Goal: Task Accomplishment & Management: Complete application form

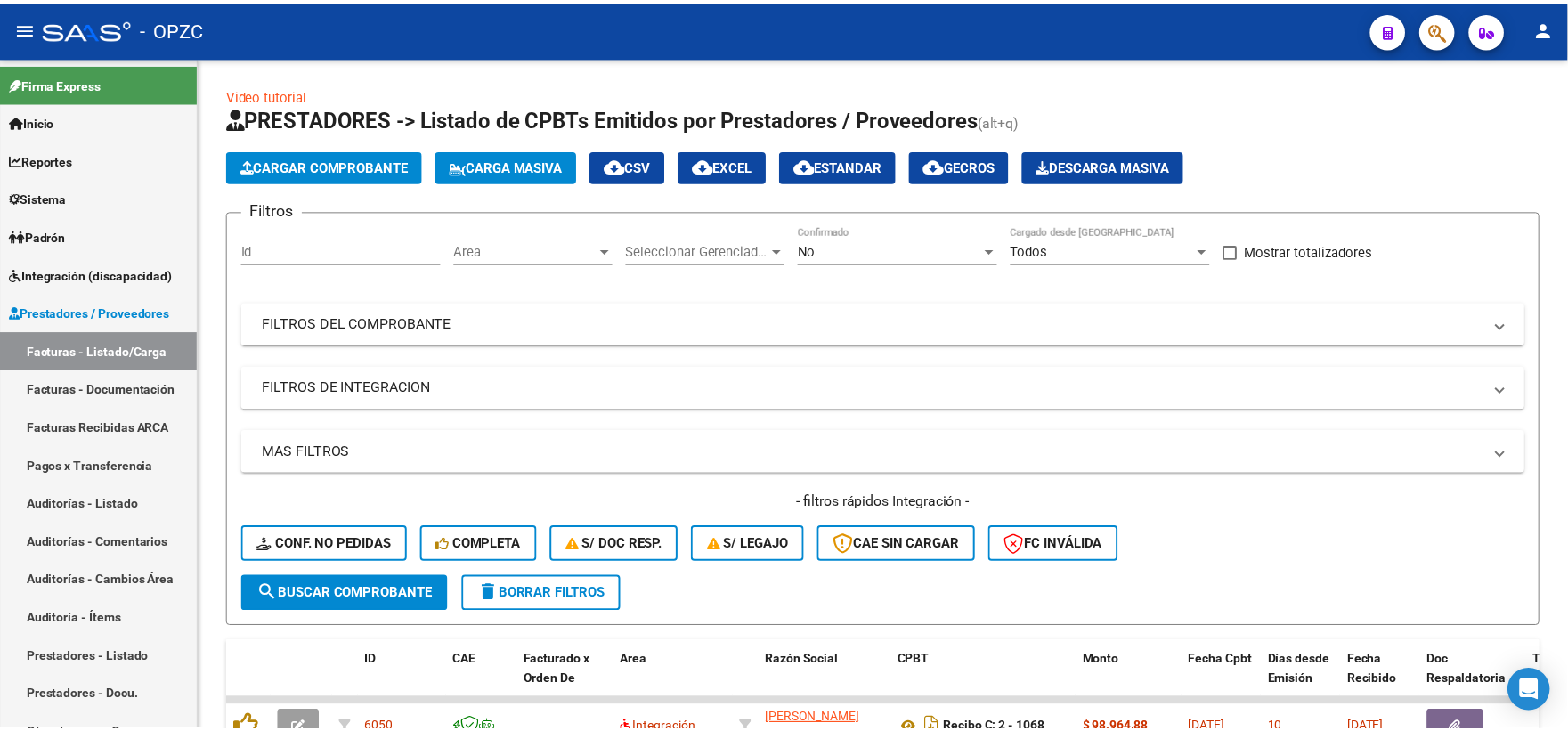
scroll to position [197, 0]
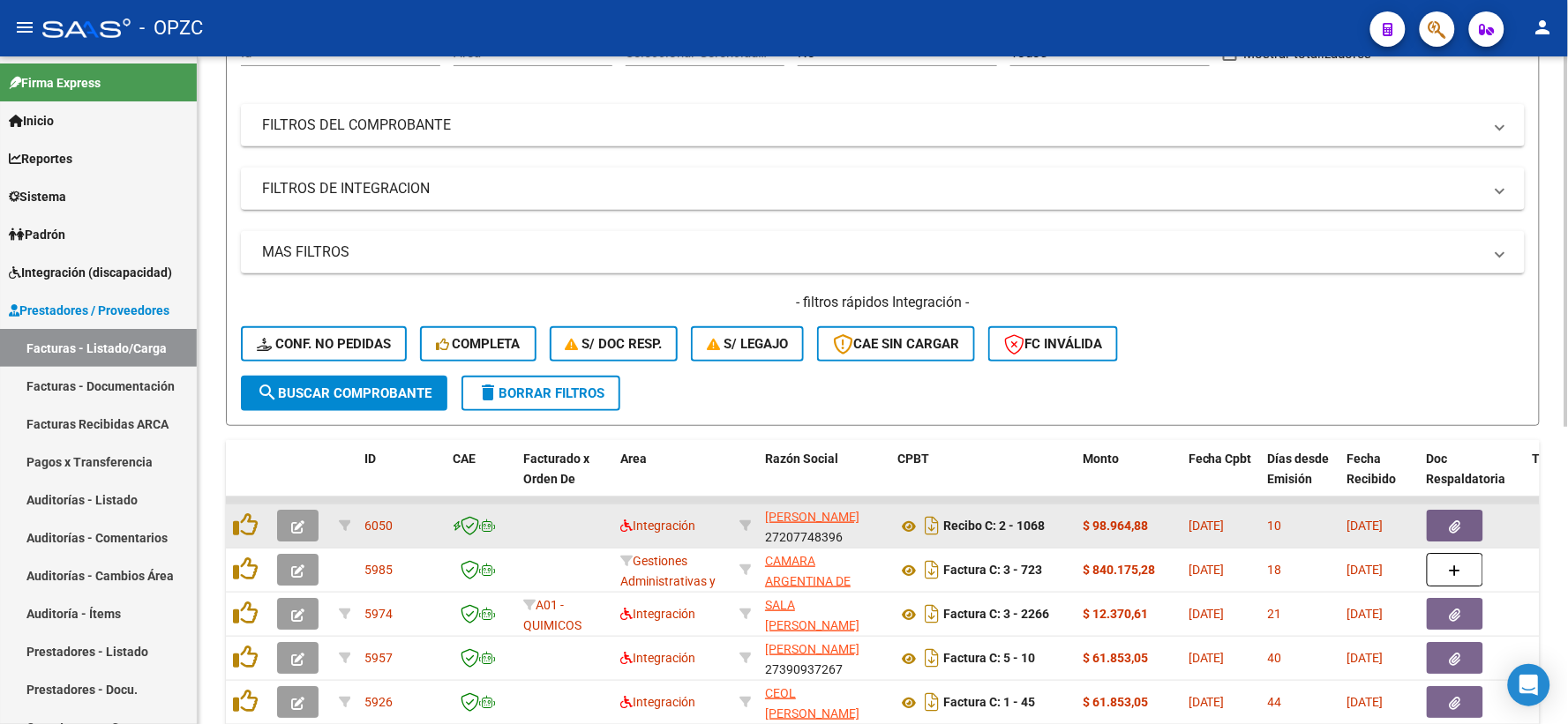
click at [298, 520] on icon "button" at bounding box center [298, 527] width 13 height 13
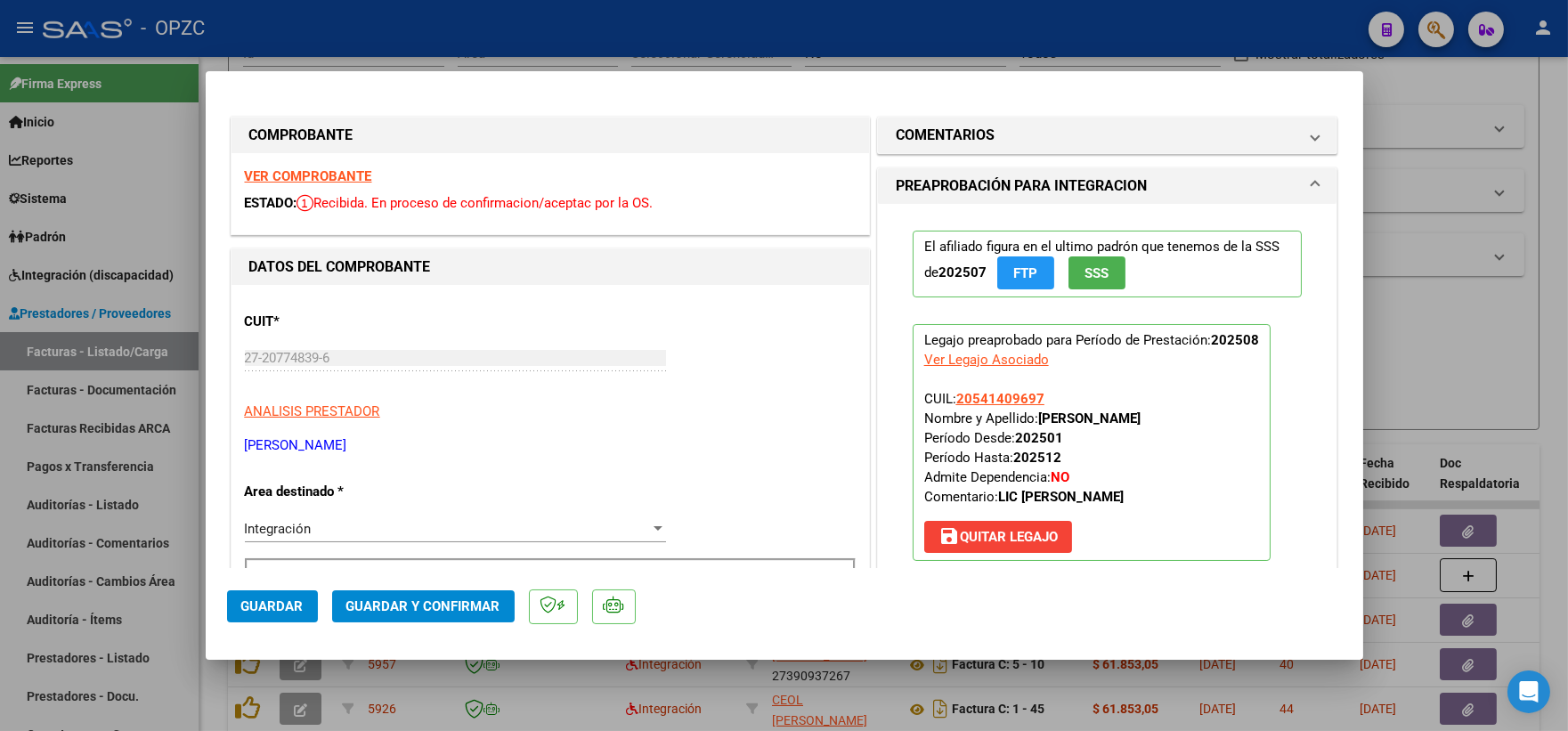
scroll to position [296, 0]
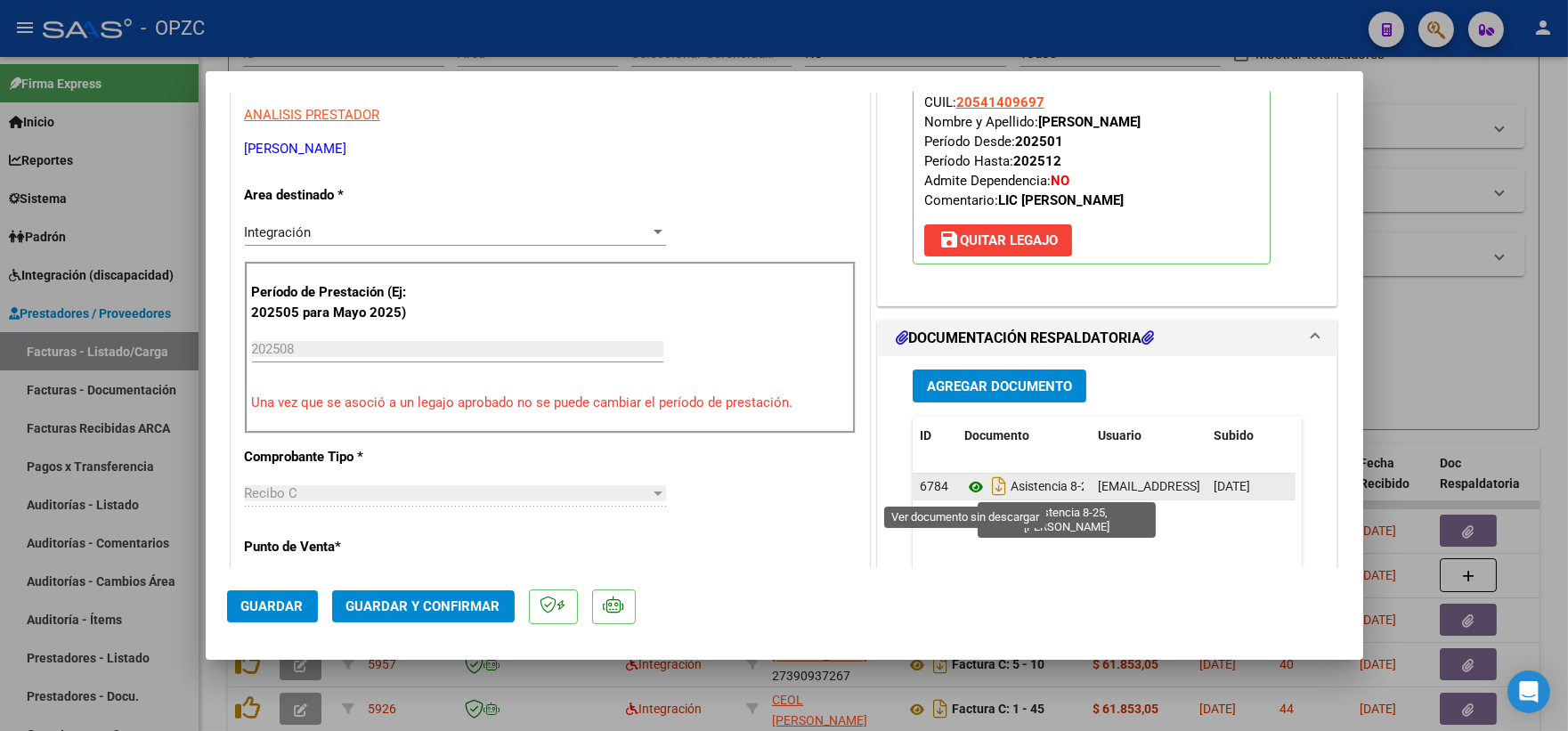
click at [965, 487] on icon at bounding box center [976, 487] width 23 height 21
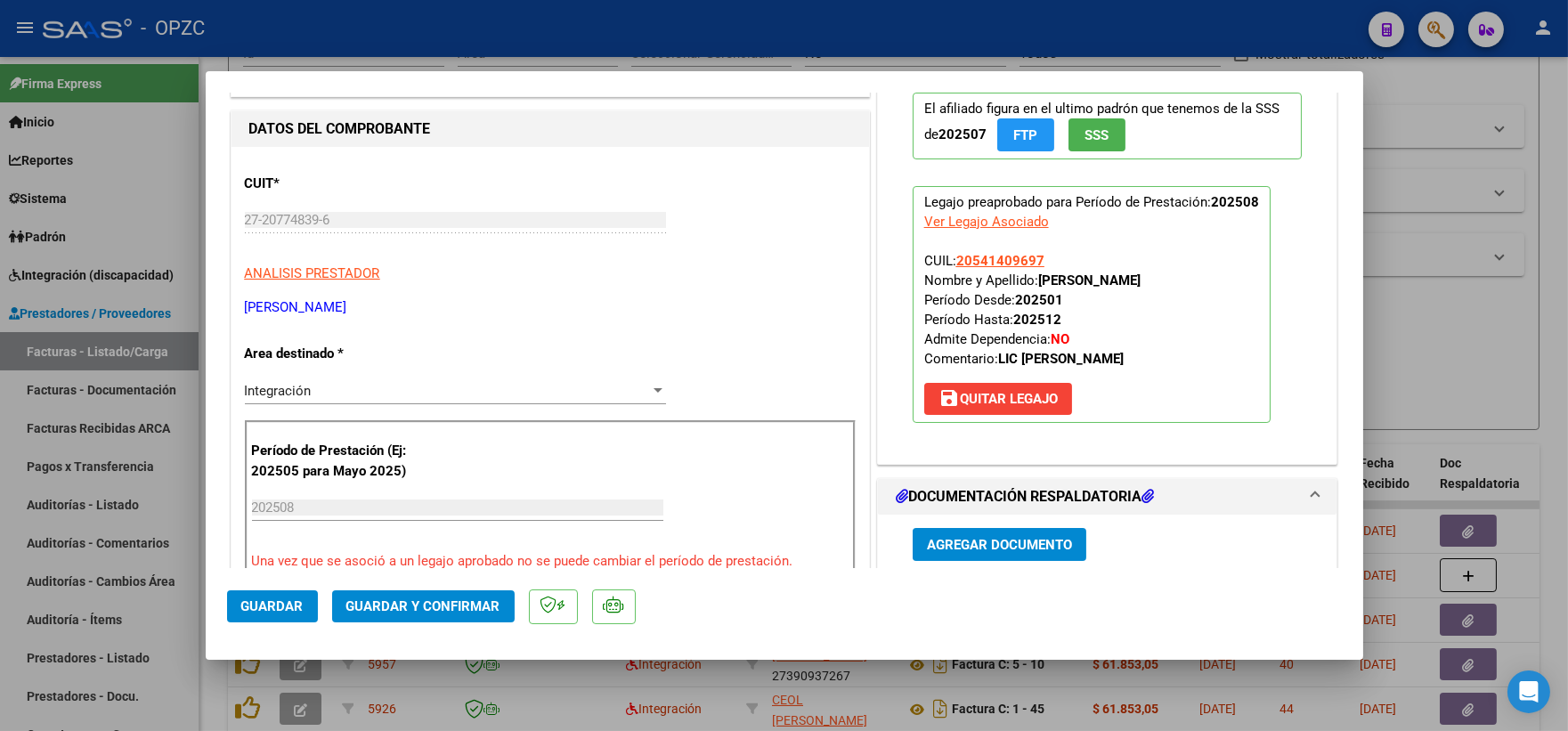
scroll to position [0, 0]
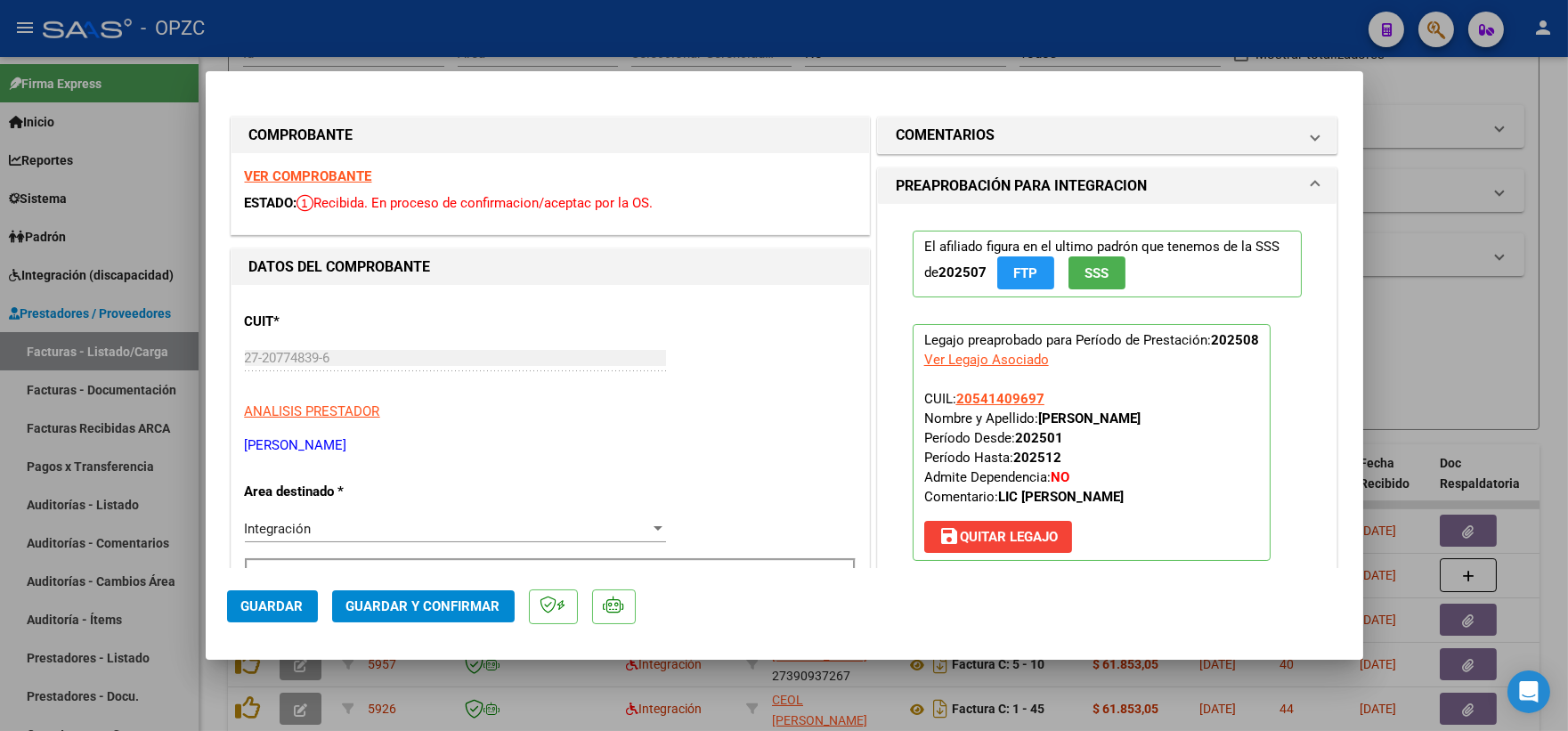
click at [1535, 345] on div at bounding box center [784, 365] width 1568 height 731
type input "$ 0,00"
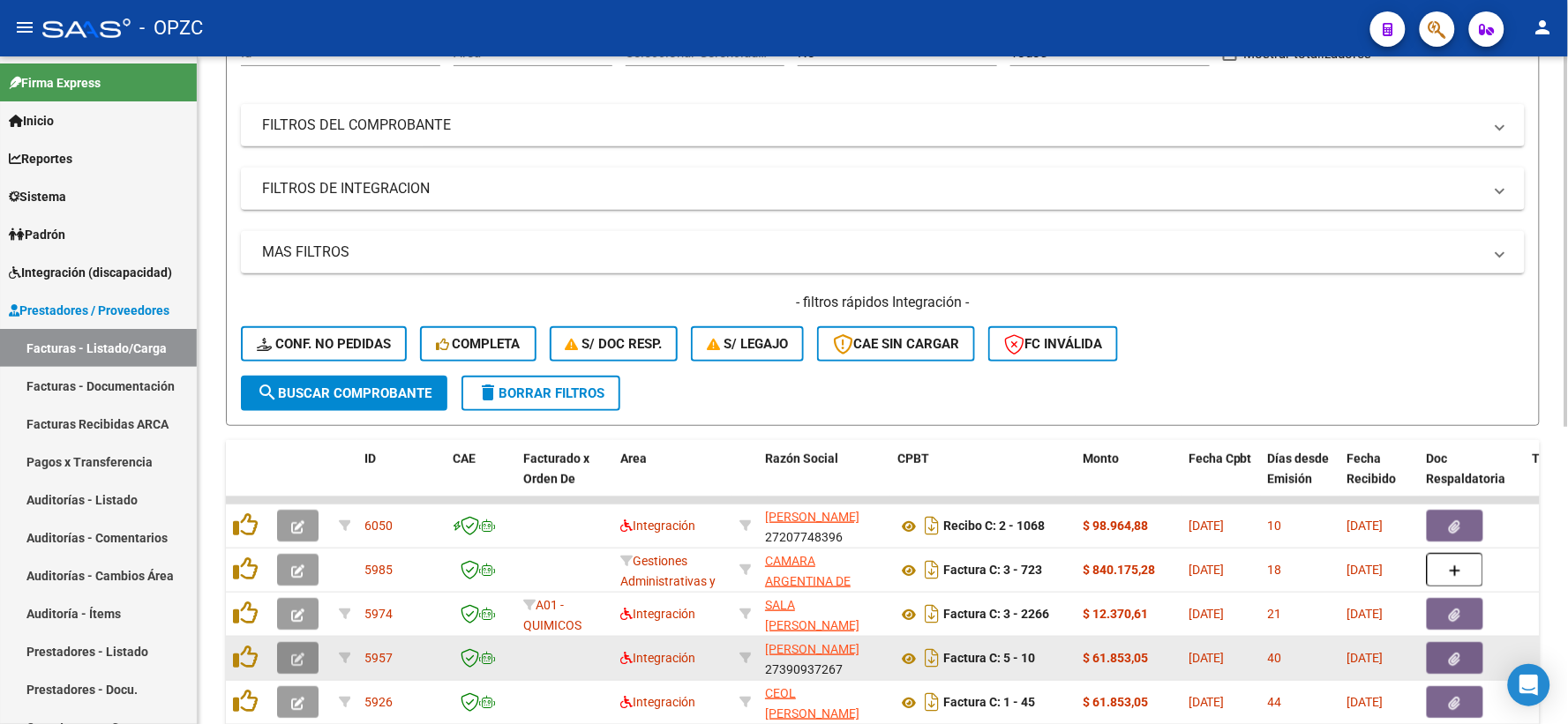
click at [281, 657] on button "button" at bounding box center [298, 658] width 42 height 32
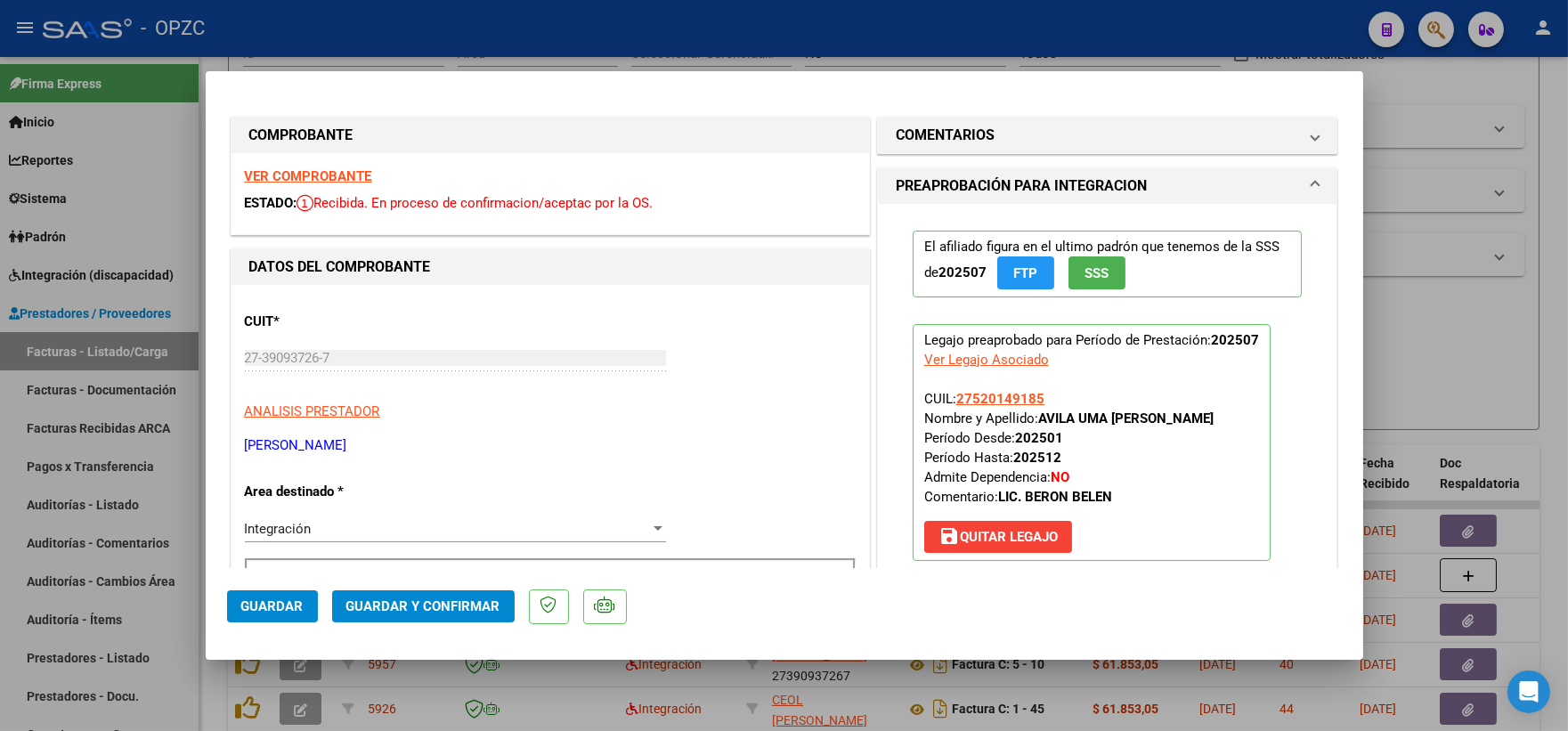
scroll to position [396, 0]
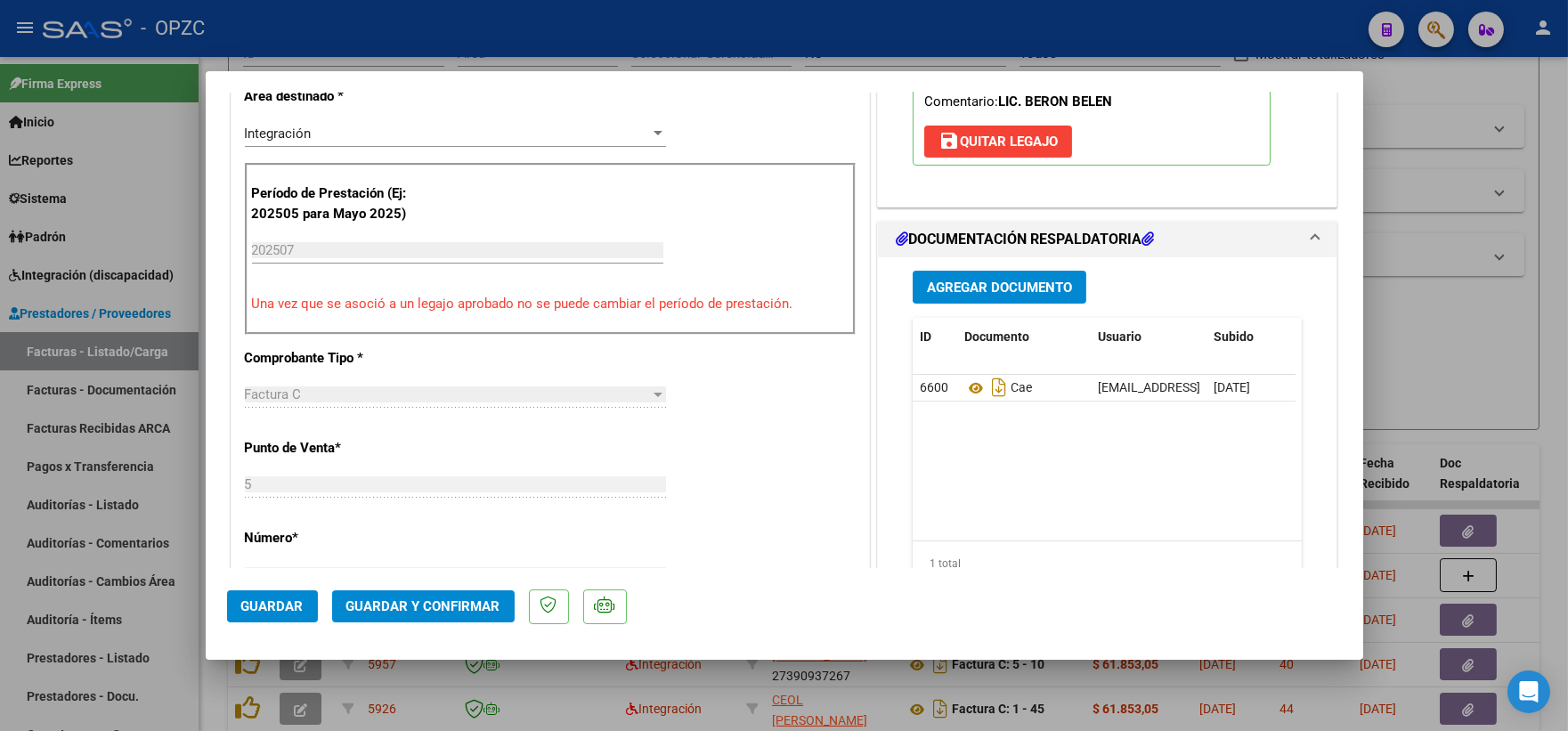
click at [1428, 303] on div at bounding box center [784, 365] width 1568 height 731
type input "$ 0,00"
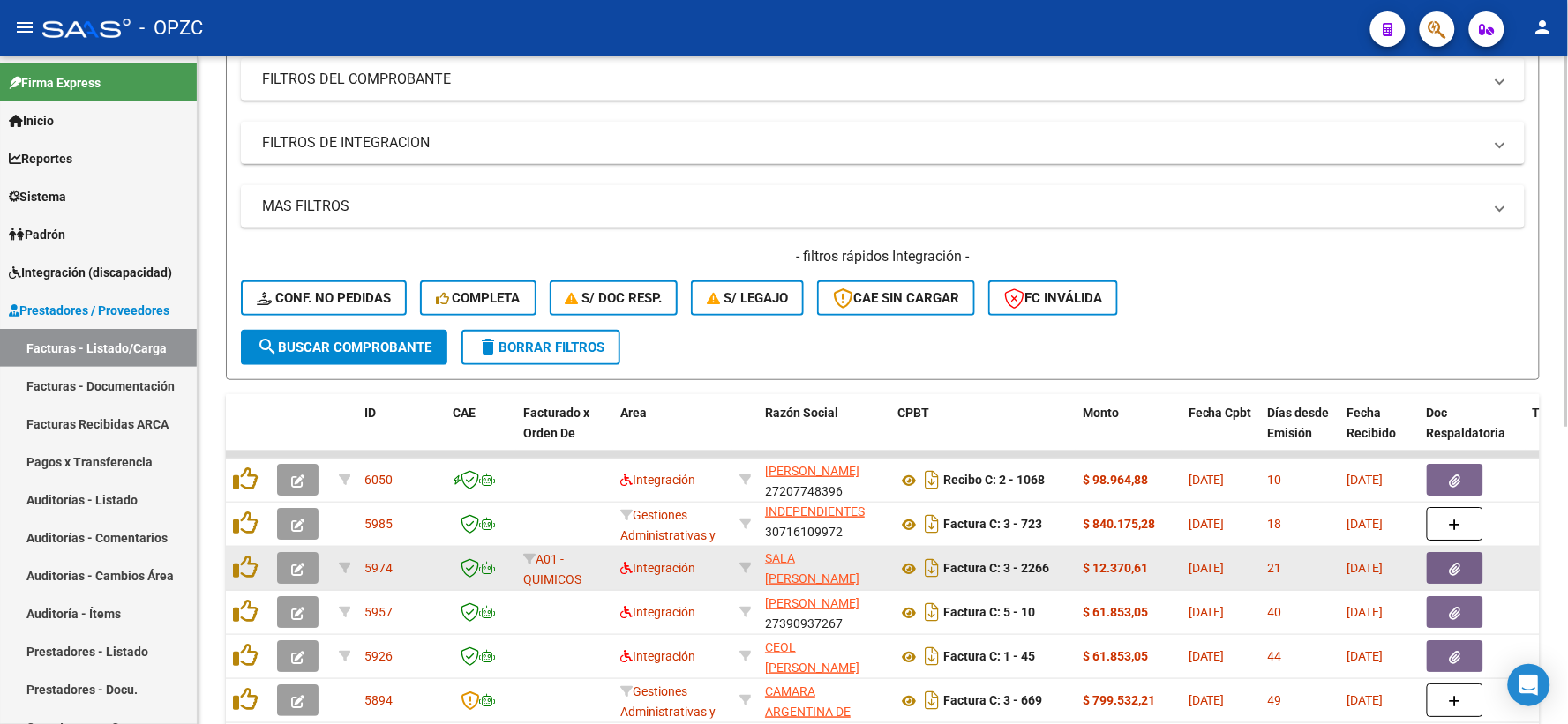
scroll to position [0, 0]
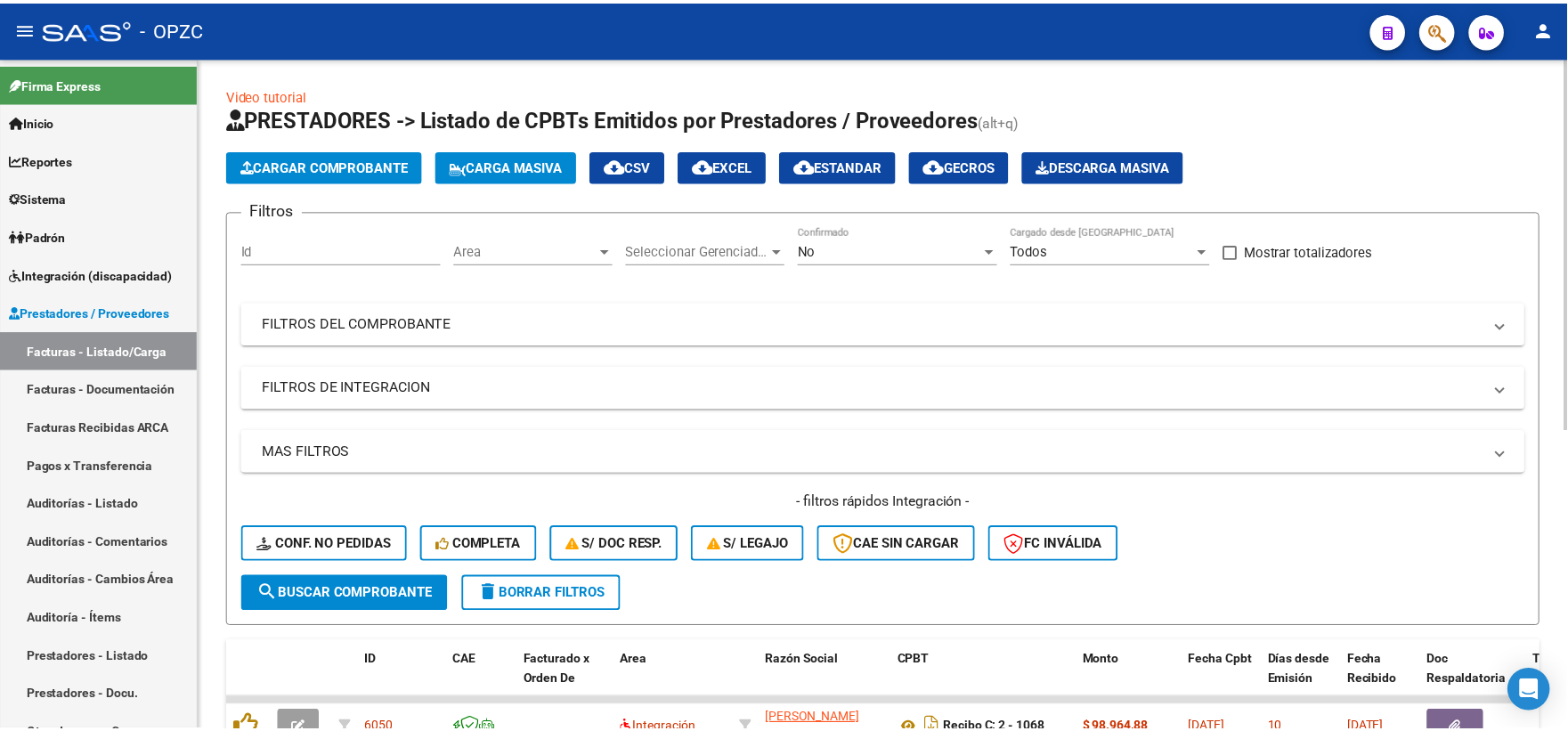
scroll to position [99, 0]
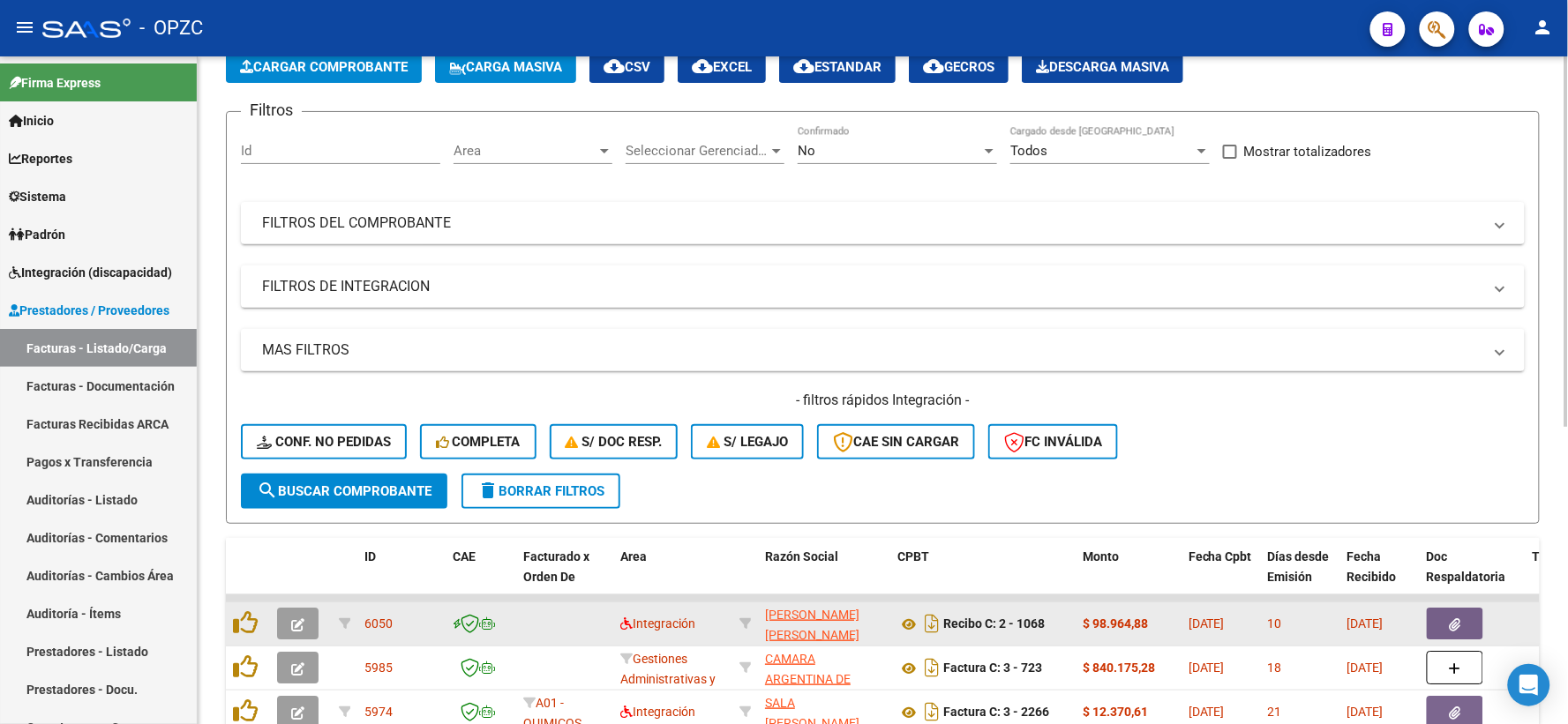
click at [294, 627] on icon "button" at bounding box center [298, 625] width 13 height 13
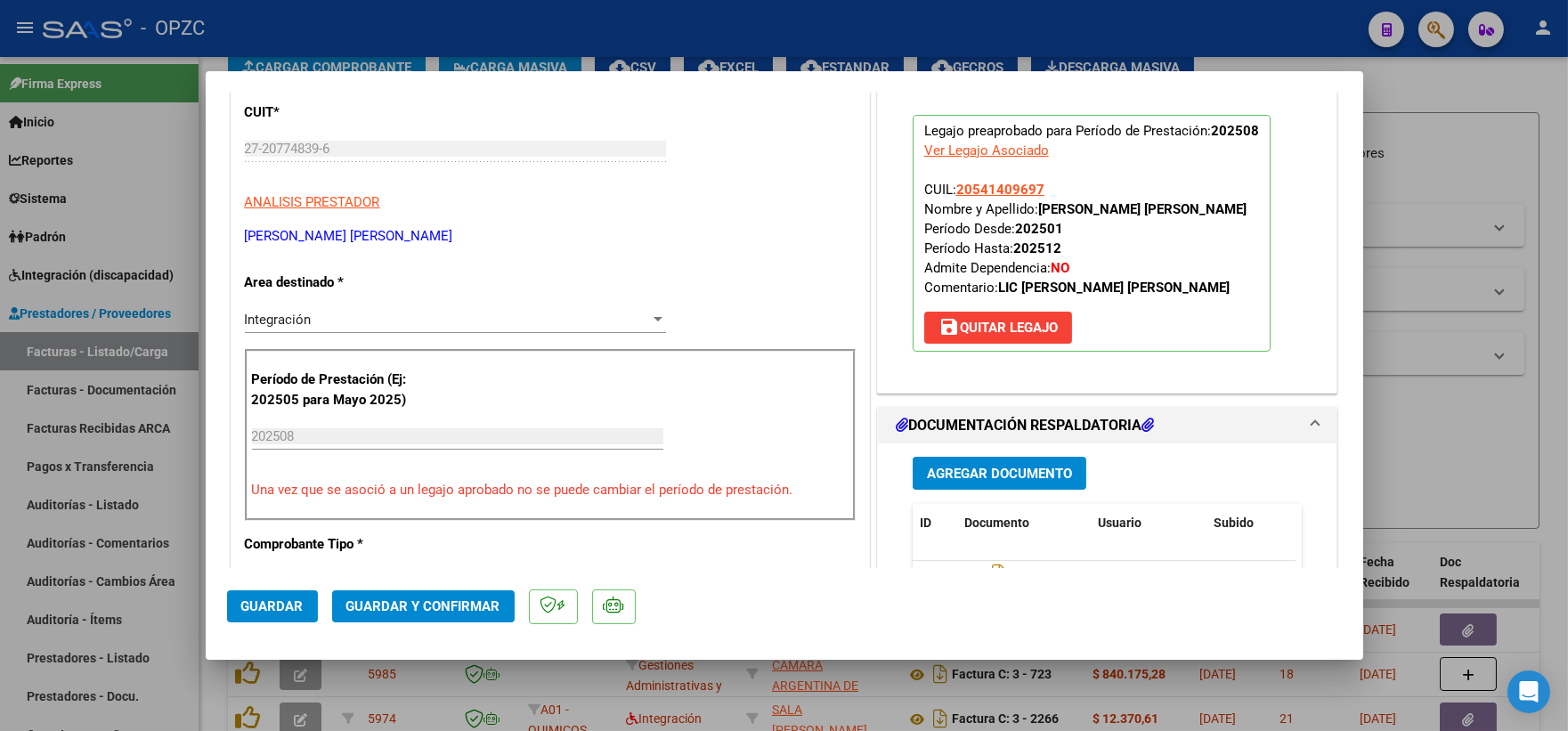
scroll to position [396, 0]
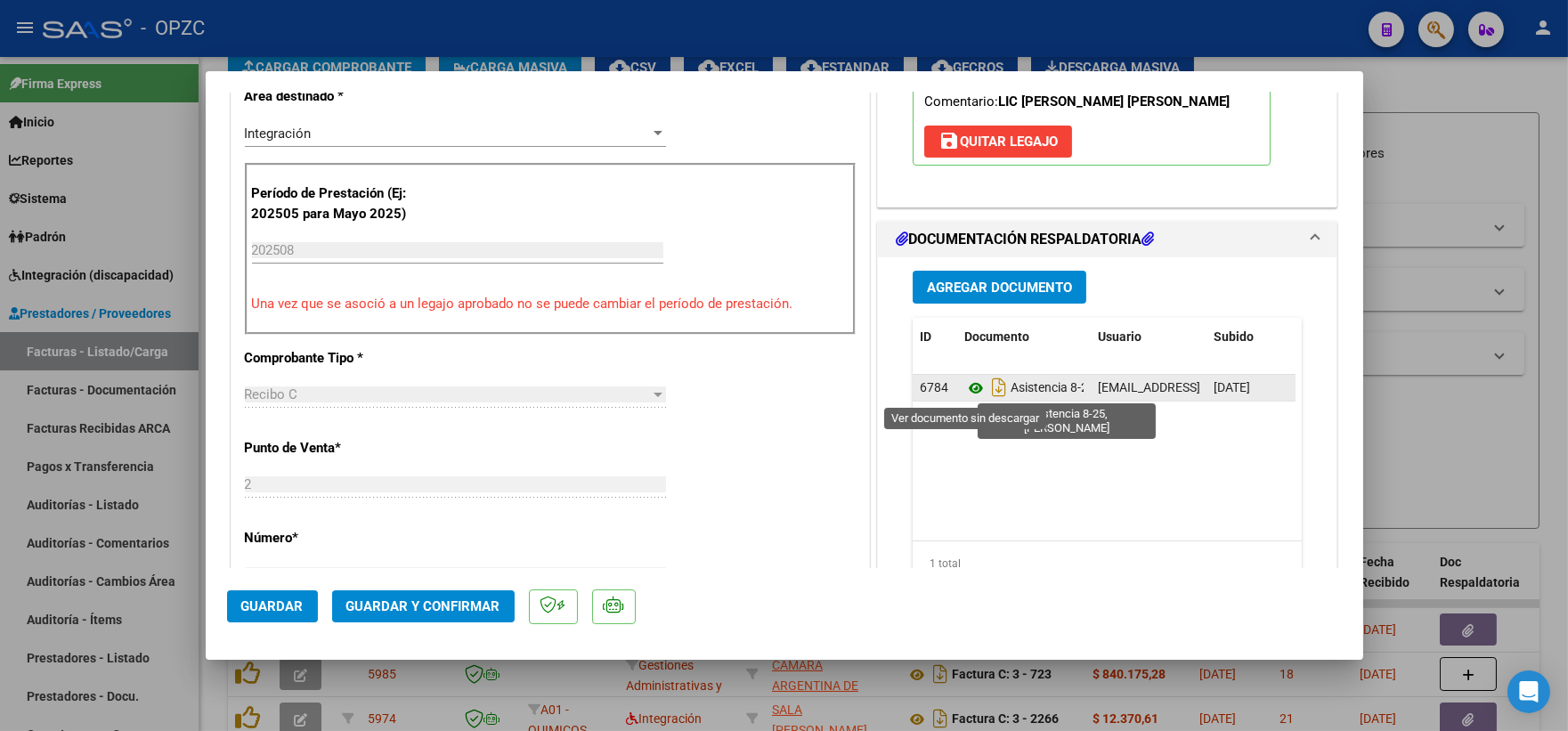
click at [965, 385] on icon at bounding box center [976, 388] width 23 height 21
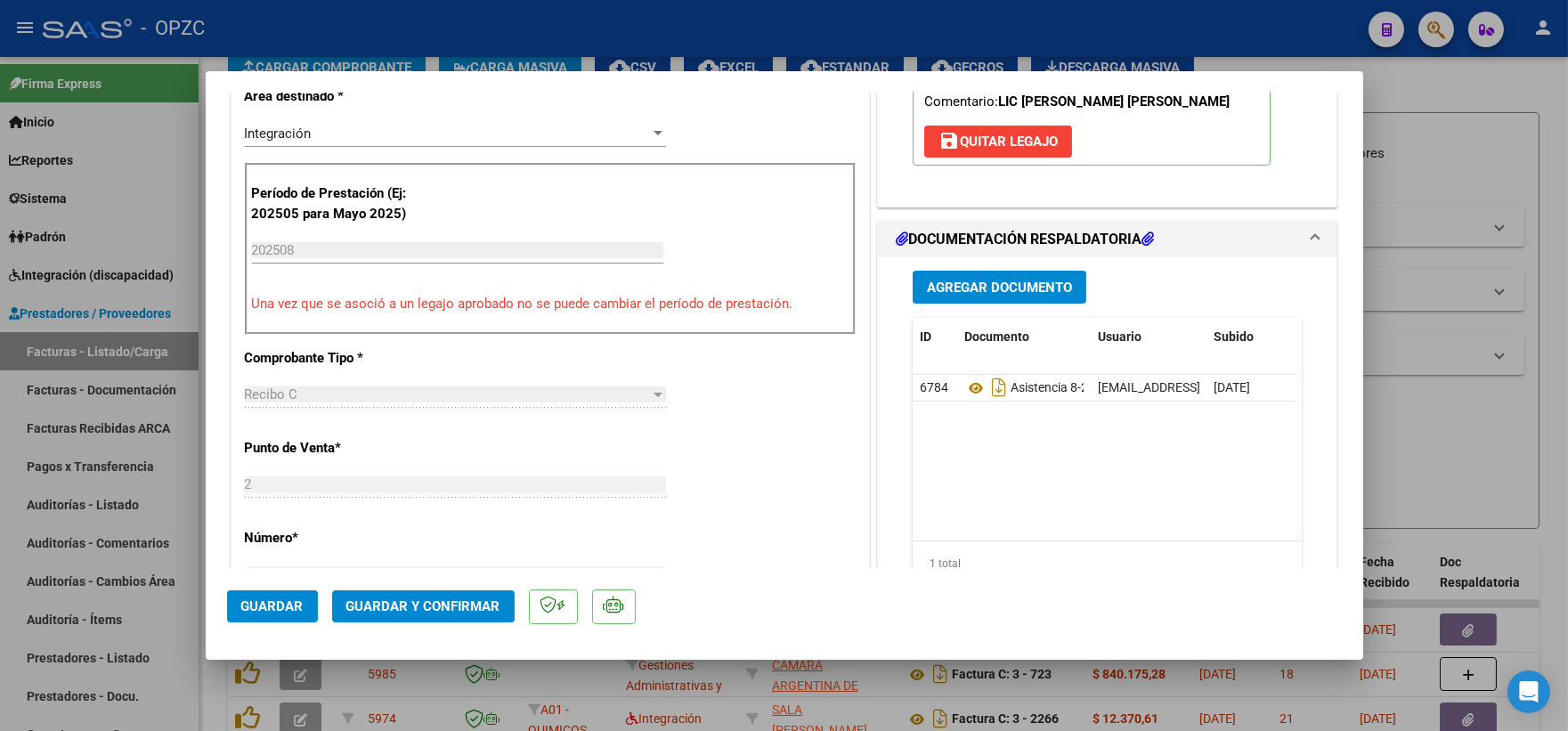
click at [1462, 163] on div at bounding box center [784, 365] width 1568 height 731
type input "$ 0,00"
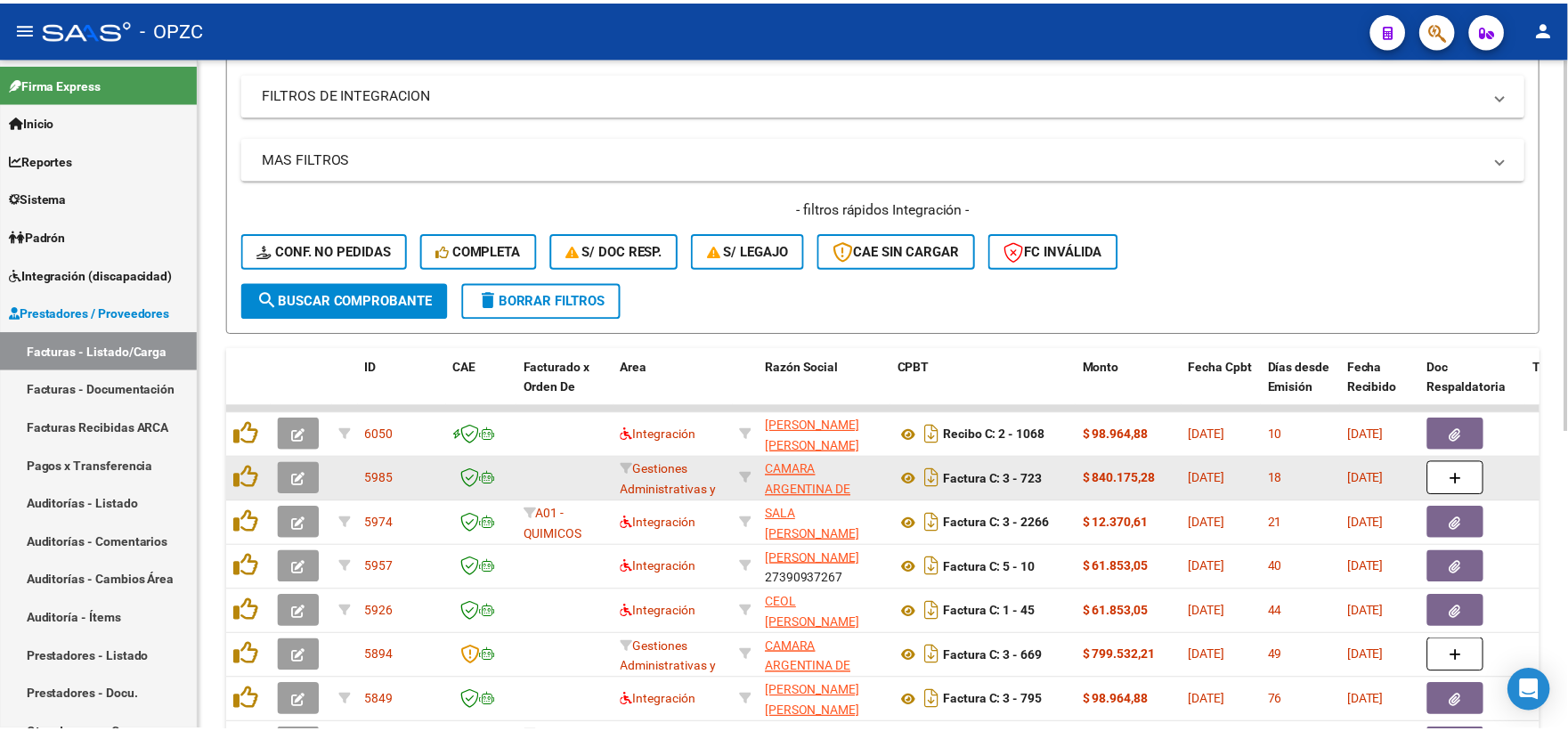
scroll to position [296, 0]
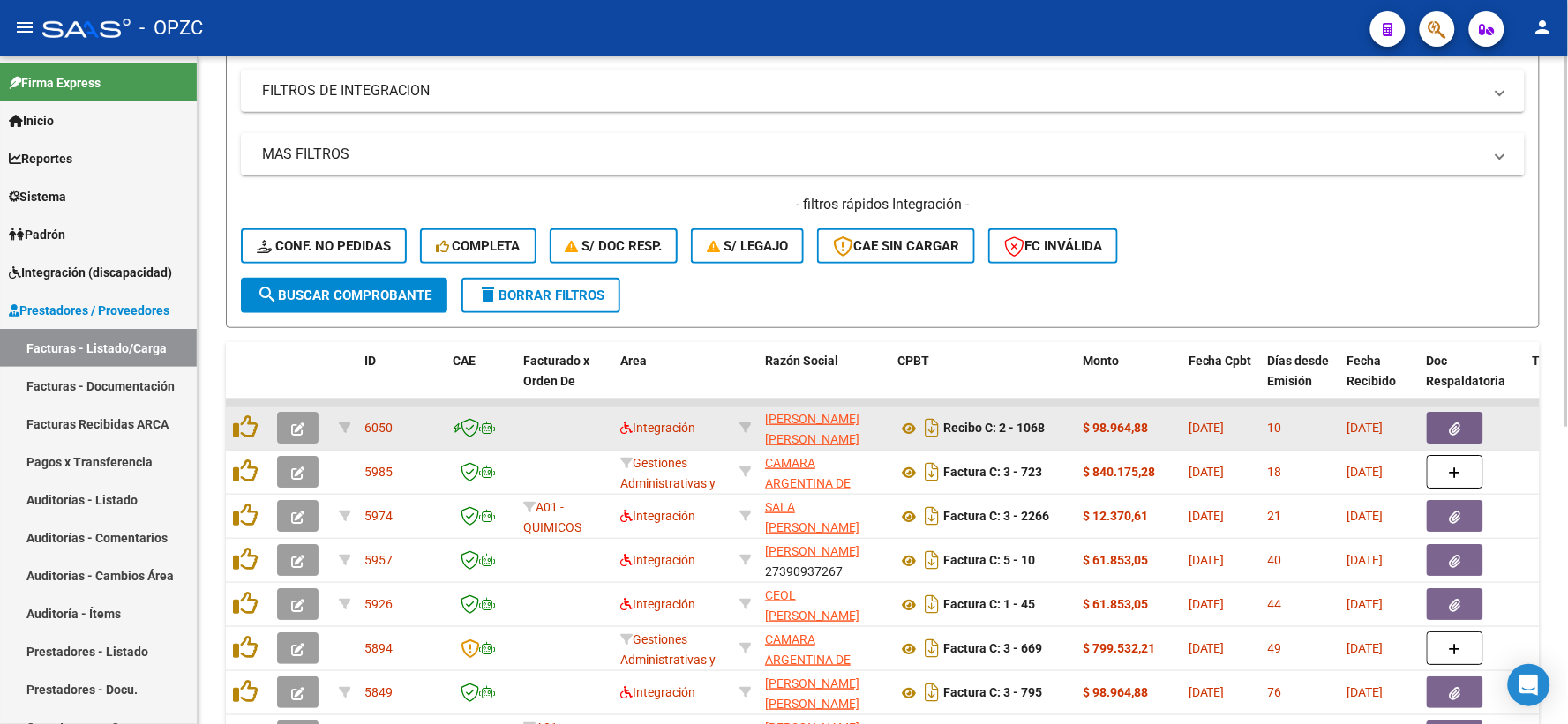
click at [289, 425] on button "button" at bounding box center [298, 428] width 42 height 32
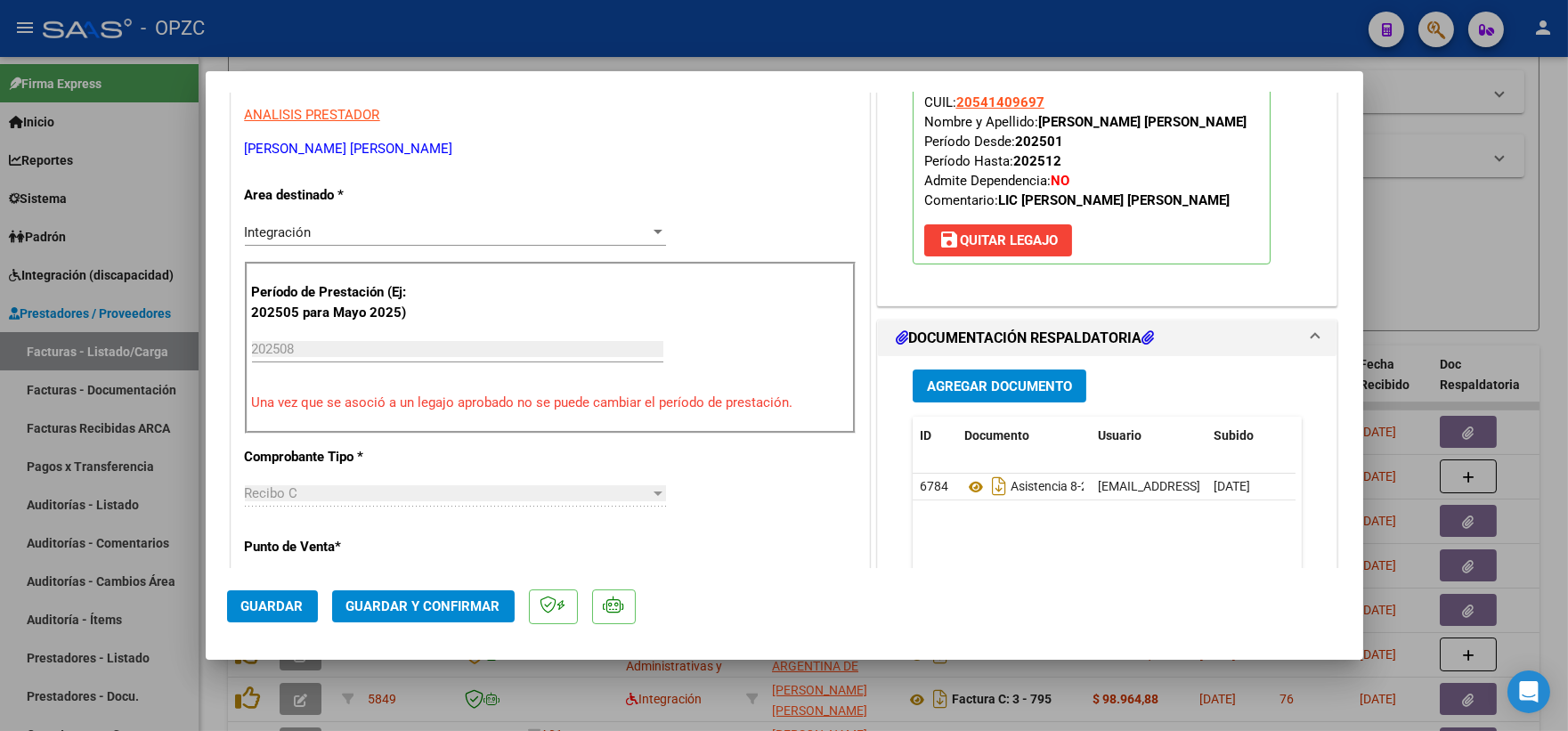
click at [1510, 244] on div at bounding box center [784, 365] width 1568 height 731
type input "$ 0,00"
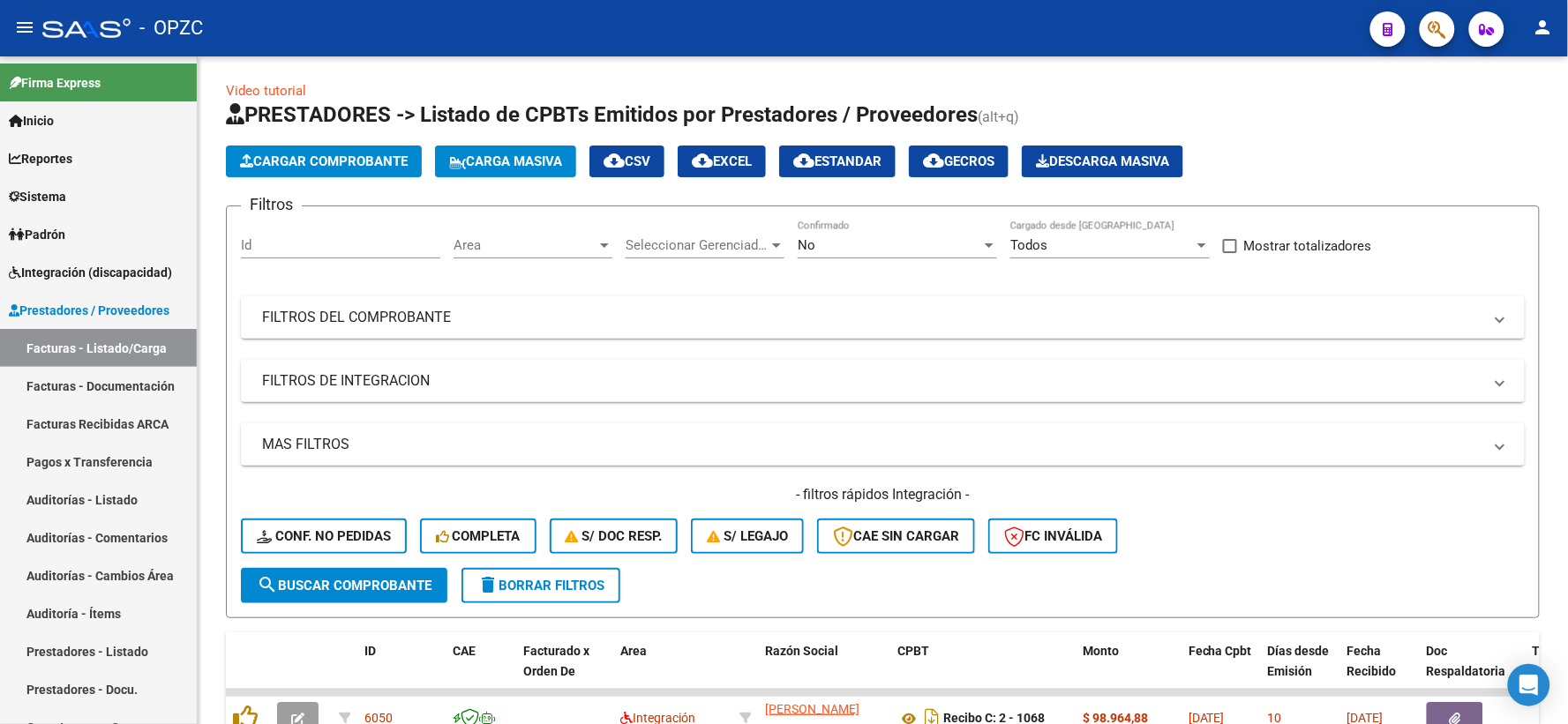
scroll to position [0, 0]
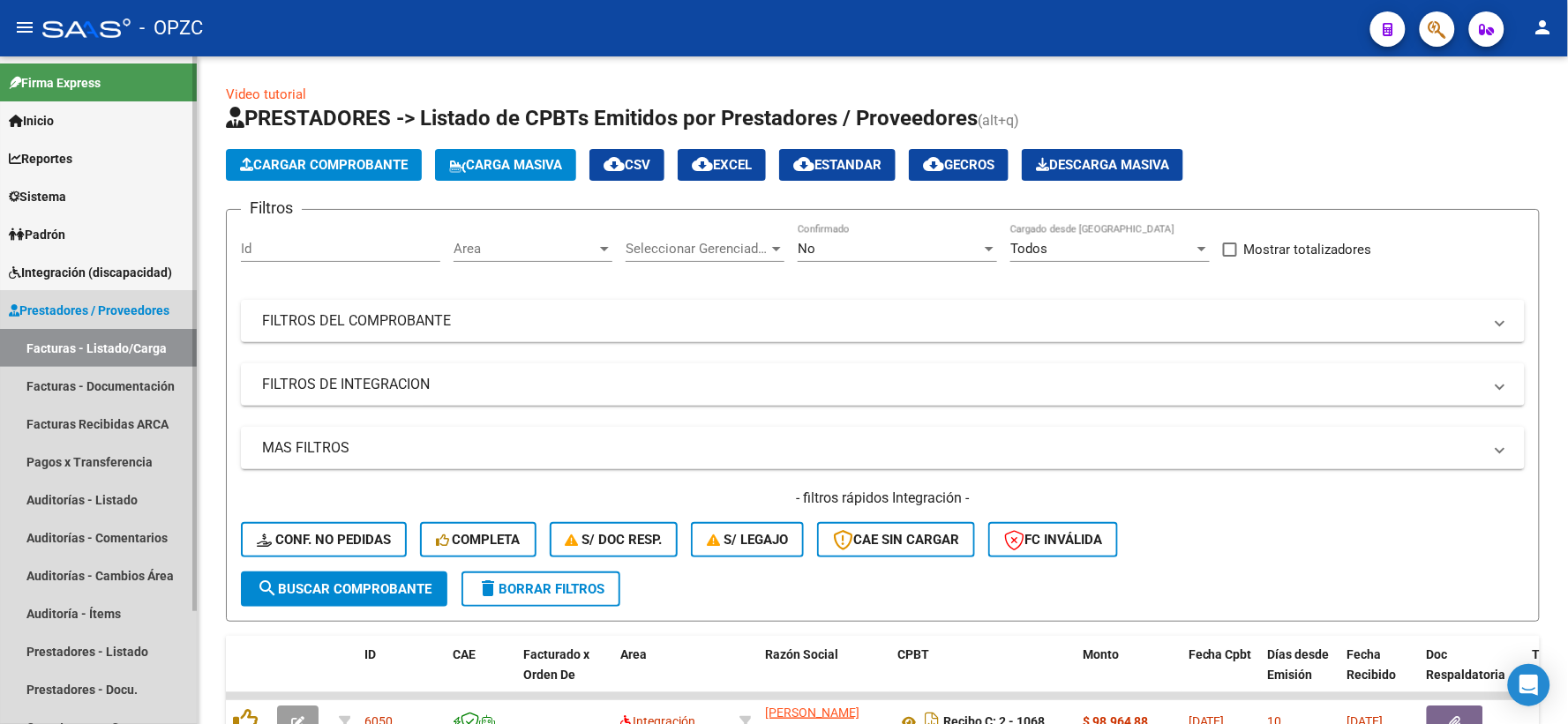
click at [71, 307] on span "Prestadores / Proveedores" at bounding box center [89, 311] width 161 height 20
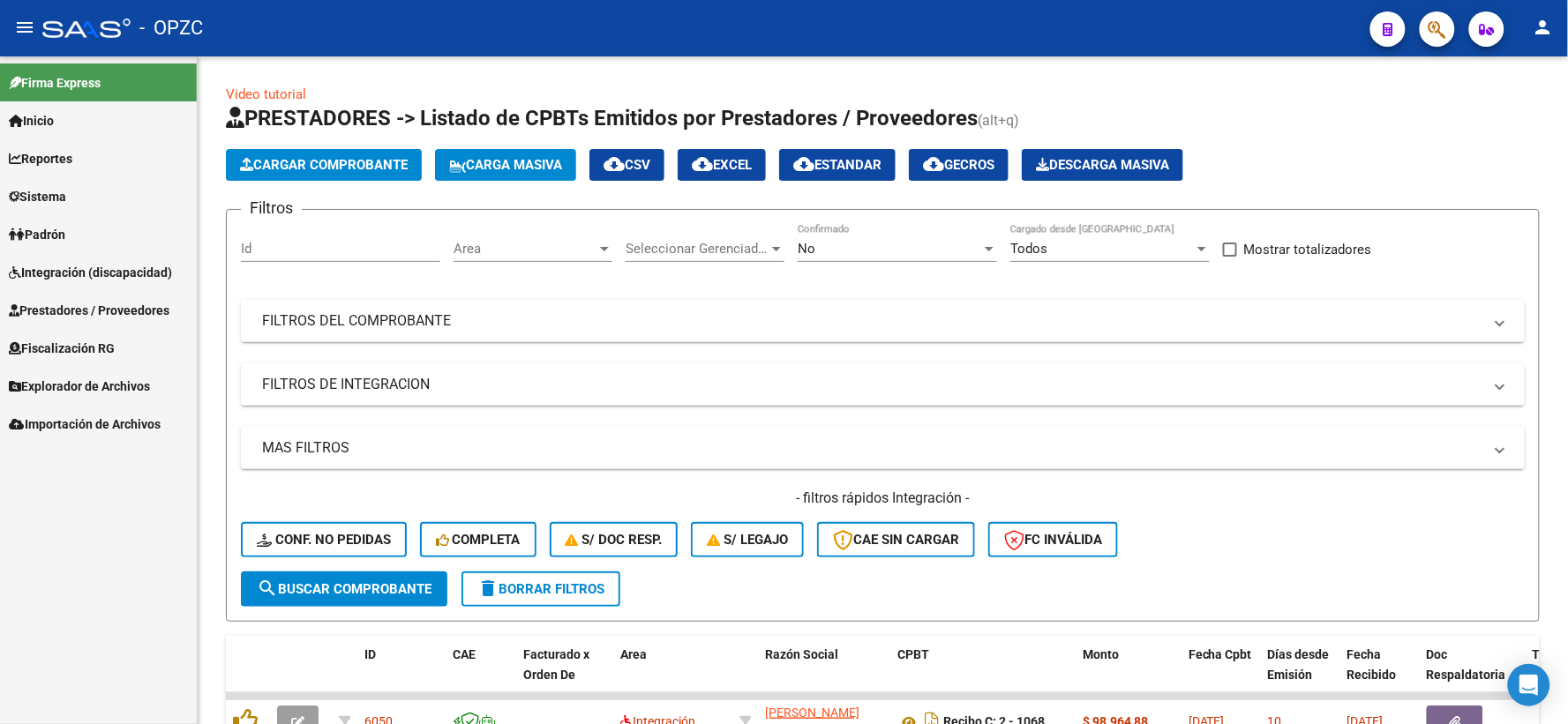
click at [87, 271] on span "Integración (discapacidad)" at bounding box center [90, 272] width 163 height 20
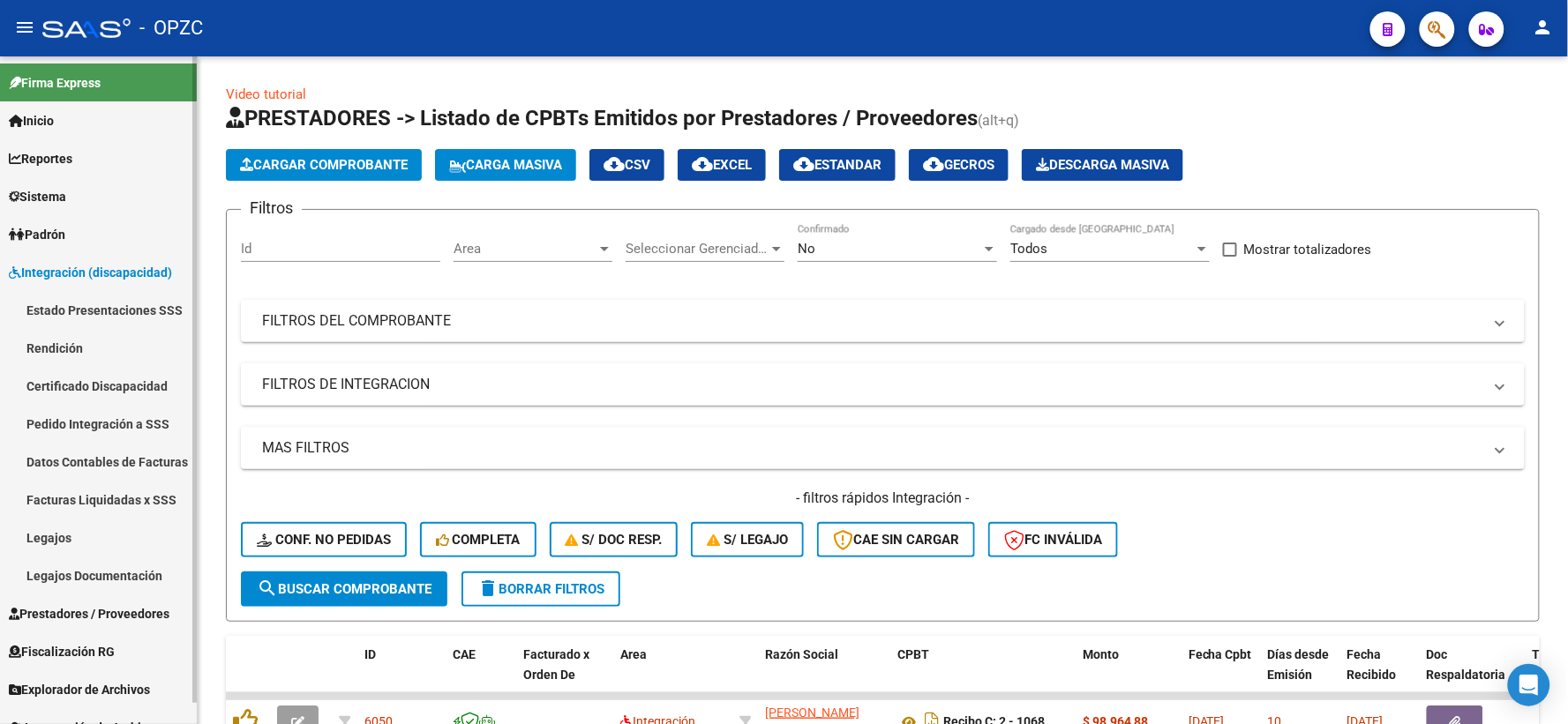
click at [86, 422] on link "Pedido Integración a SSS" at bounding box center [98, 424] width 196 height 38
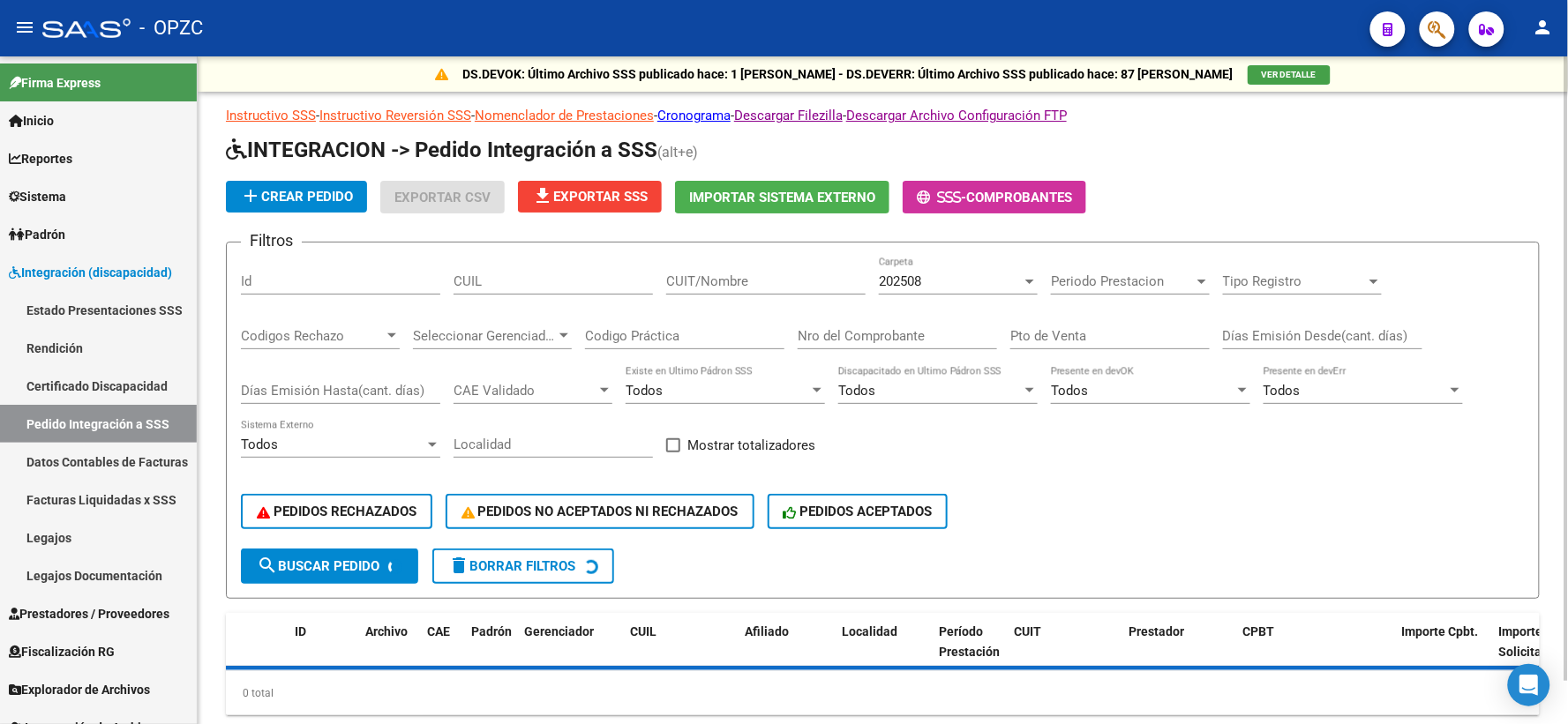
click at [757, 280] on input "CUIT/Nombre" at bounding box center [765, 281] width 199 height 16
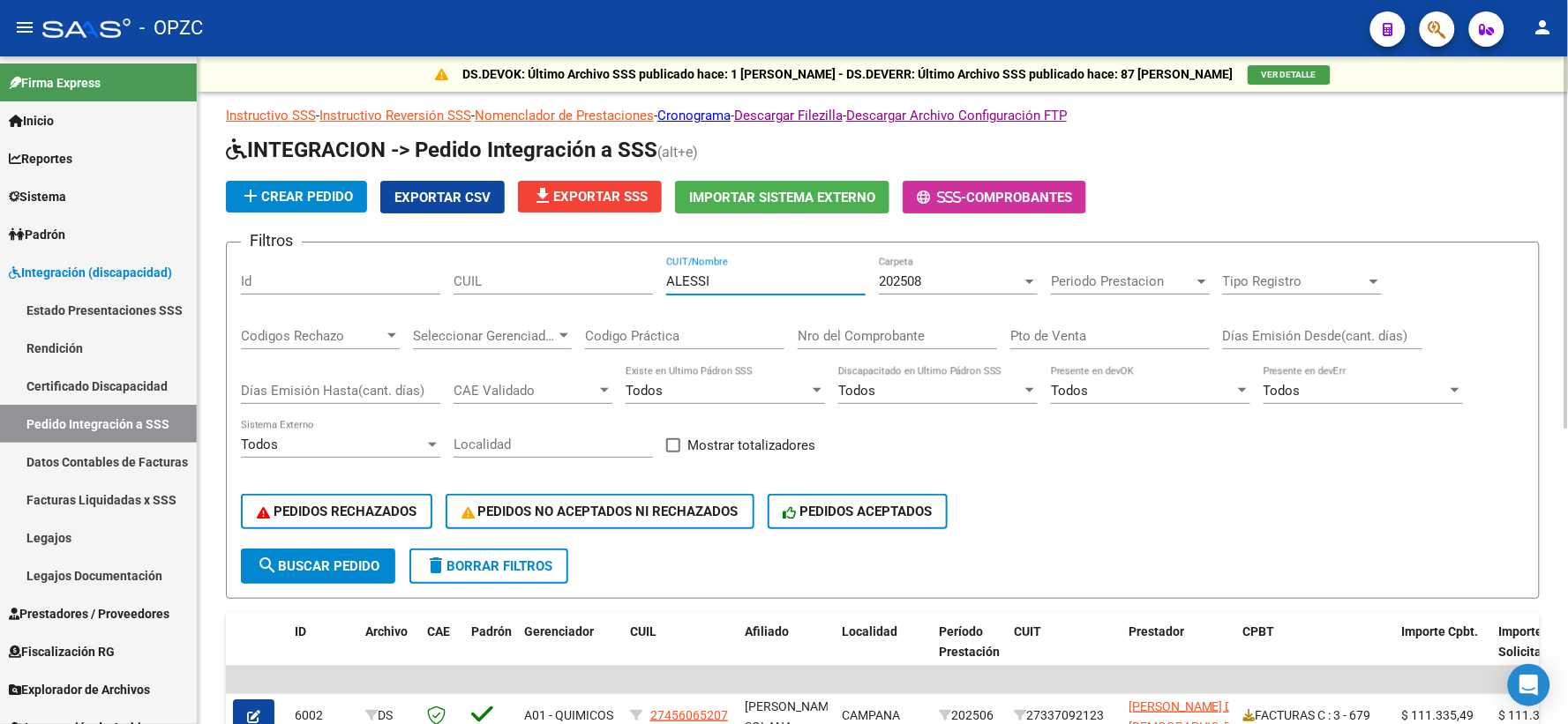
type input "ALESSI"
click at [942, 293] on div "202508 Carpeta" at bounding box center [959, 276] width 159 height 38
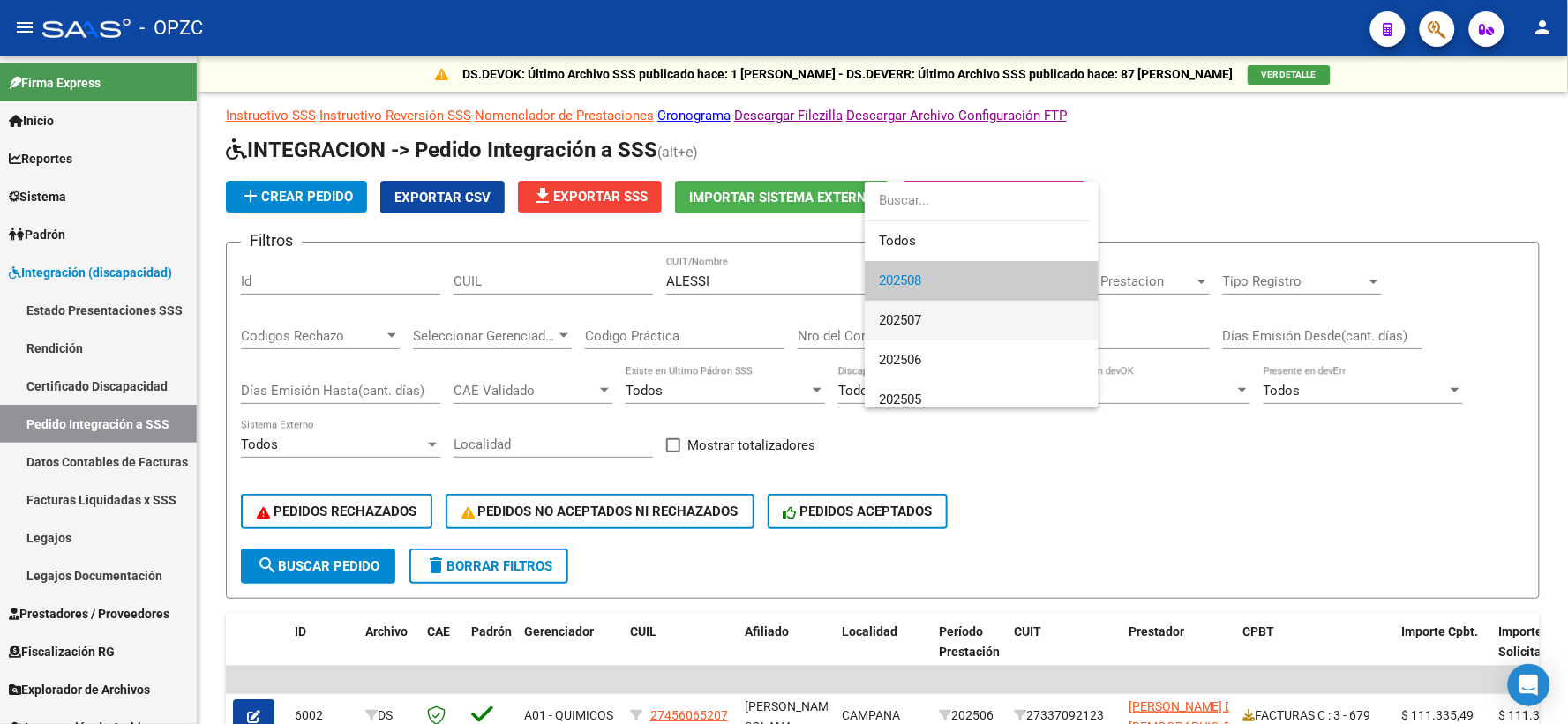
click at [934, 315] on span "202507" at bounding box center [982, 321] width 206 height 40
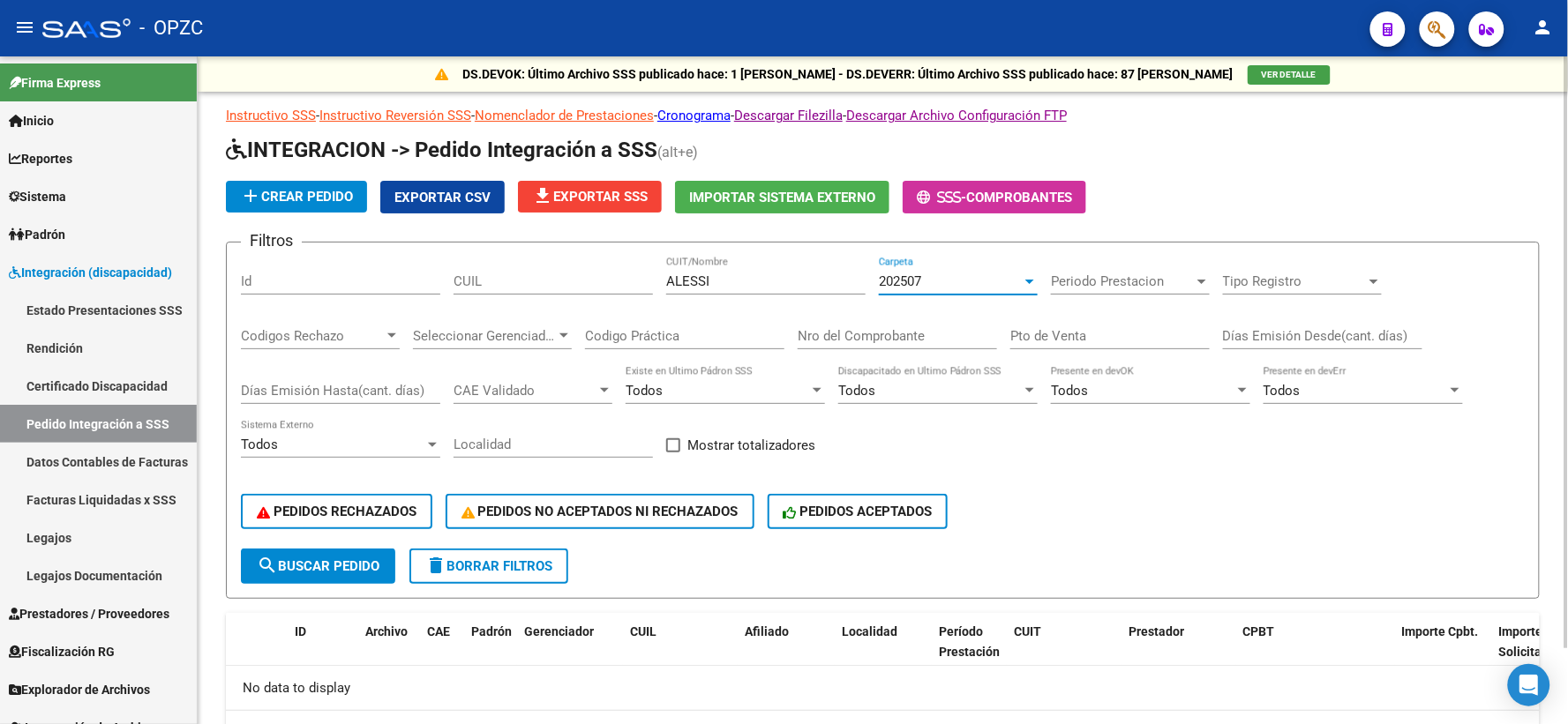
click at [981, 278] on div "202507" at bounding box center [950, 281] width 143 height 16
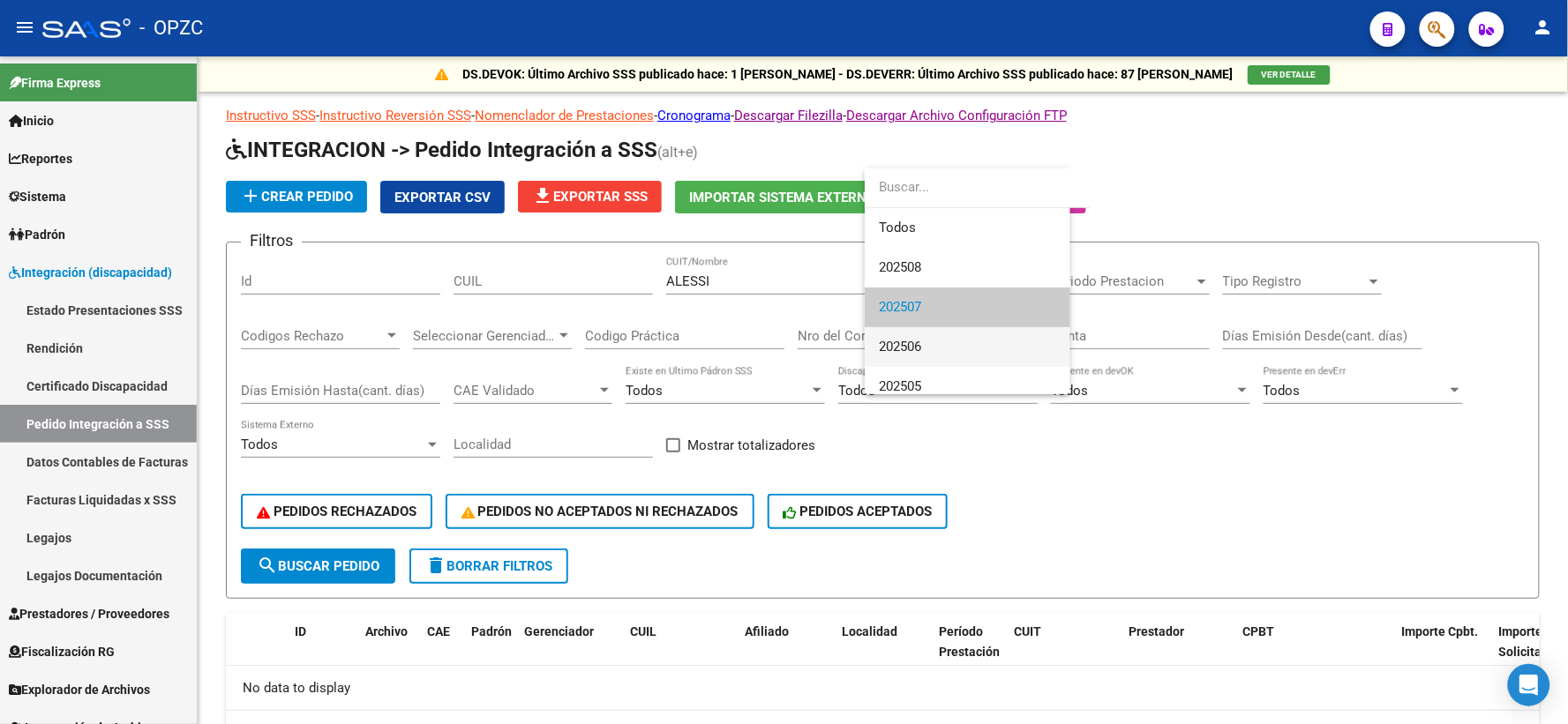
scroll to position [26, 0]
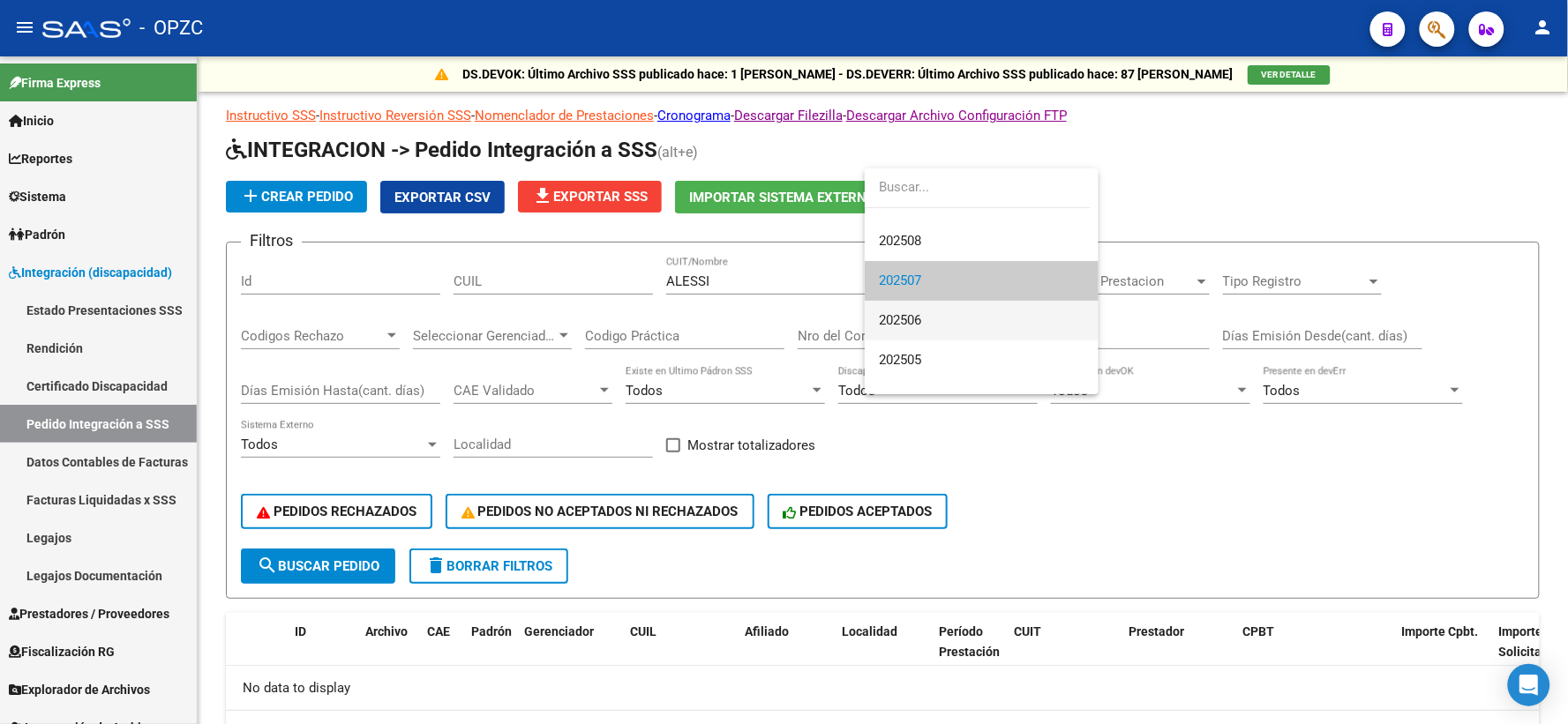
click at [963, 317] on span "202506" at bounding box center [982, 321] width 206 height 40
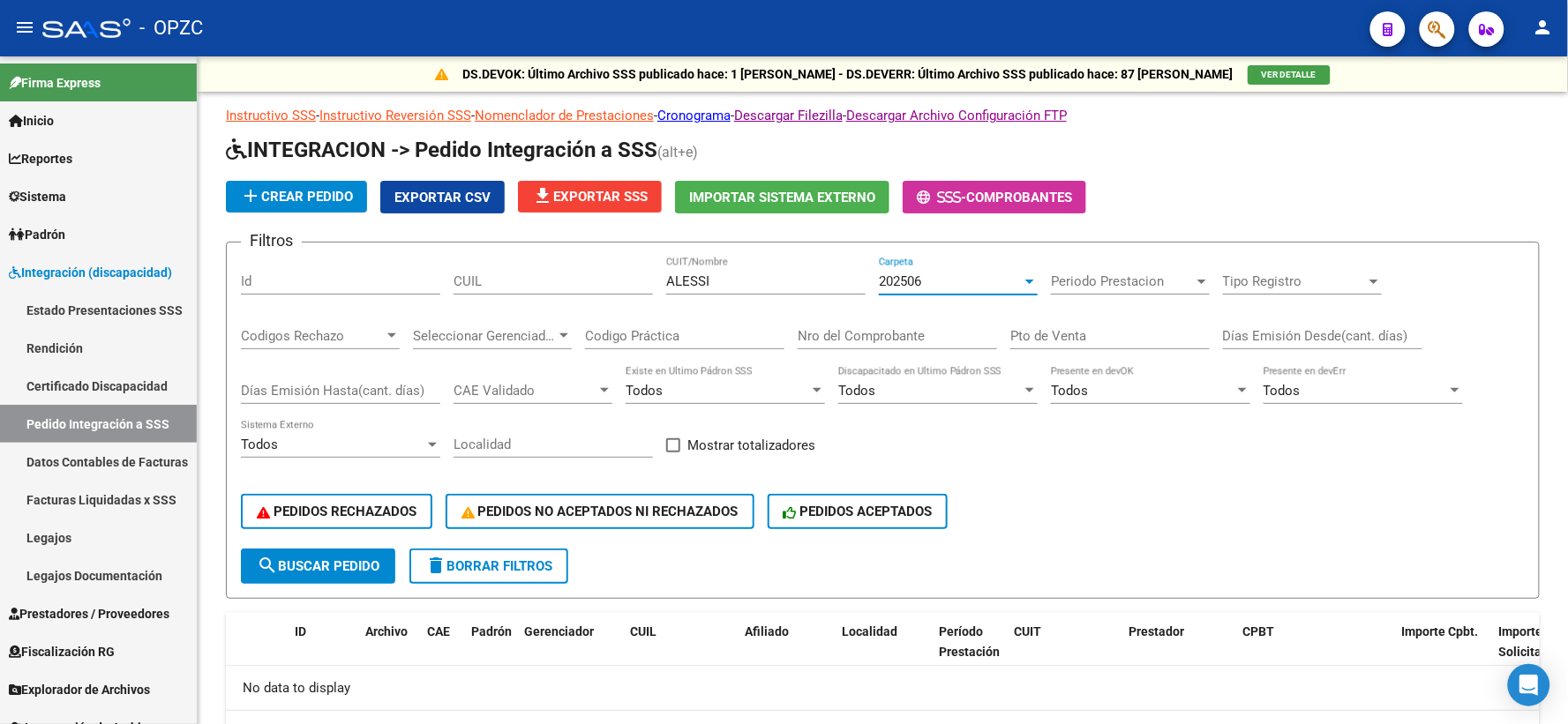
scroll to position [85, 0]
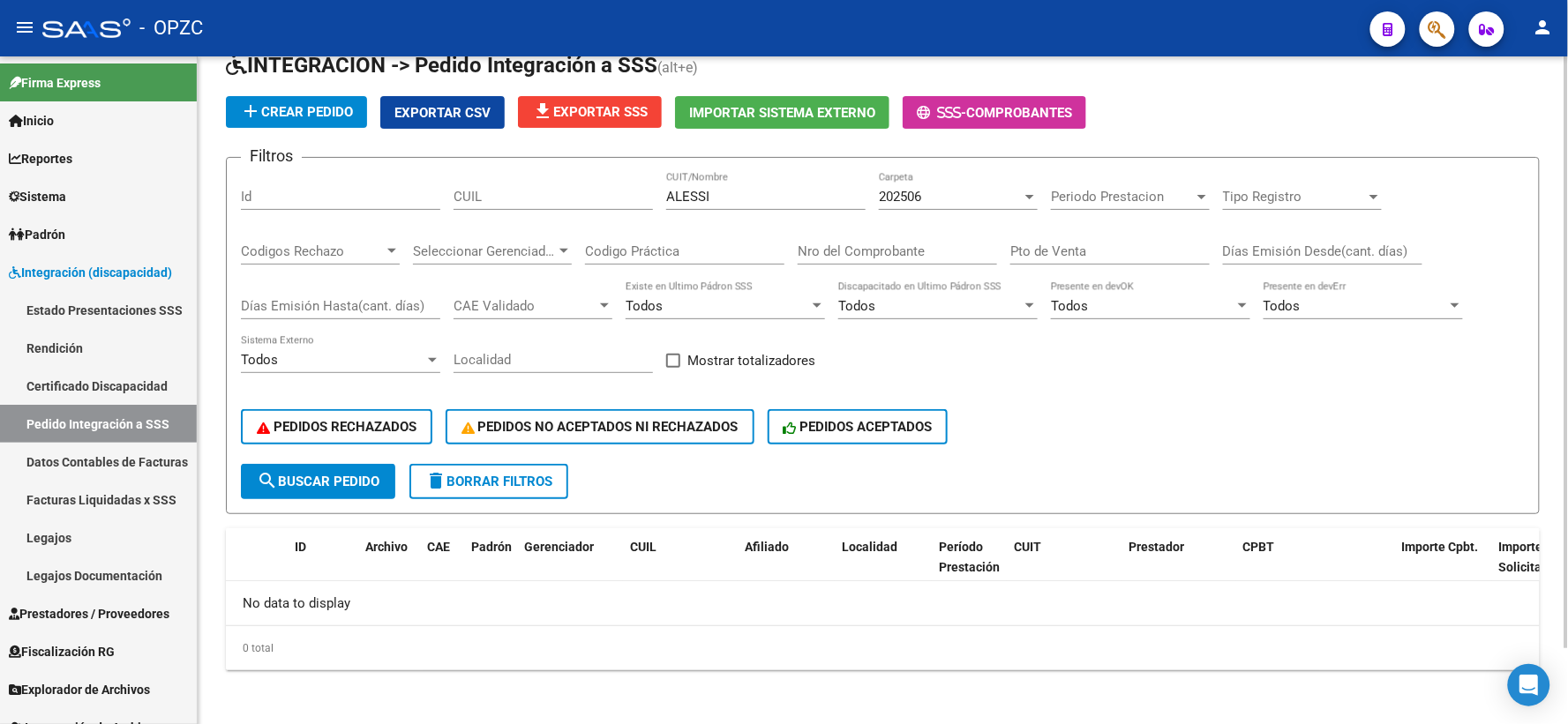
click at [1021, 207] on div "202506 Carpeta" at bounding box center [959, 191] width 159 height 38
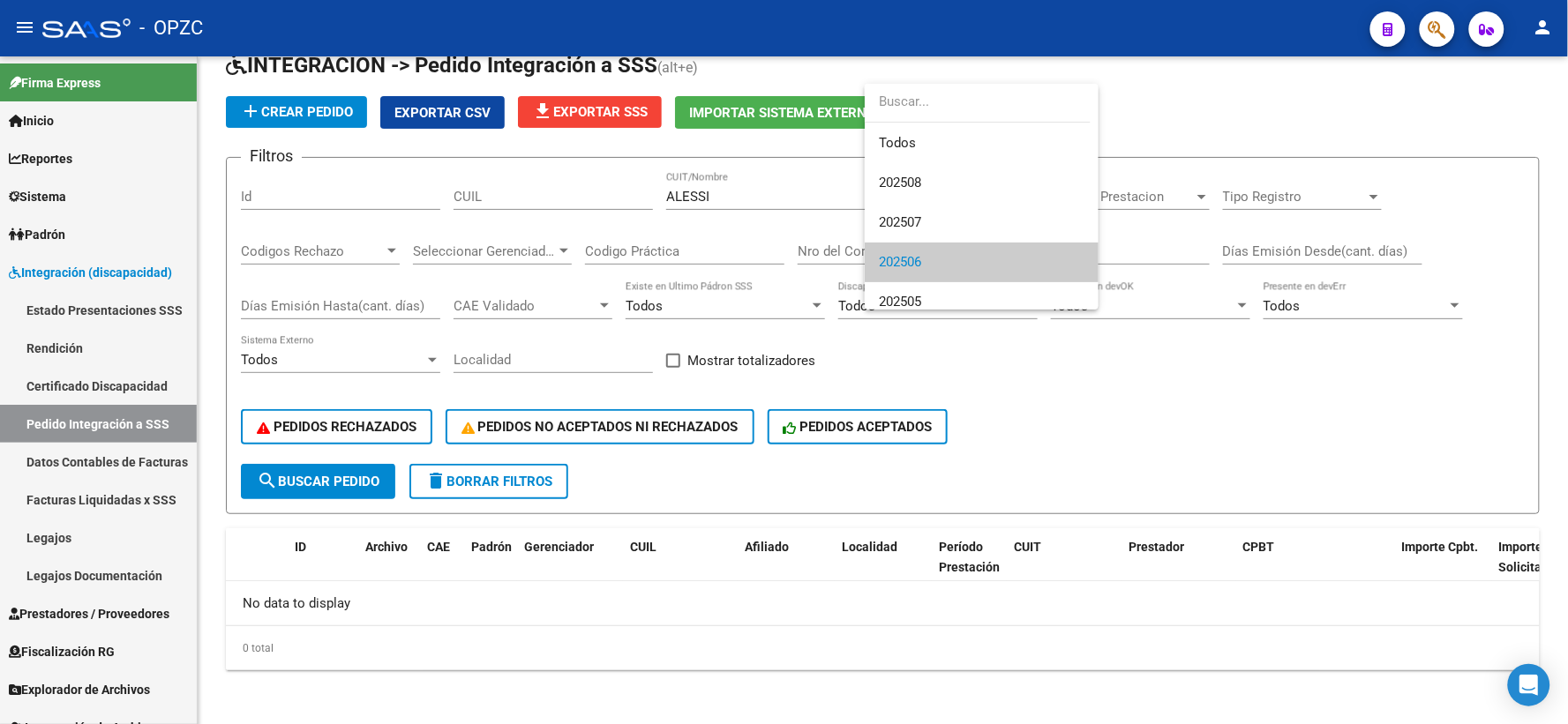
scroll to position [65, 0]
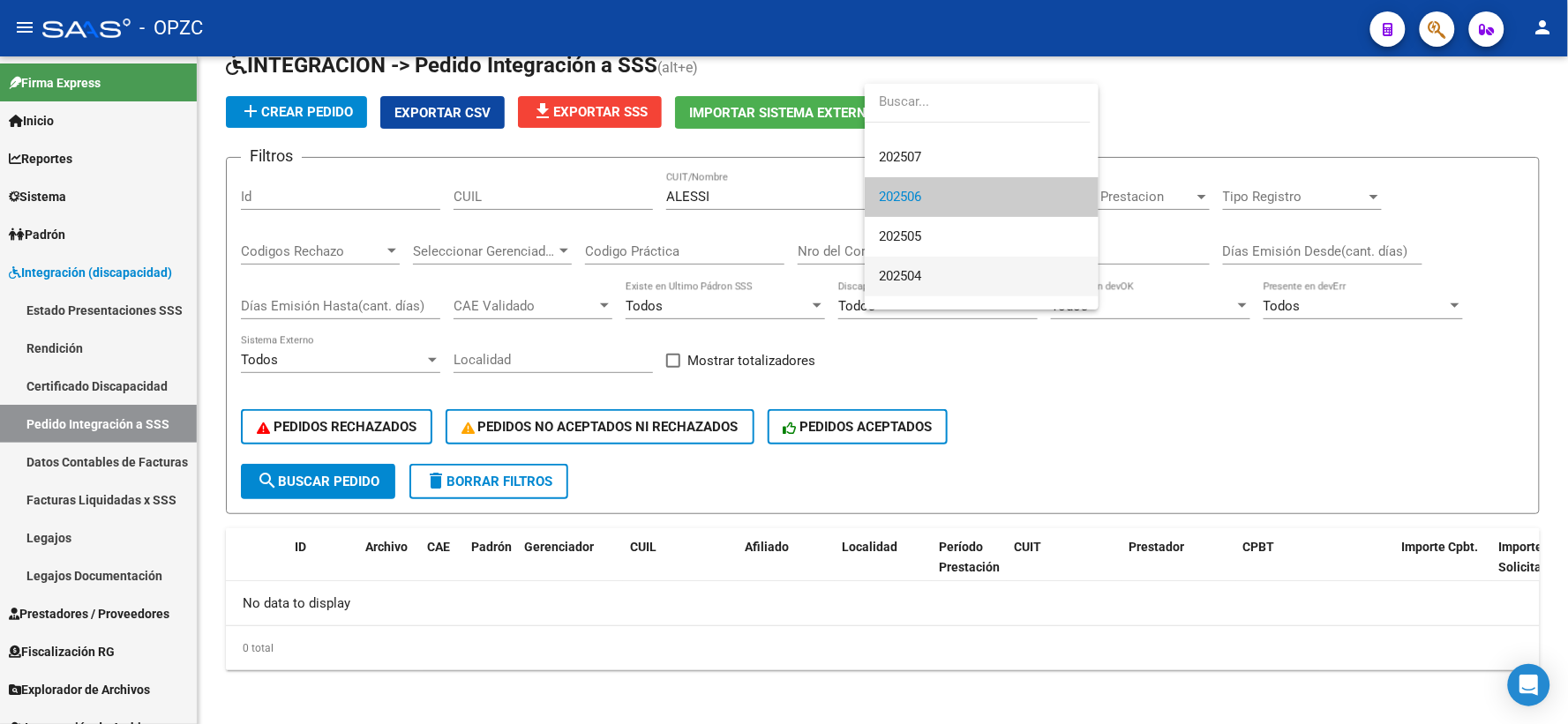
click at [955, 265] on span "202504" at bounding box center [982, 277] width 206 height 40
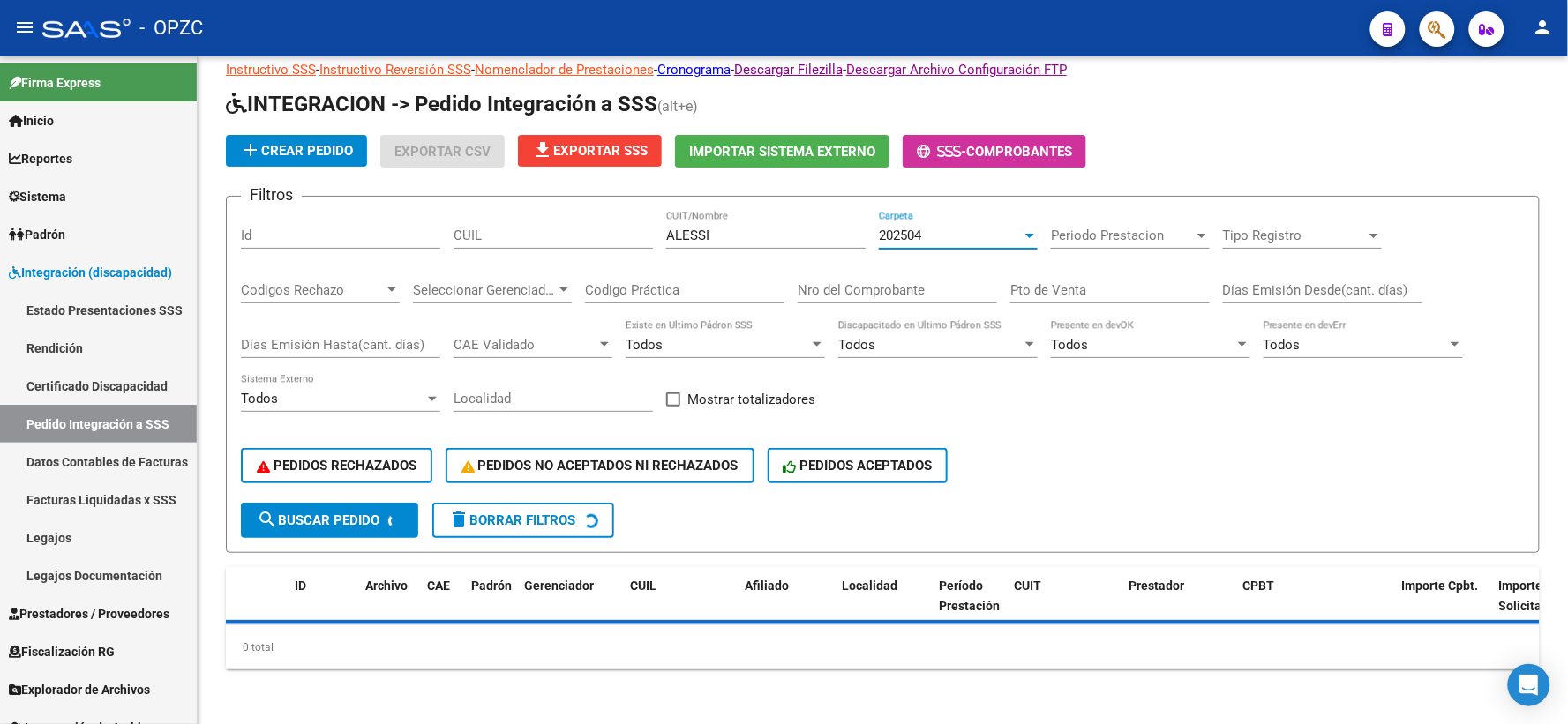
scroll to position [85, 0]
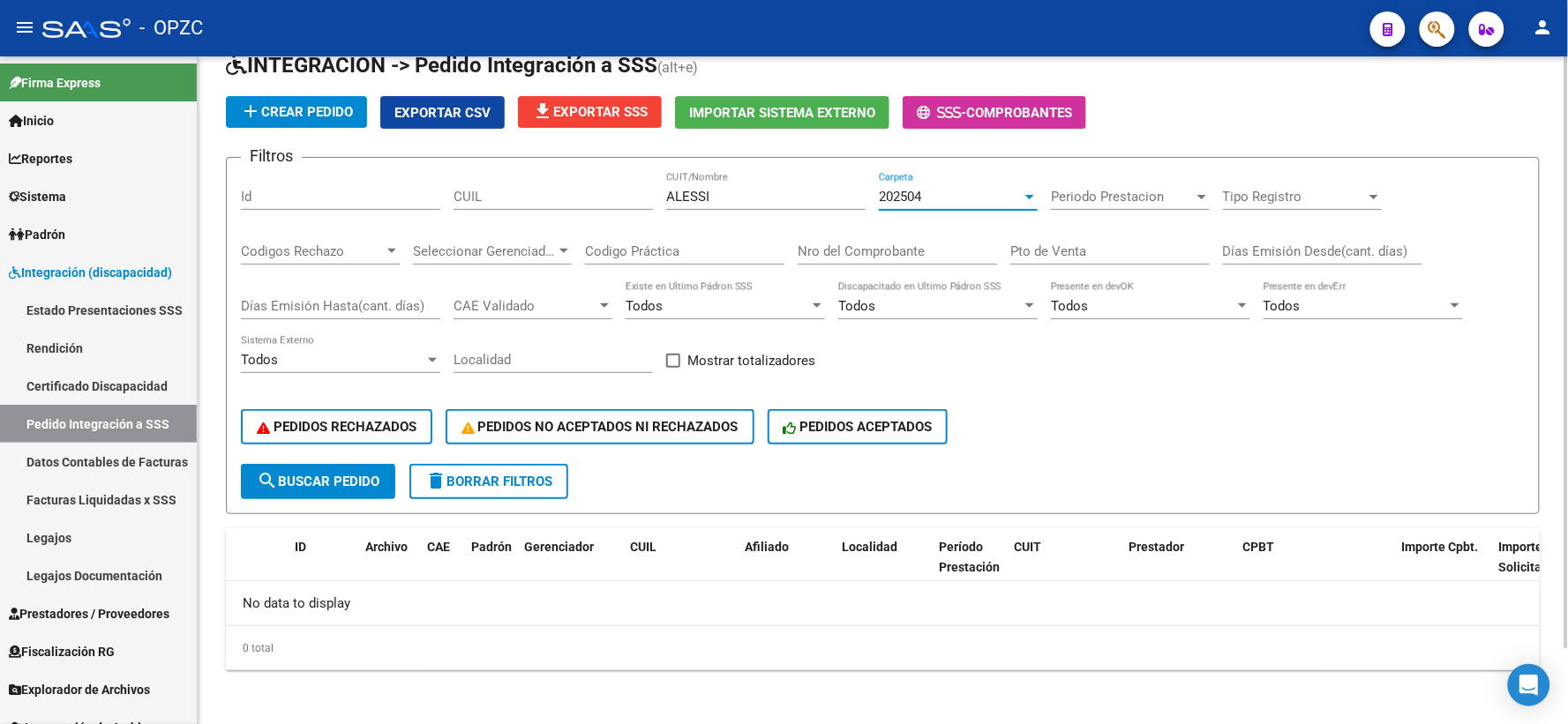
click at [1042, 199] on app-drop-down-list "202504 Carpeta" at bounding box center [965, 196] width 172 height 16
click at [1024, 199] on div at bounding box center [1030, 196] width 16 height 14
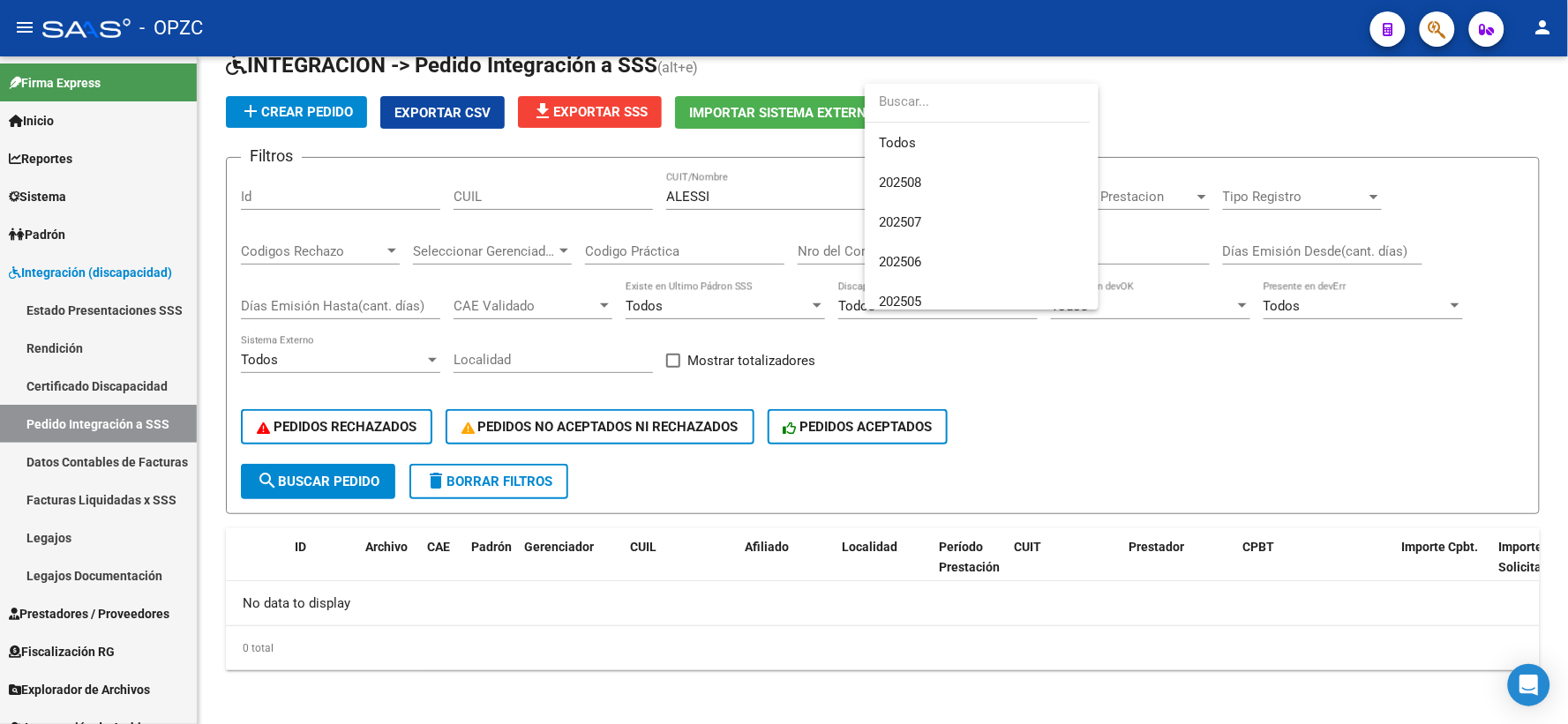
scroll to position [144, 0]
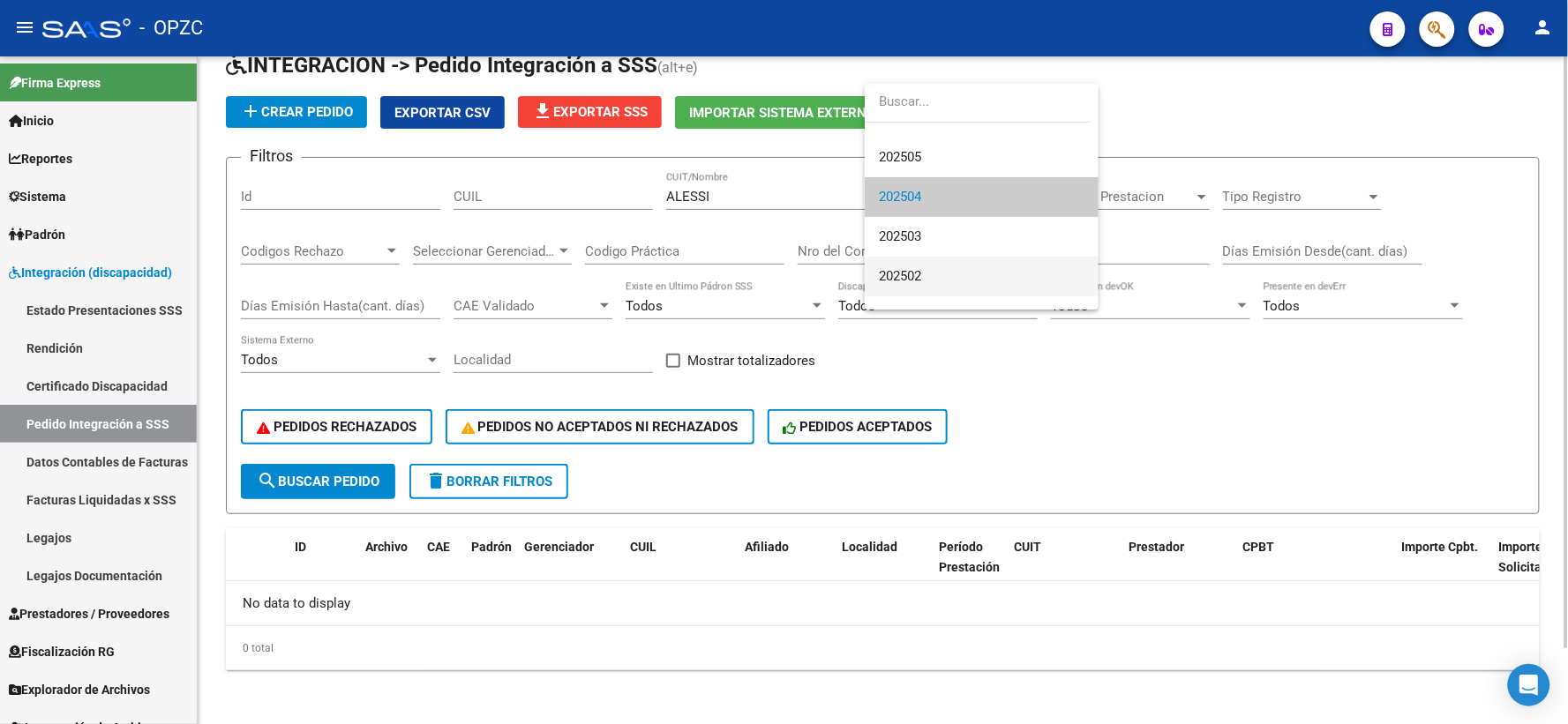
click at [974, 277] on span "202502" at bounding box center [982, 277] width 206 height 40
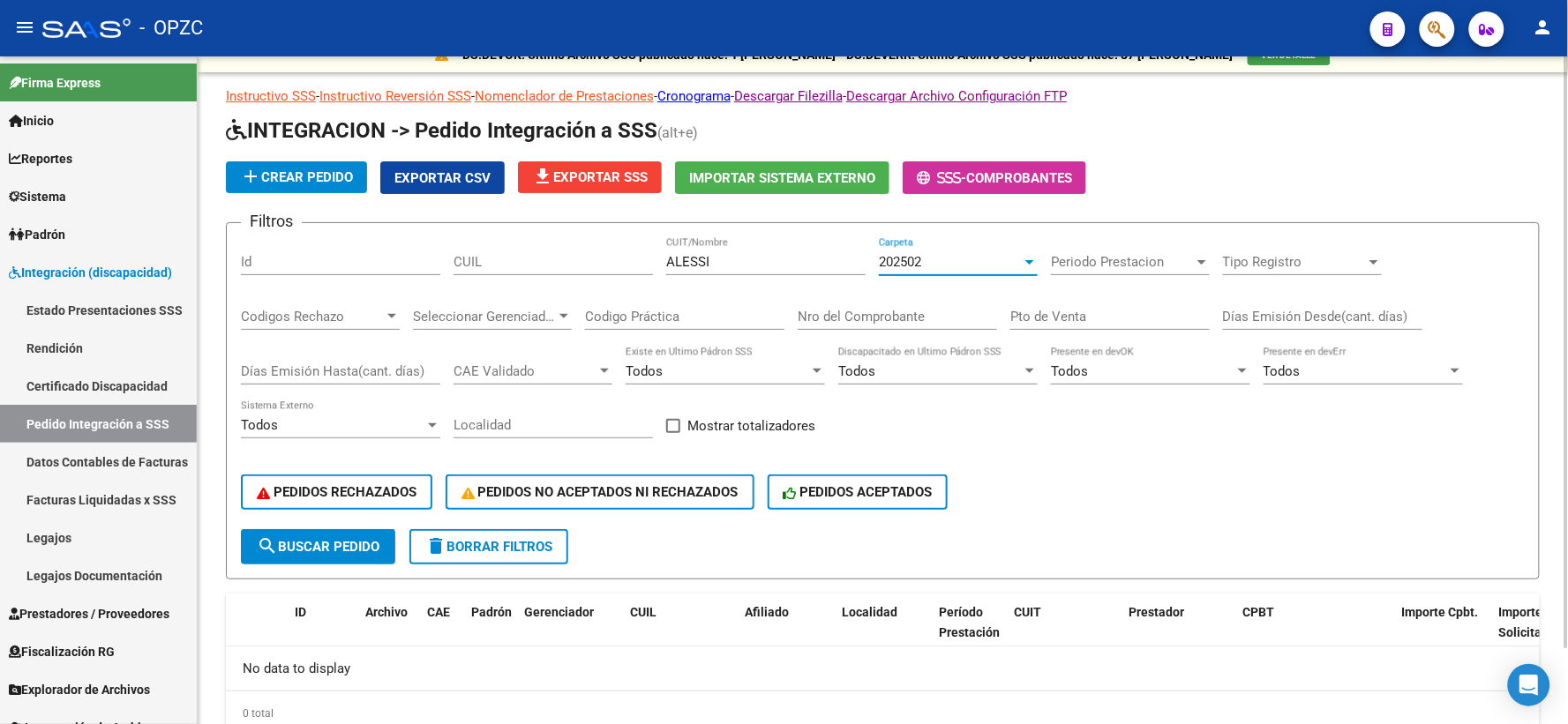
scroll to position [0, 0]
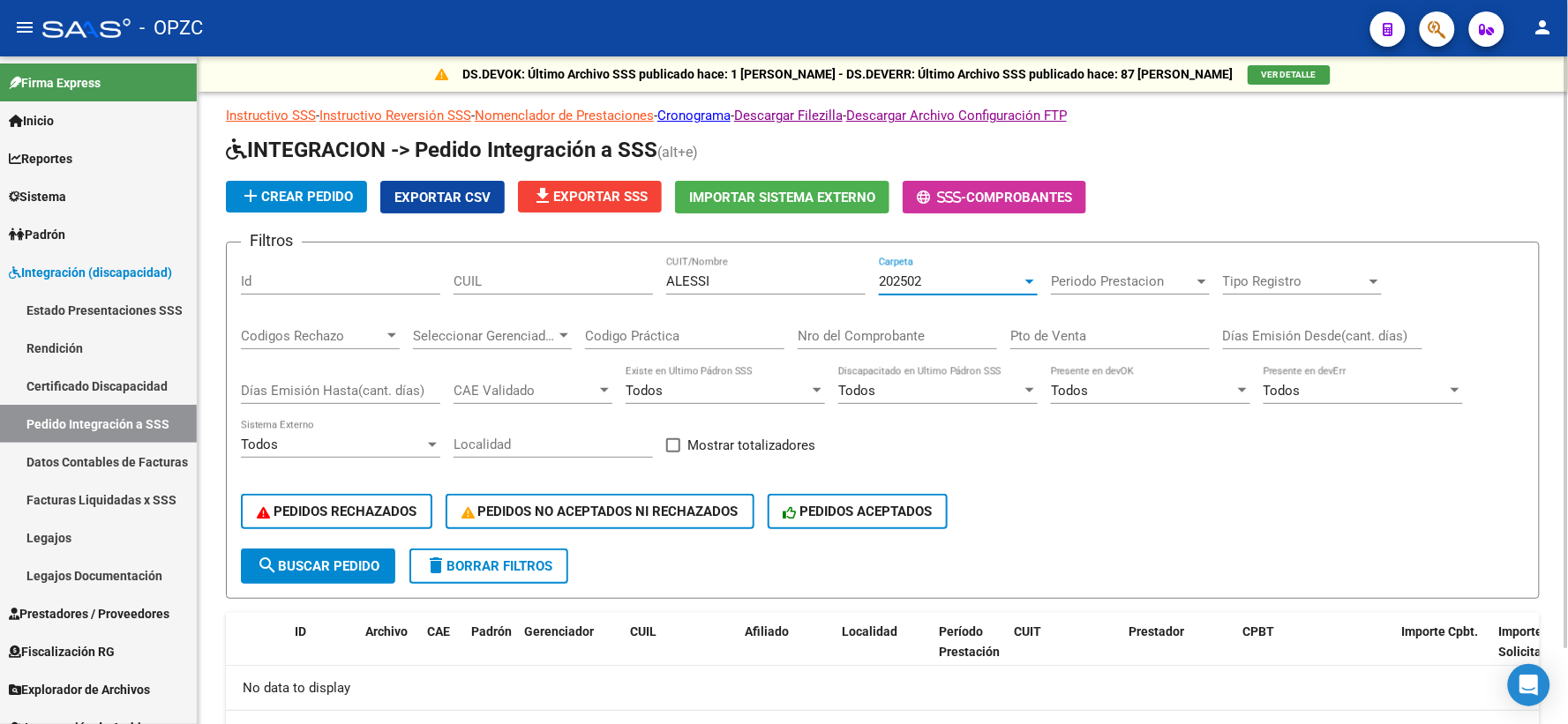
click at [976, 287] on div "202502" at bounding box center [950, 281] width 143 height 16
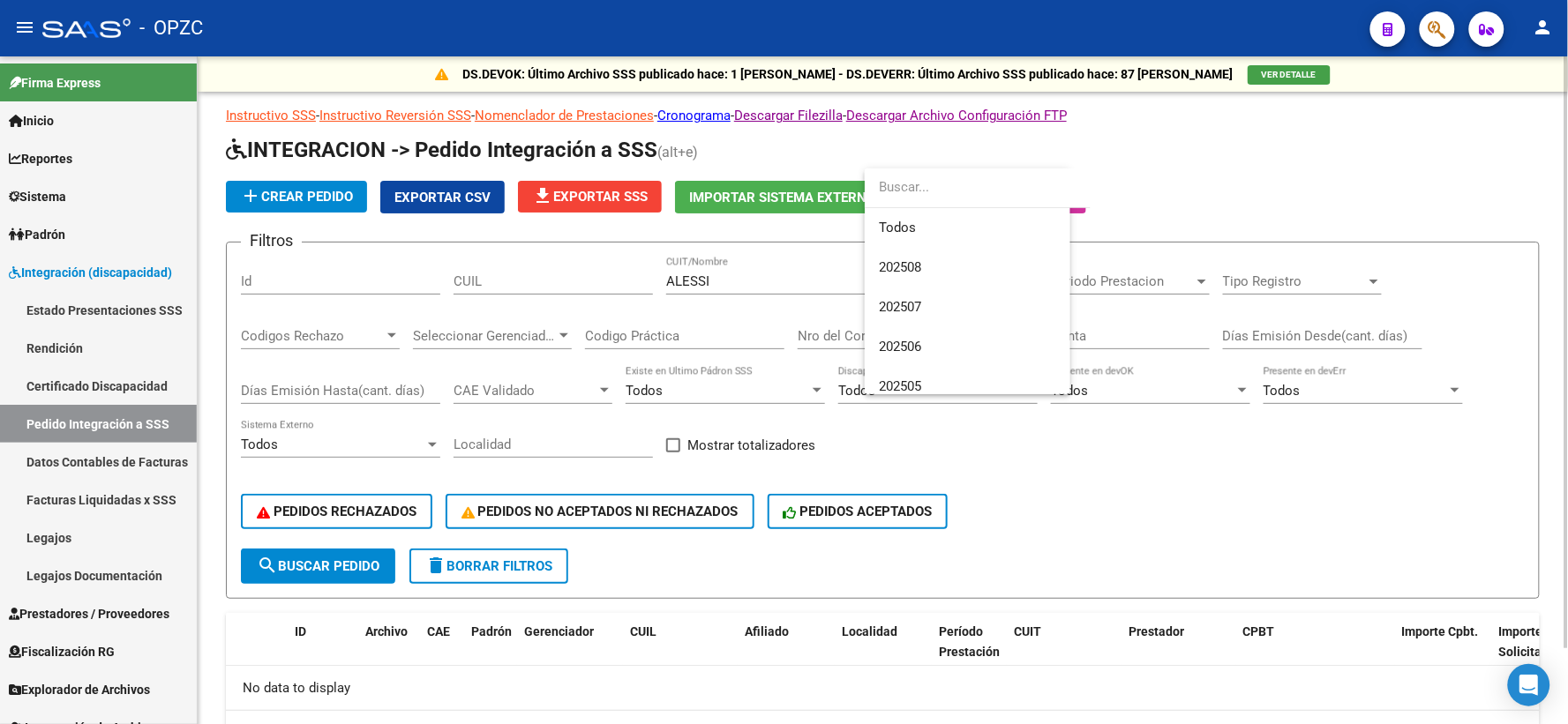
scroll to position [224, 0]
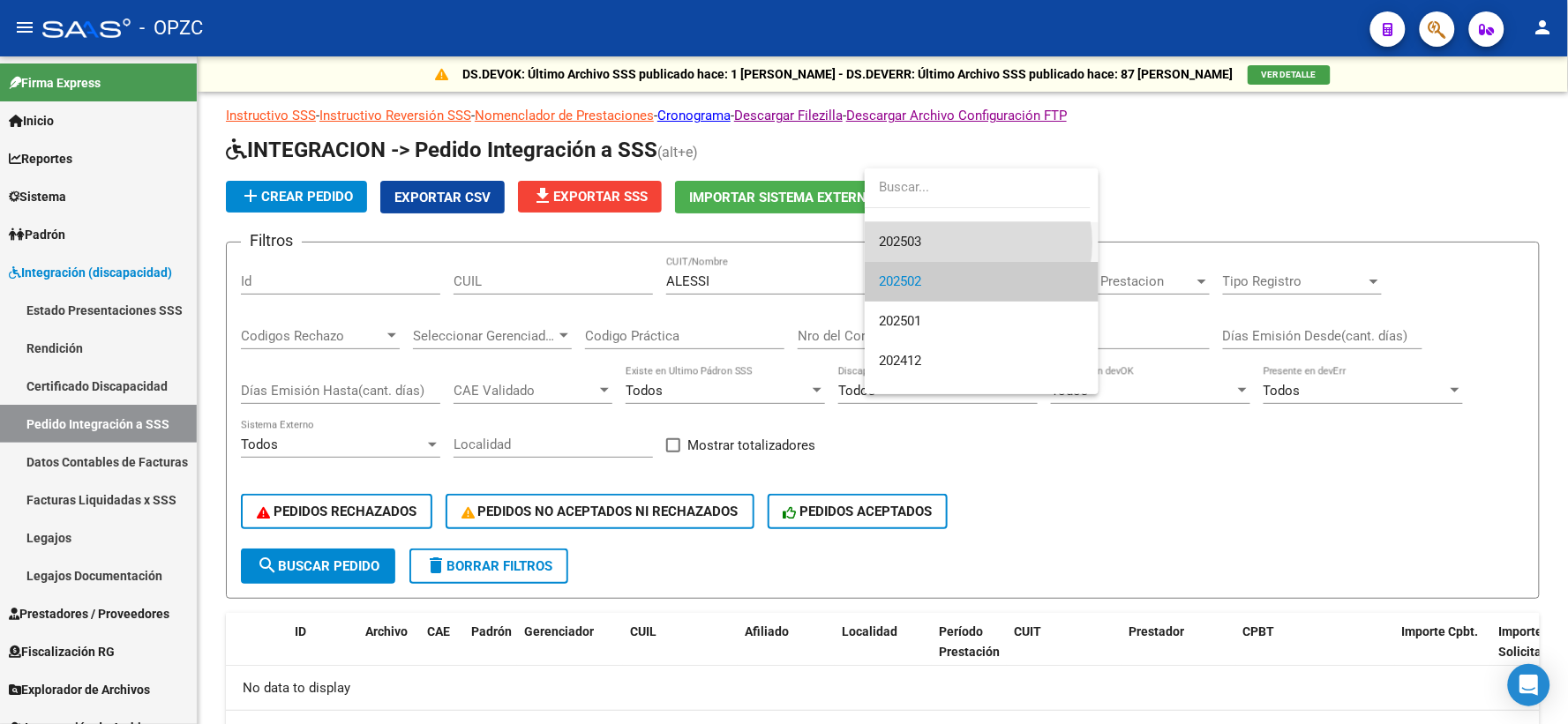
click at [967, 243] on span "202503" at bounding box center [982, 242] width 206 height 40
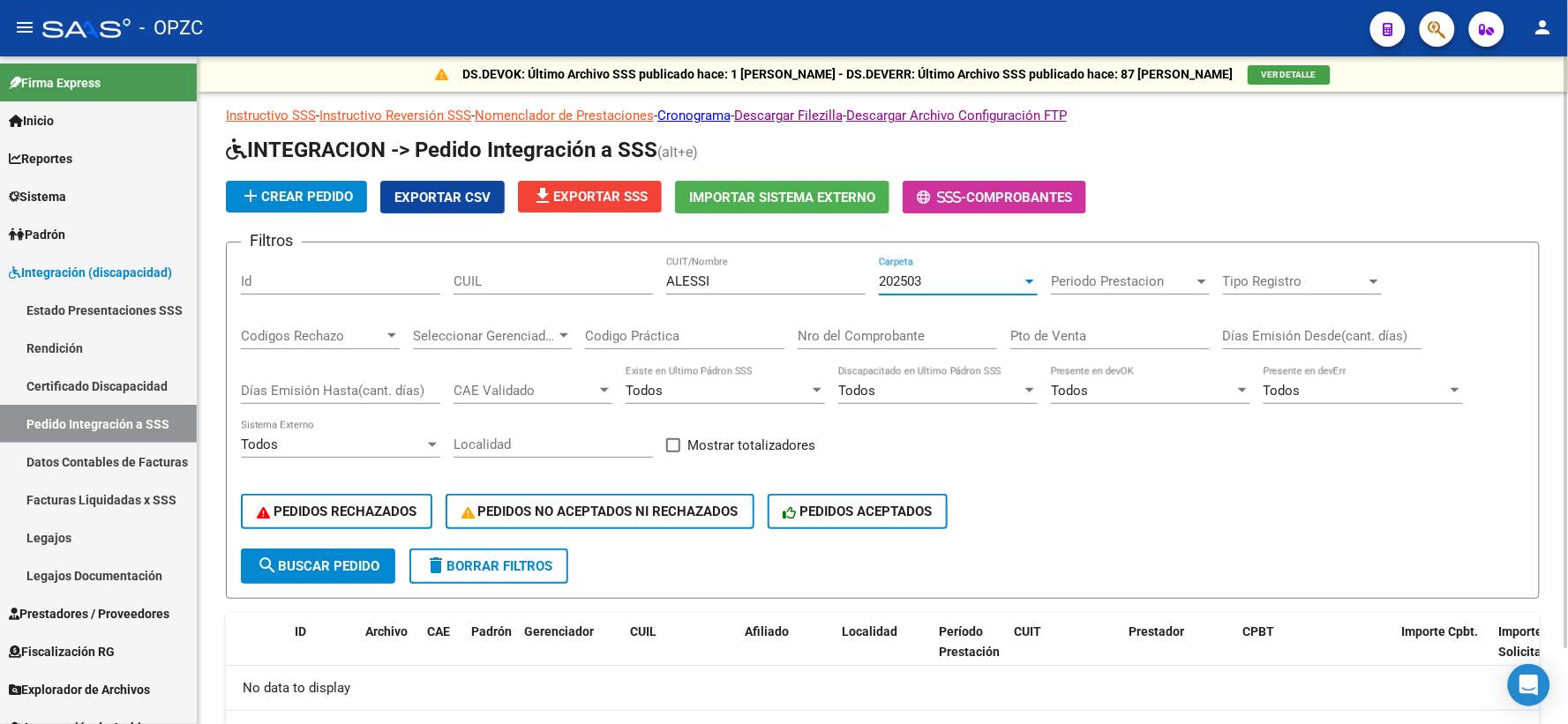
click at [995, 278] on div "202503" at bounding box center [950, 281] width 143 height 16
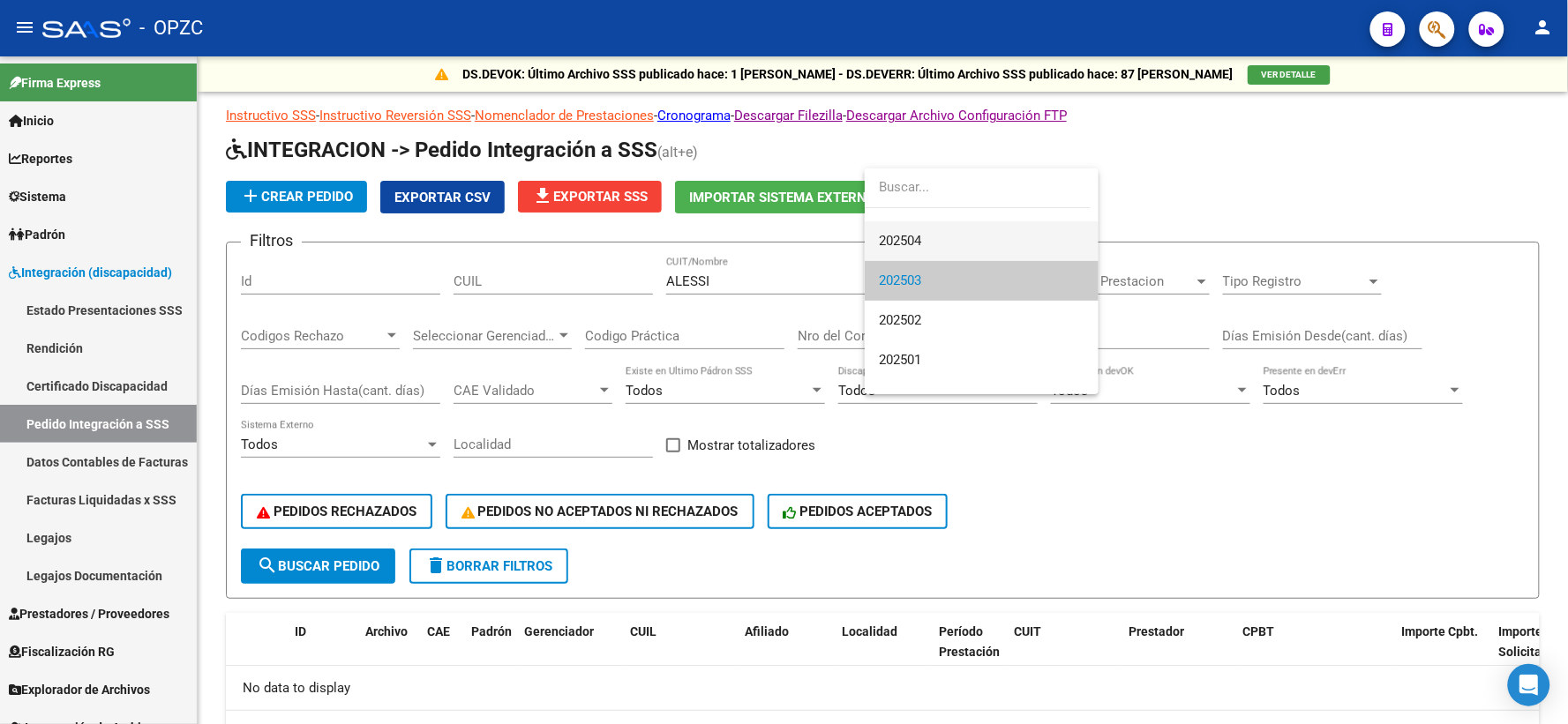
click at [987, 248] on span "202504" at bounding box center [982, 242] width 206 height 40
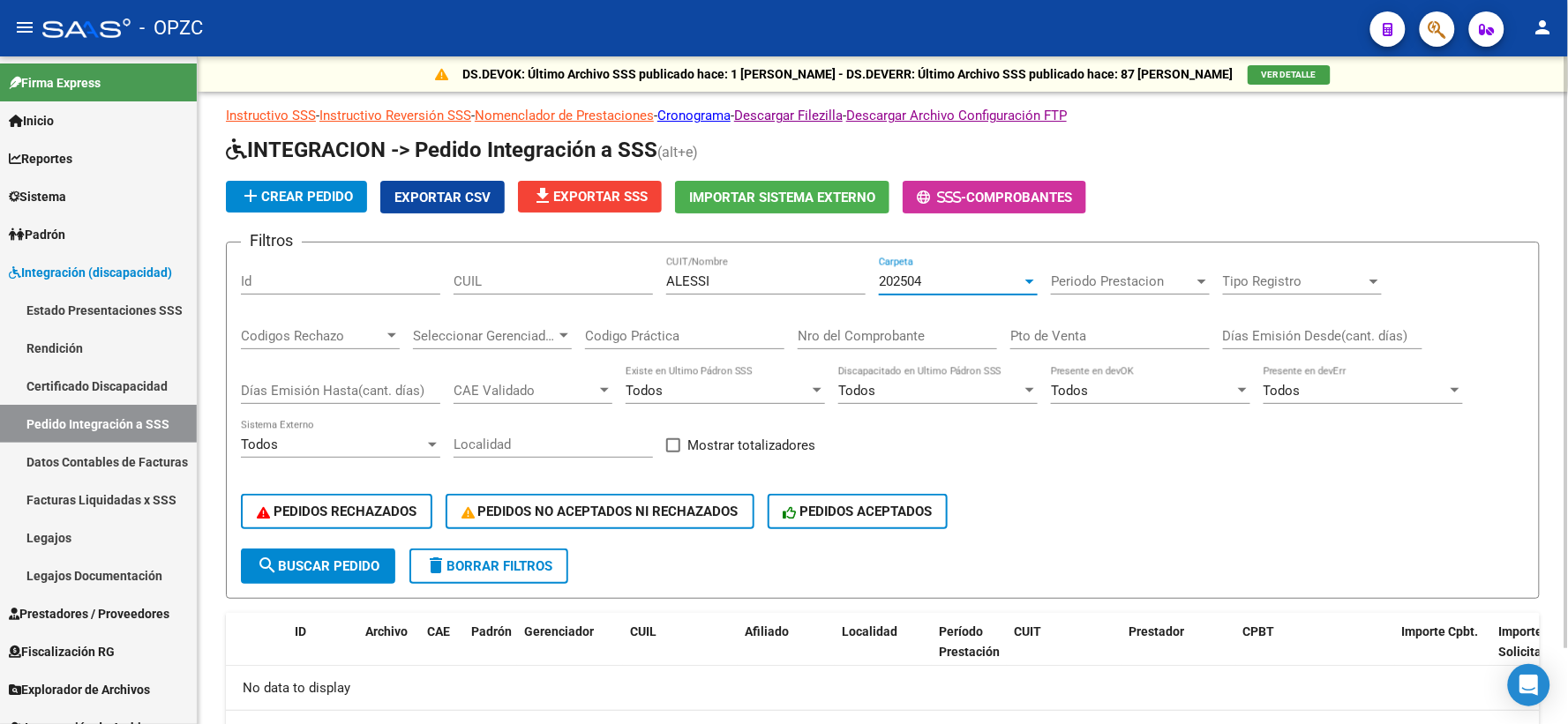
scroll to position [85, 0]
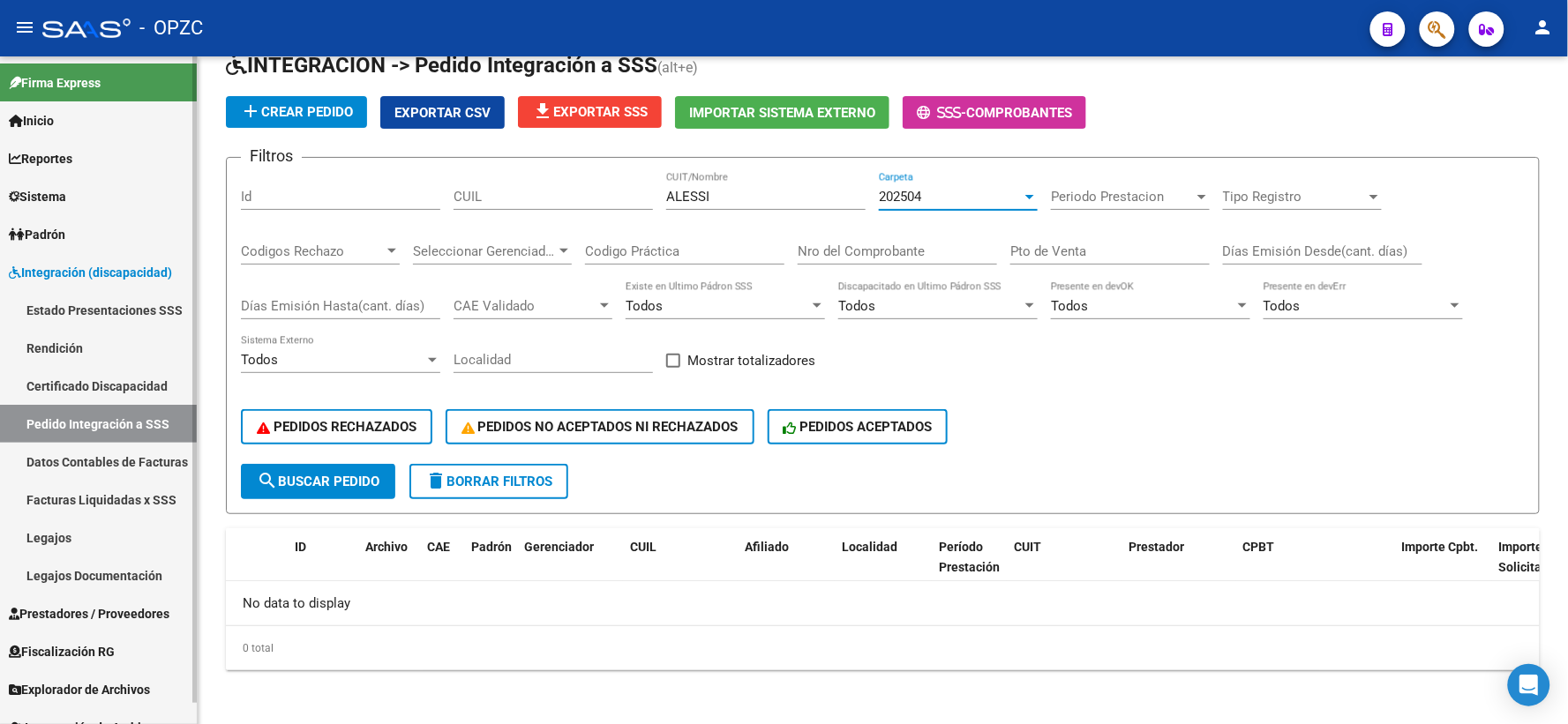
click at [75, 609] on span "Prestadores / Proveedores" at bounding box center [89, 614] width 161 height 20
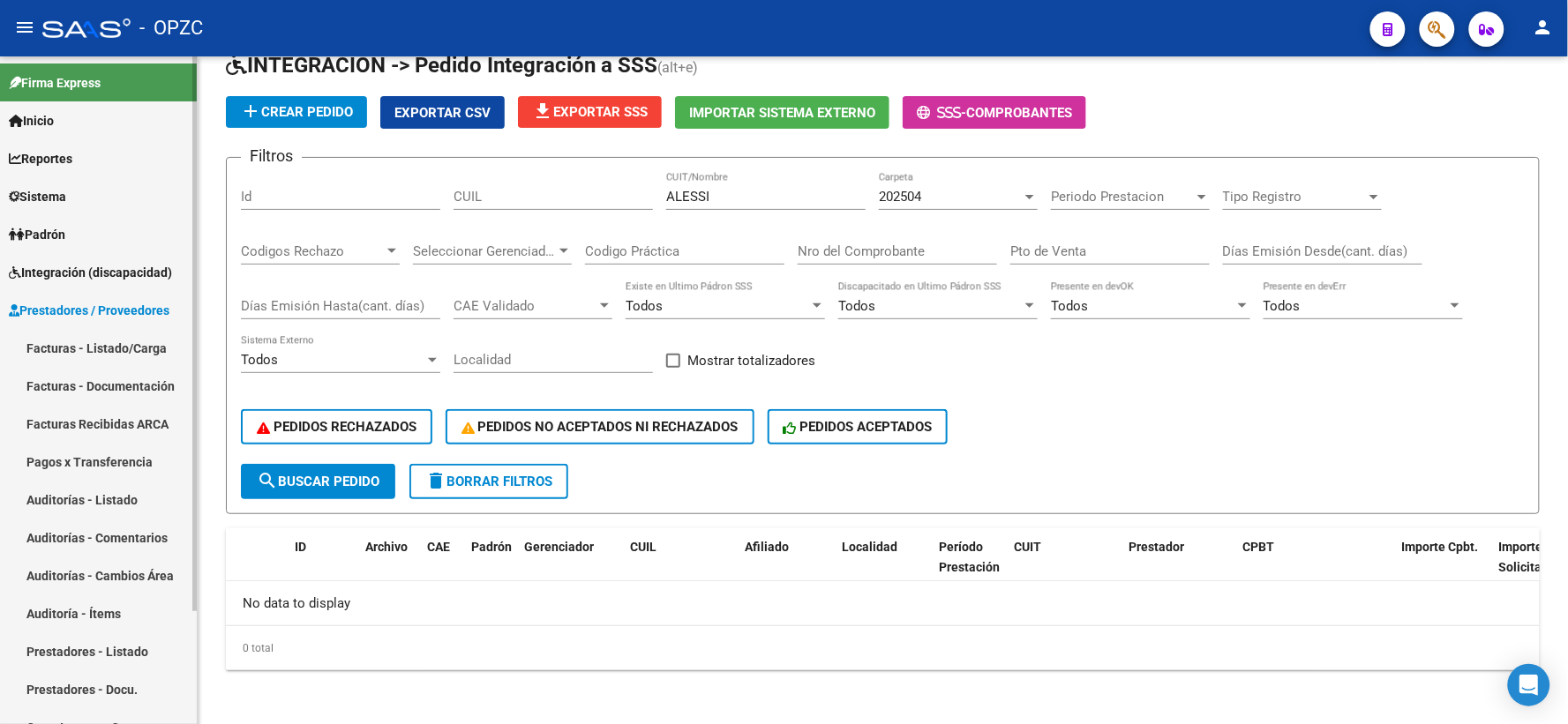
click at [128, 340] on link "Facturas - Listado/Carga" at bounding box center [98, 348] width 196 height 38
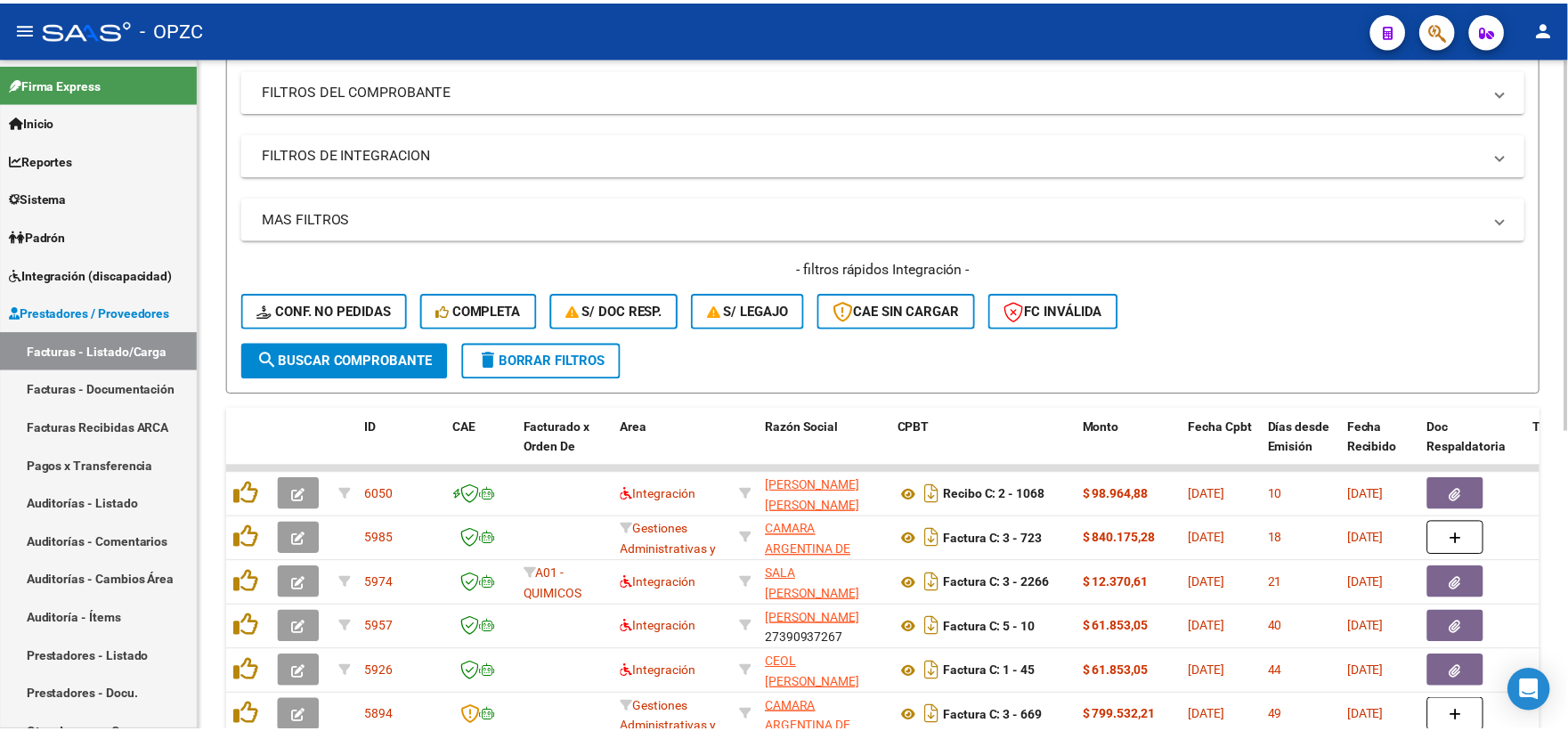
scroll to position [244, 0]
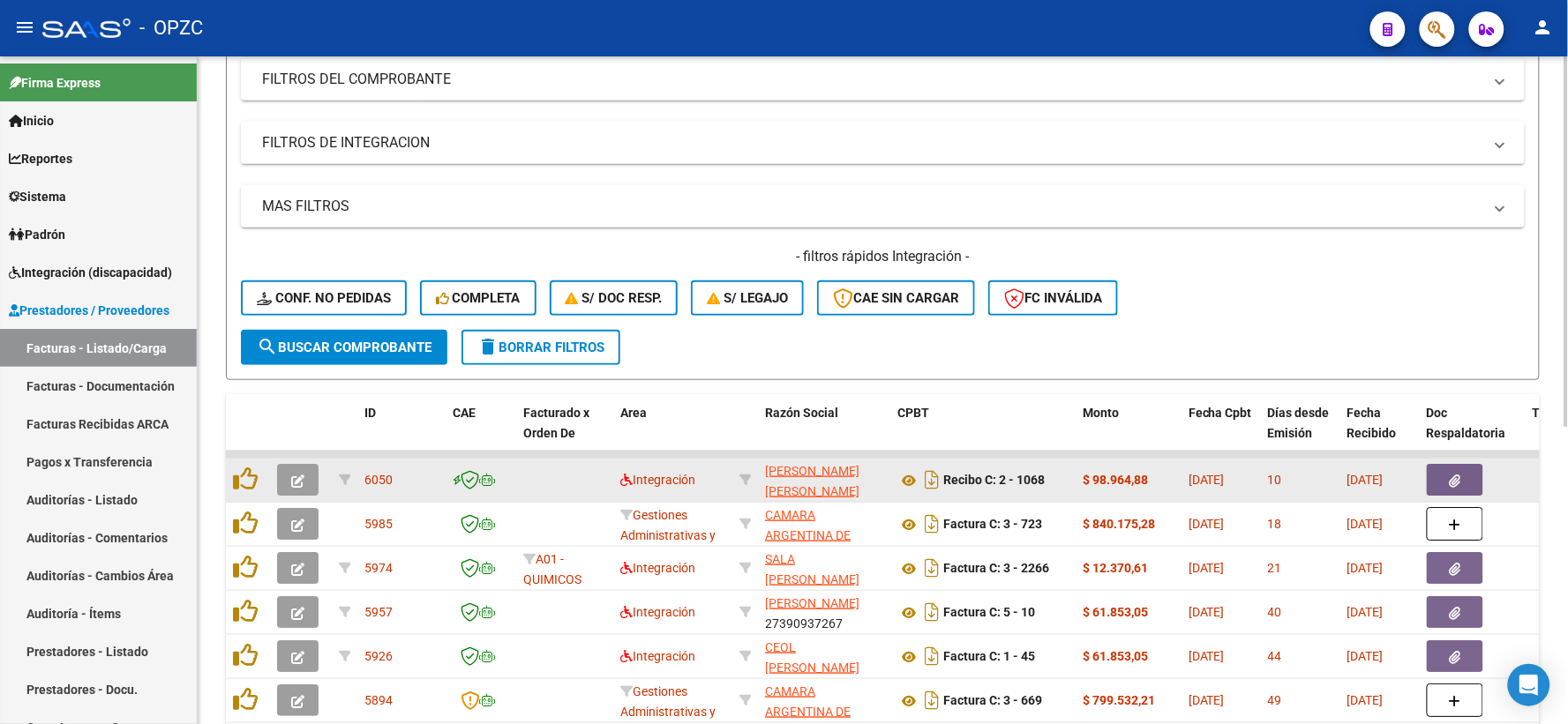
click at [302, 475] on icon "button" at bounding box center [298, 481] width 13 height 13
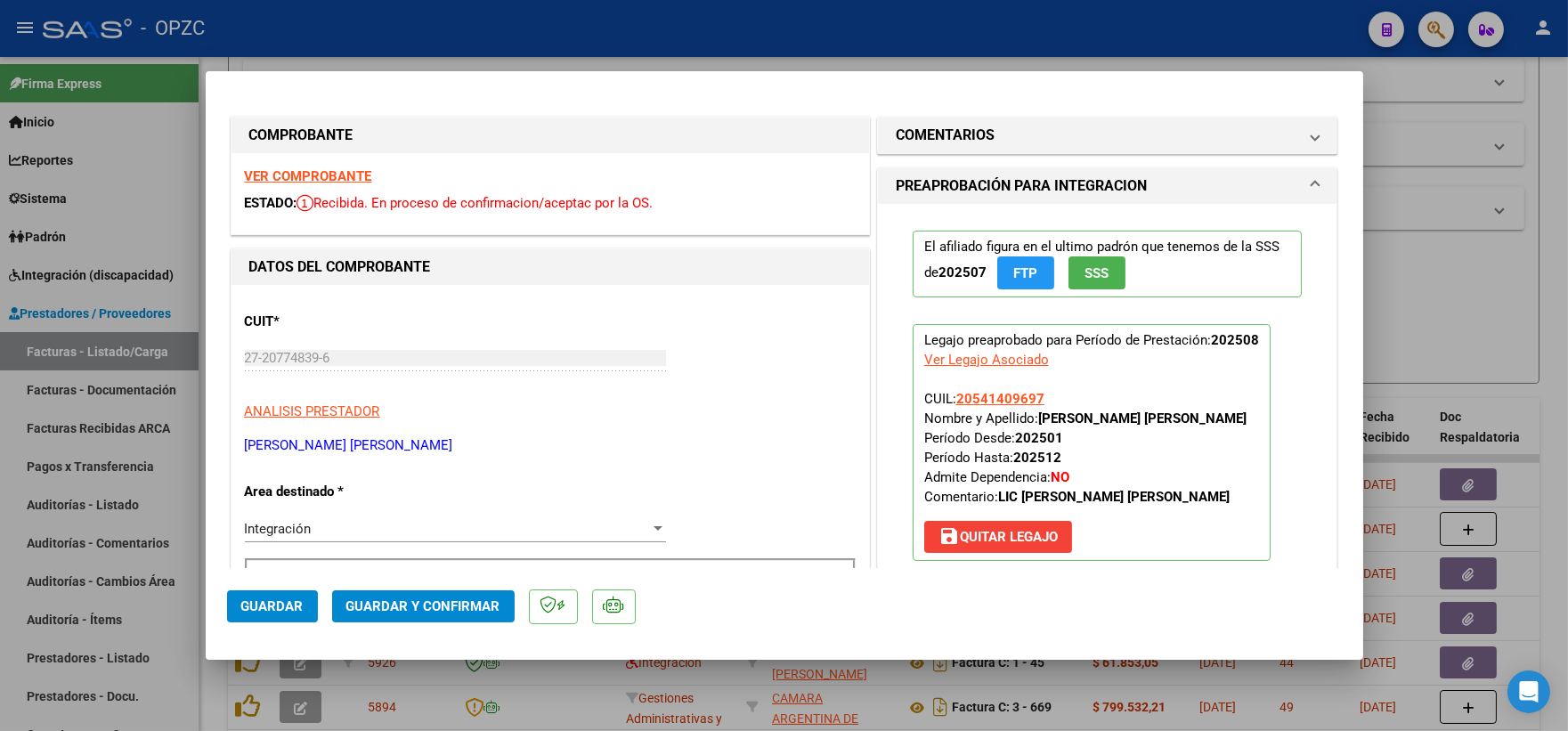
scroll to position [296, 0]
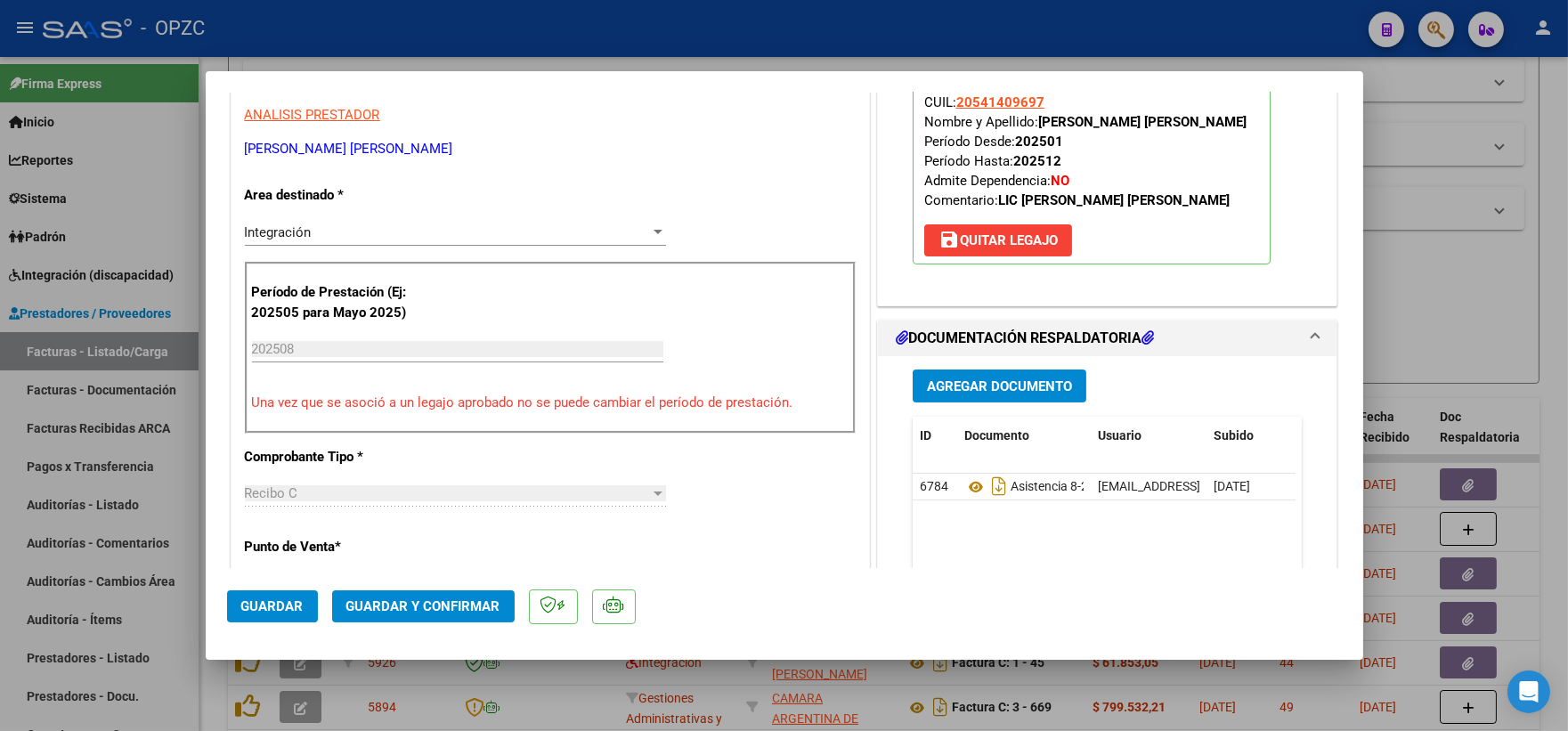
click at [1445, 287] on div at bounding box center [784, 365] width 1568 height 731
type input "$ 0,00"
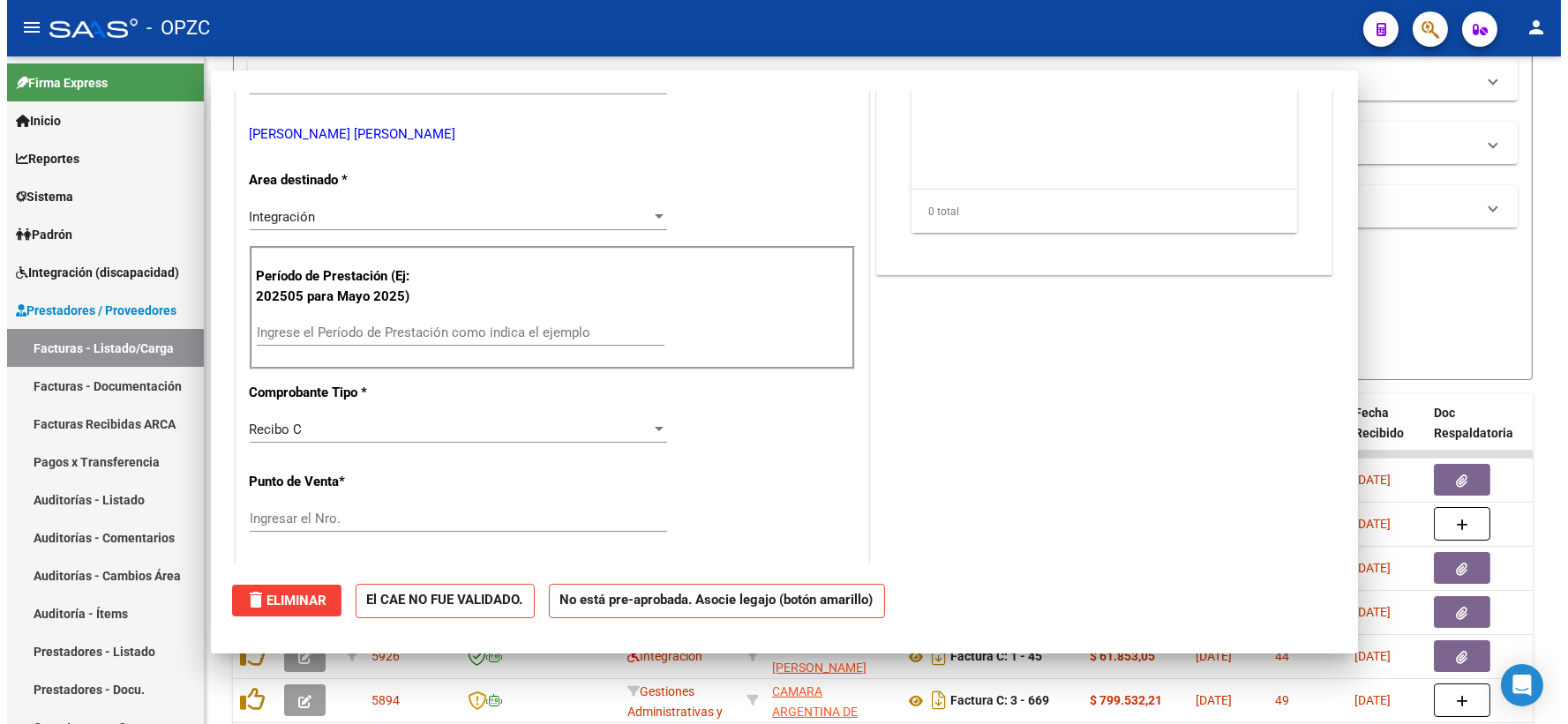
scroll to position [280, 0]
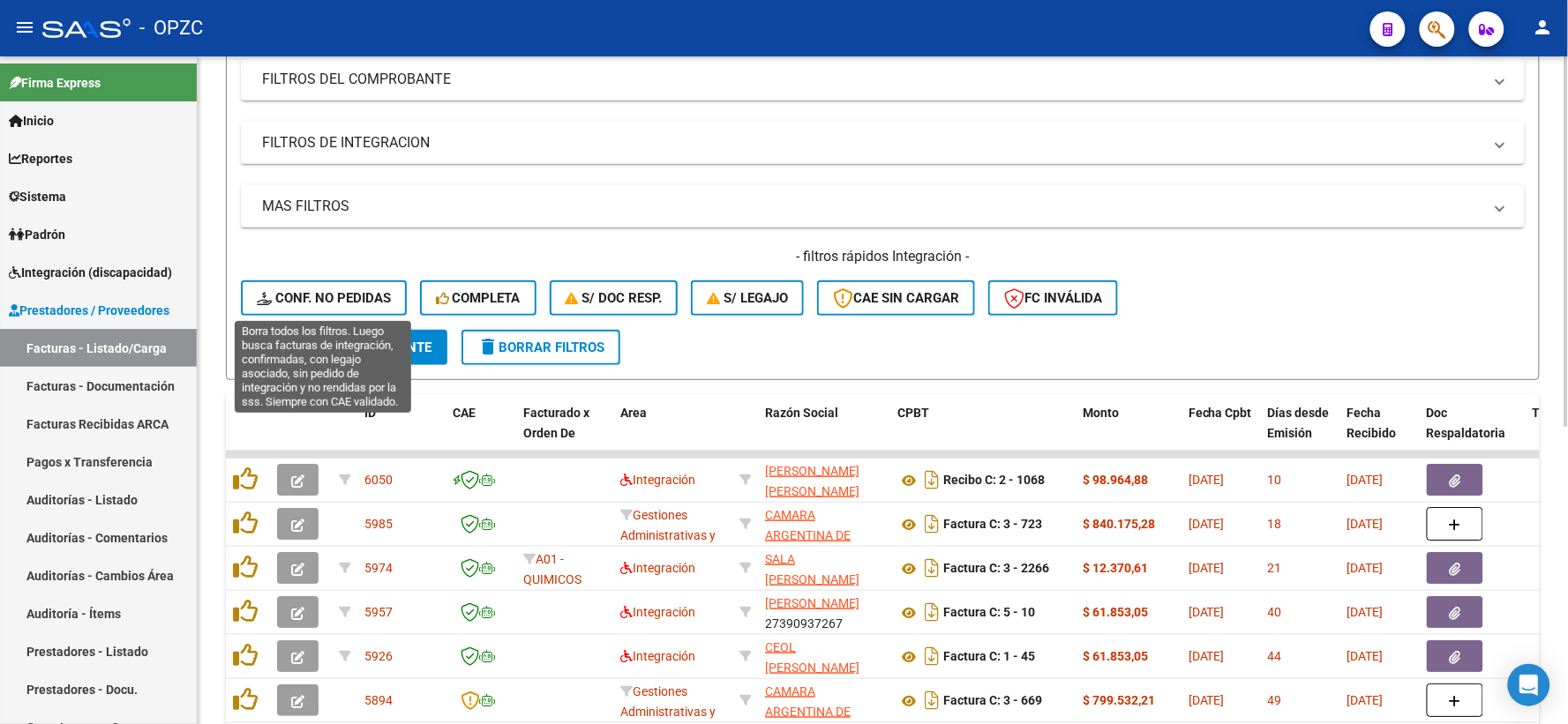
click at [330, 295] on span "Conf. no pedidas" at bounding box center [324, 297] width 134 height 16
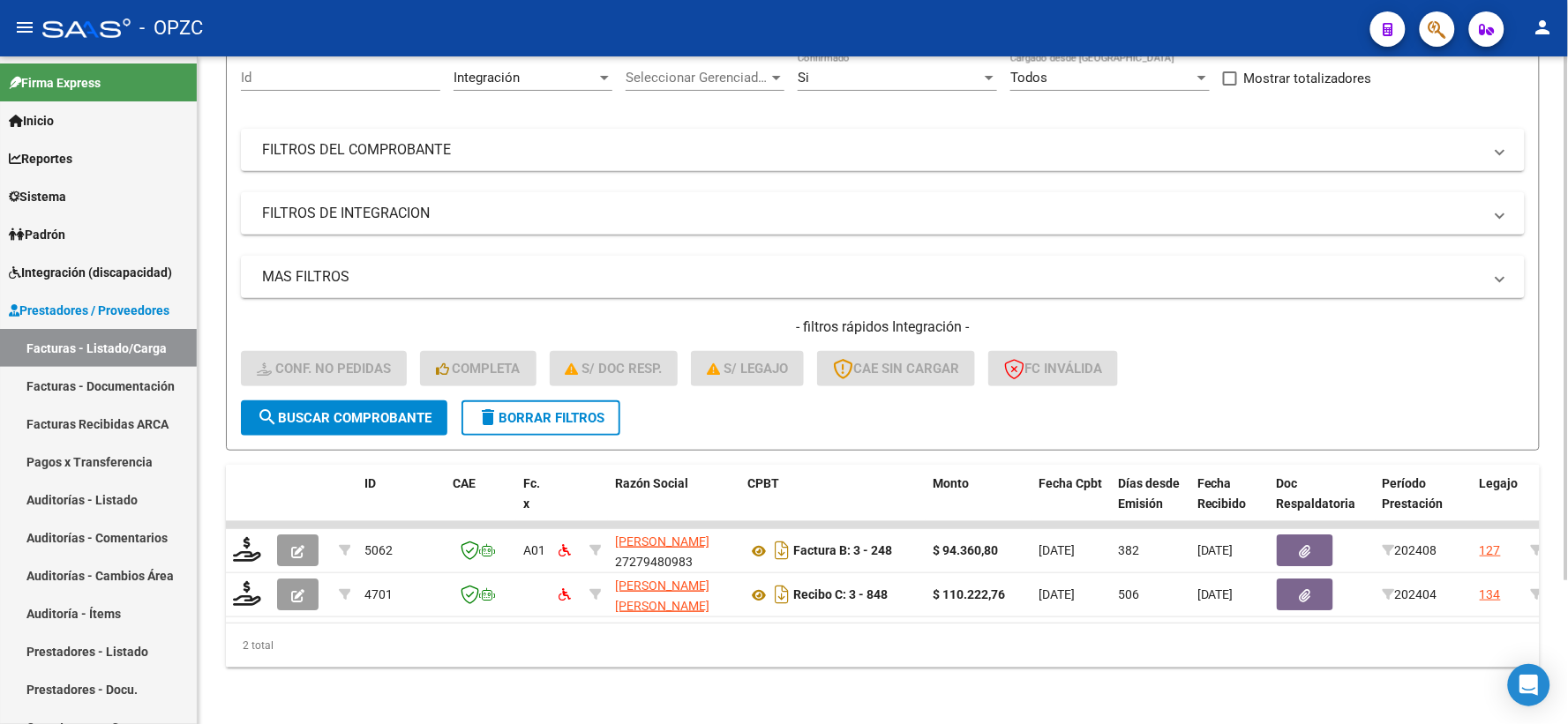
scroll to position [183, 0]
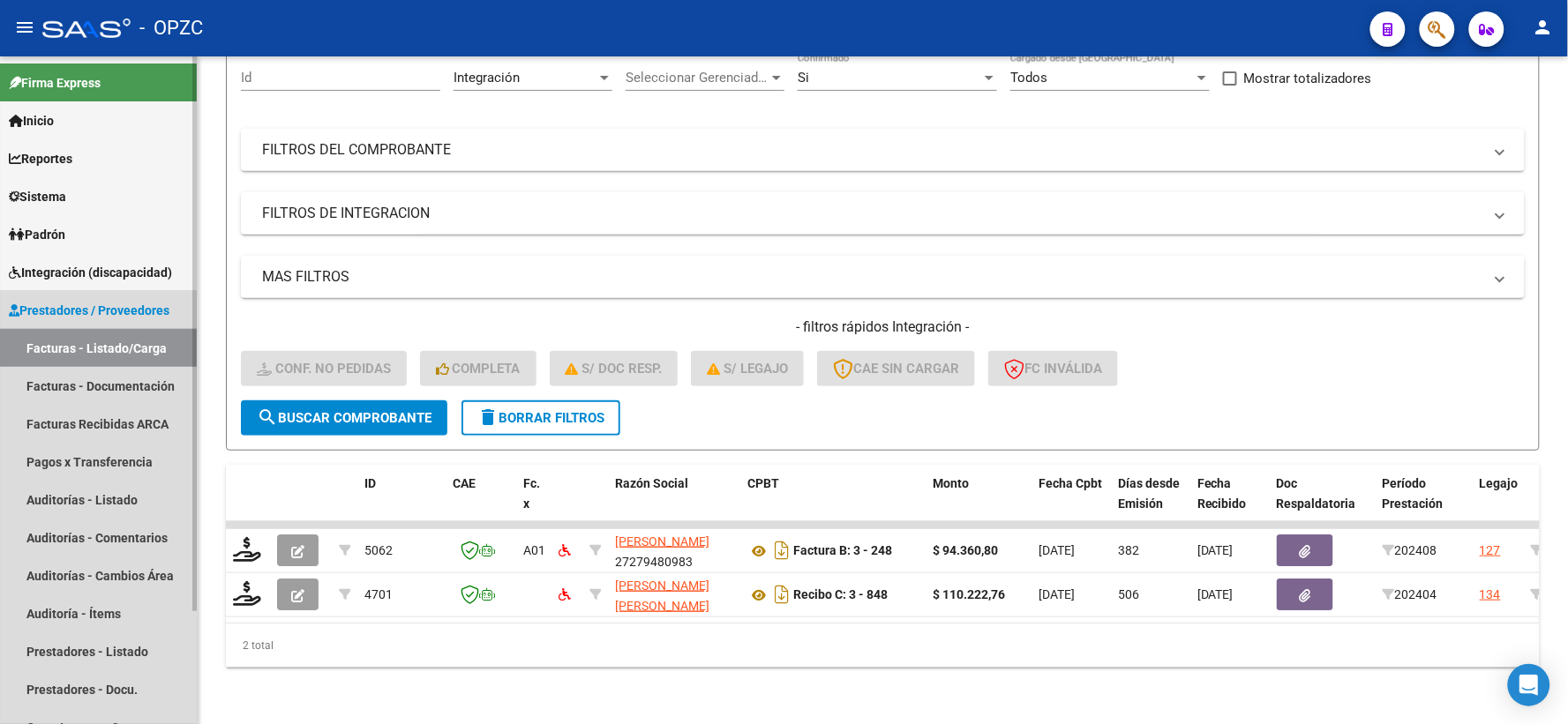
click at [85, 345] on link "Facturas - Listado/Carga" at bounding box center [98, 348] width 196 height 38
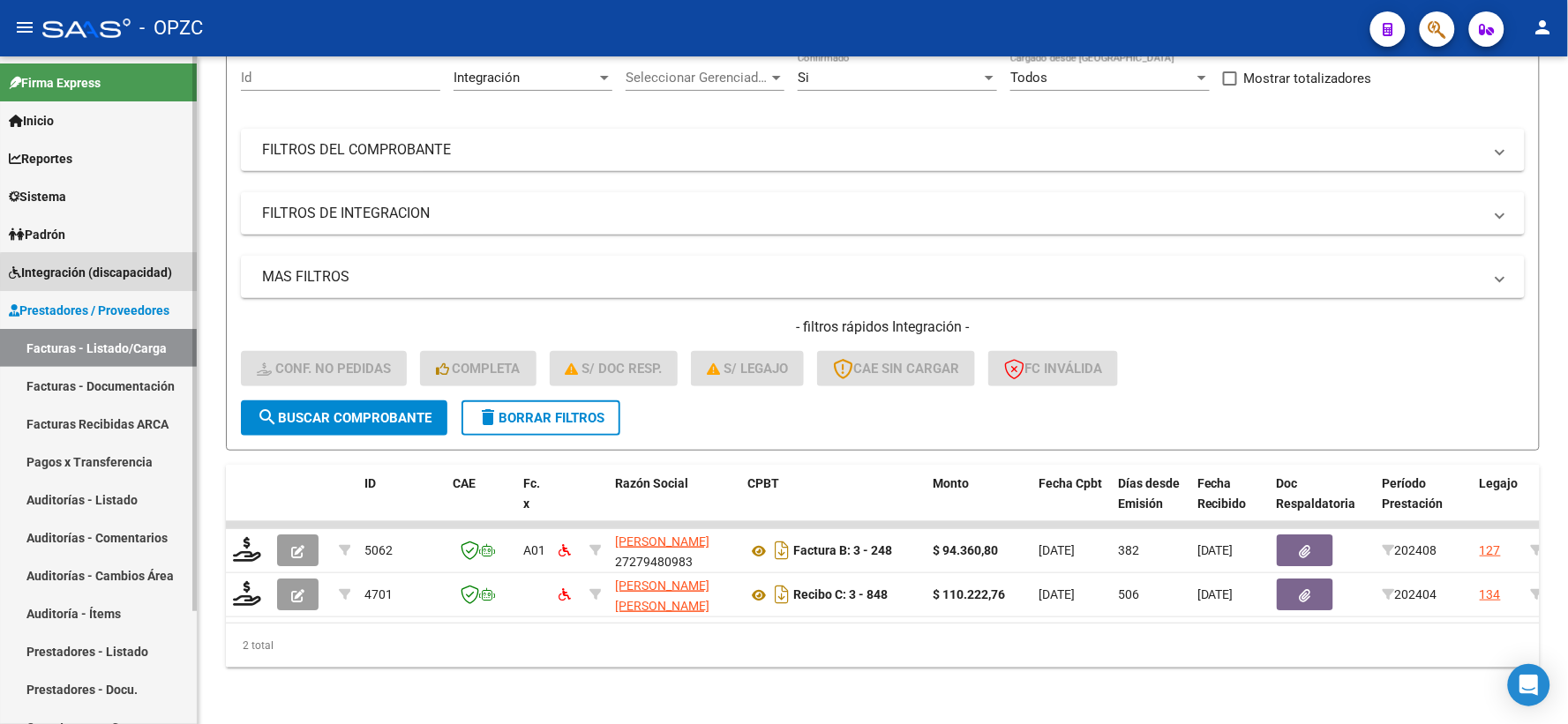
click at [112, 274] on span "Integración (discapacidad)" at bounding box center [90, 272] width 163 height 20
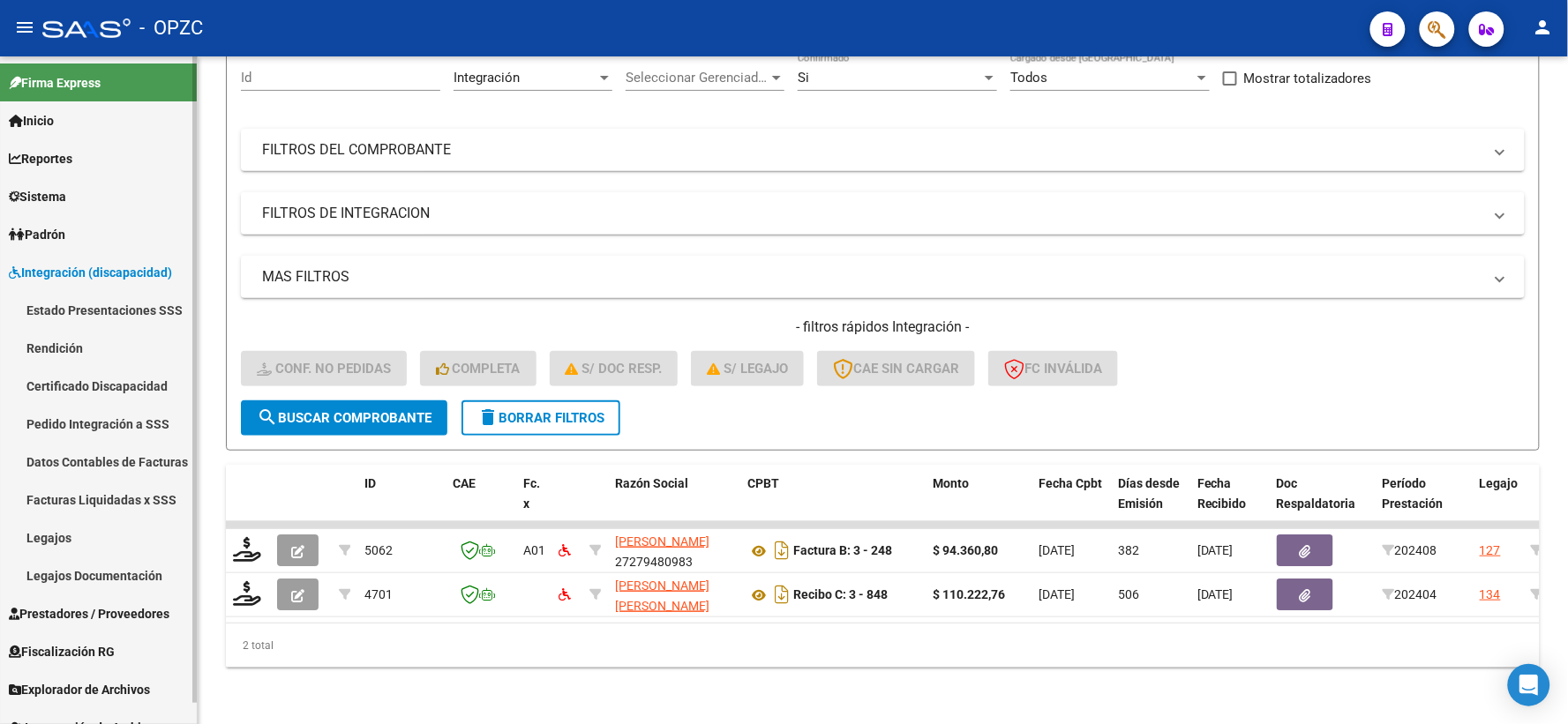
click at [124, 417] on link "Pedido Integración a SSS" at bounding box center [98, 424] width 196 height 38
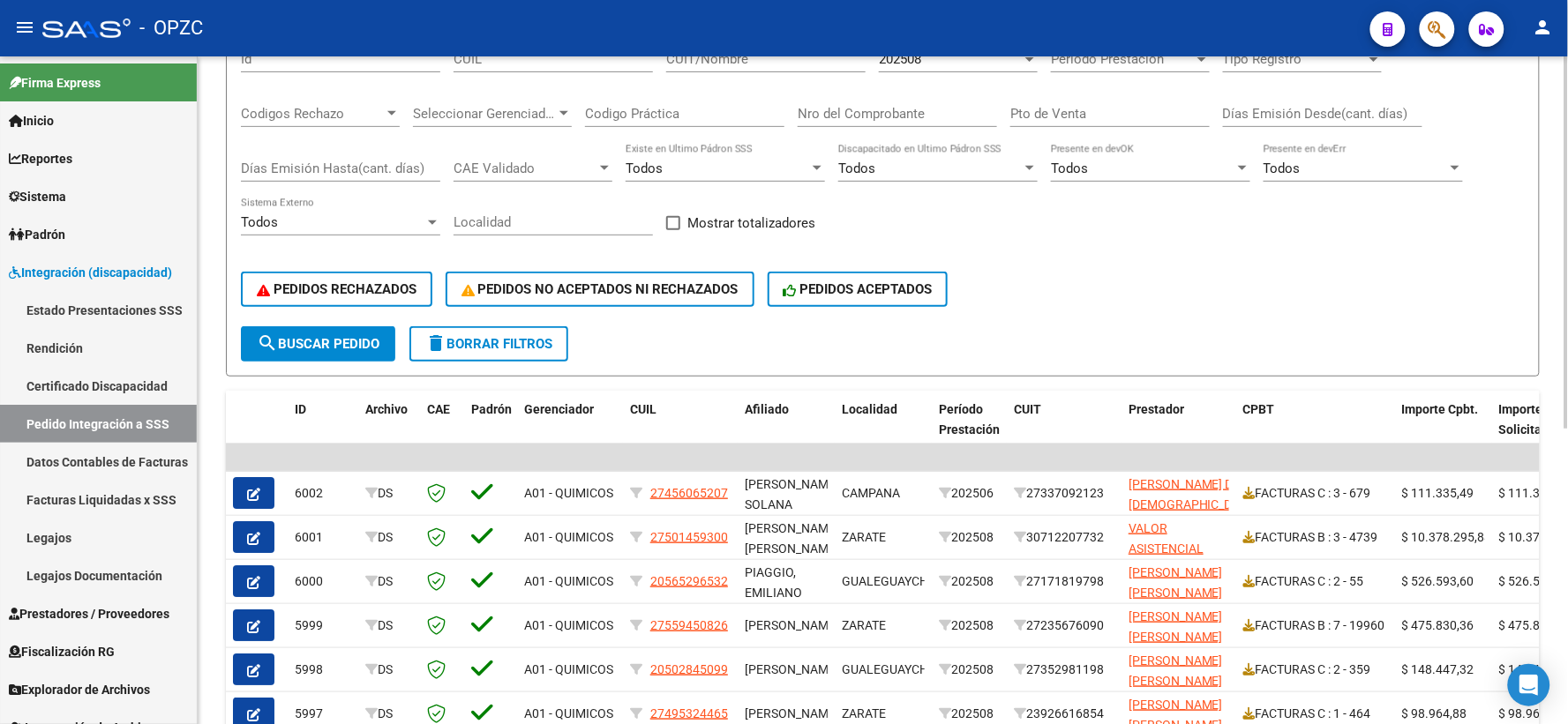
scroll to position [294, 0]
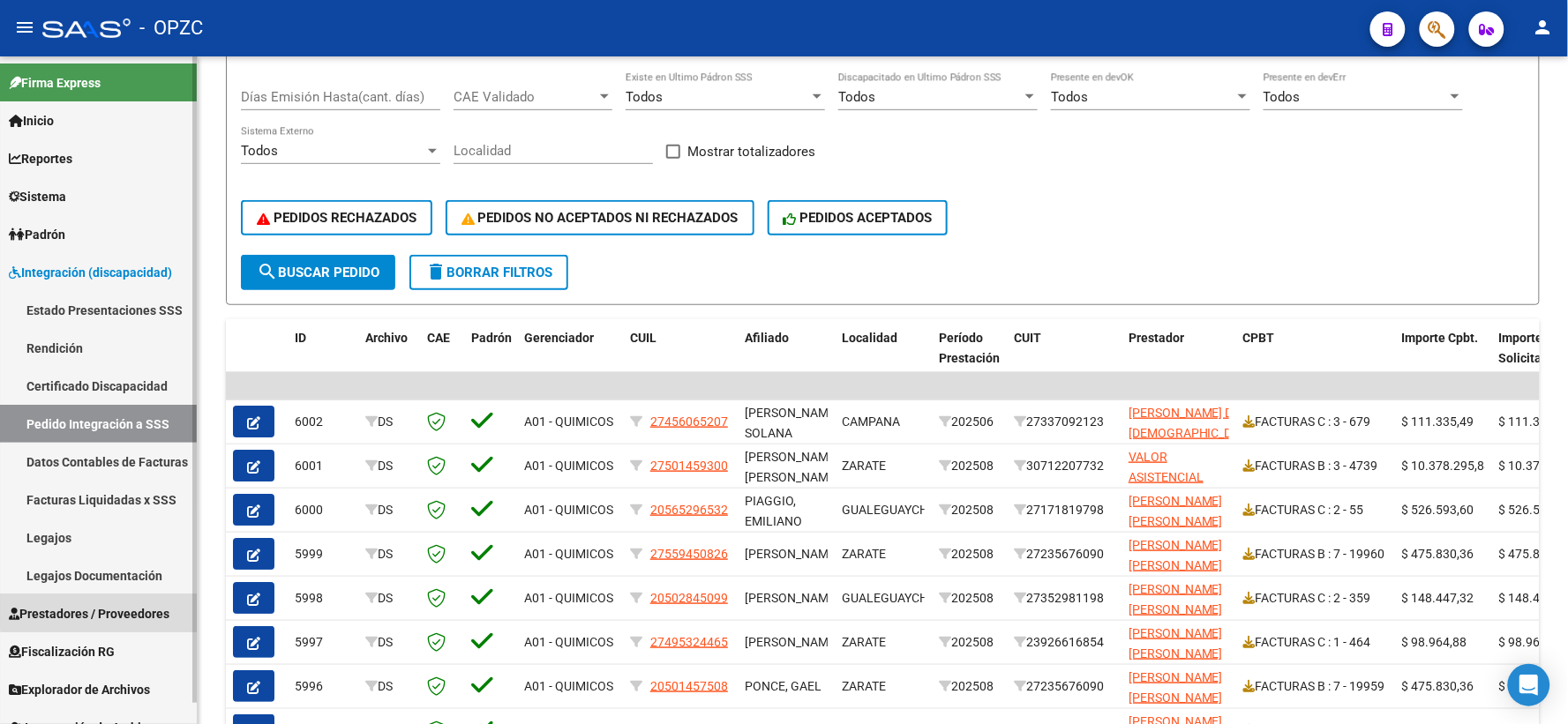
click at [110, 611] on span "Prestadores / Proveedores" at bounding box center [89, 614] width 161 height 20
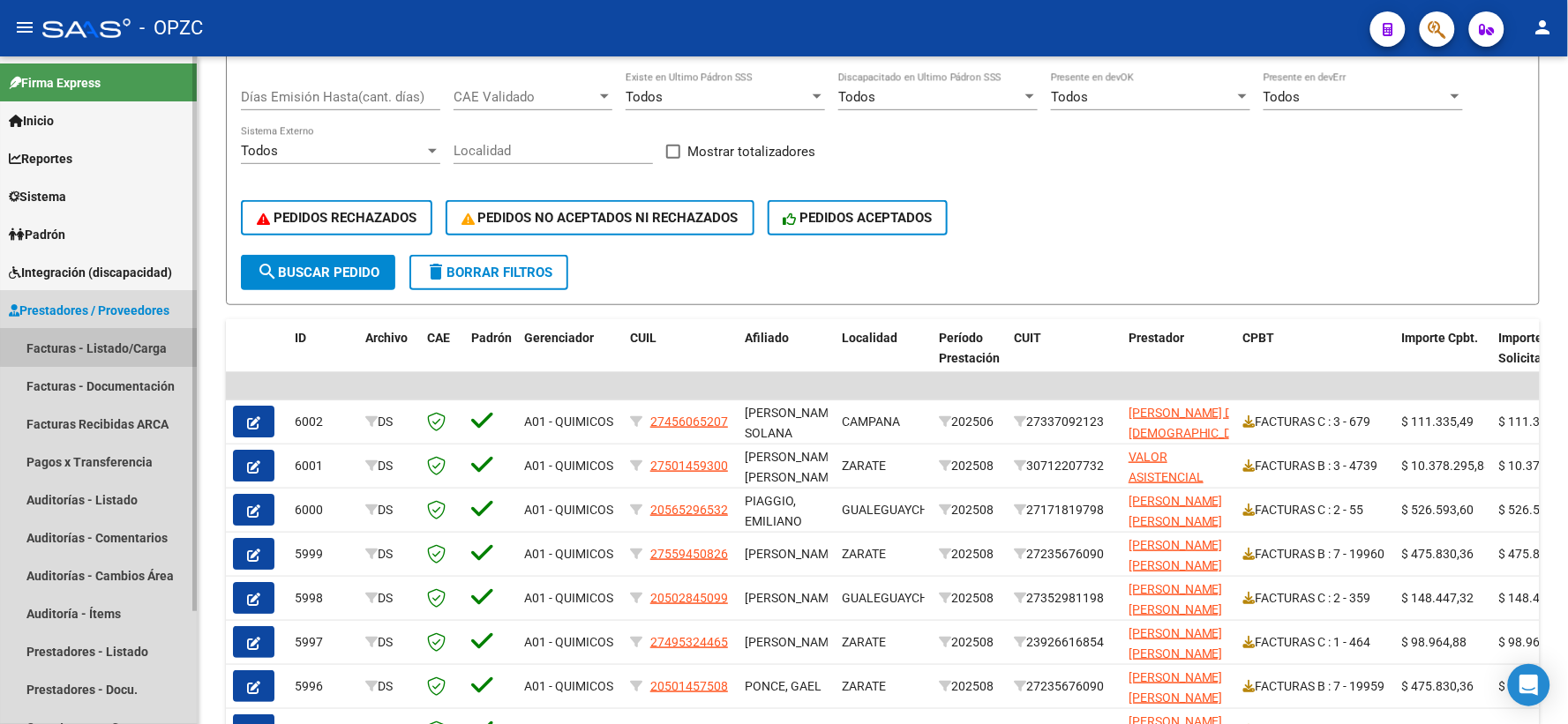
click at [130, 346] on link "Facturas - Listado/Carga" at bounding box center [98, 348] width 196 height 38
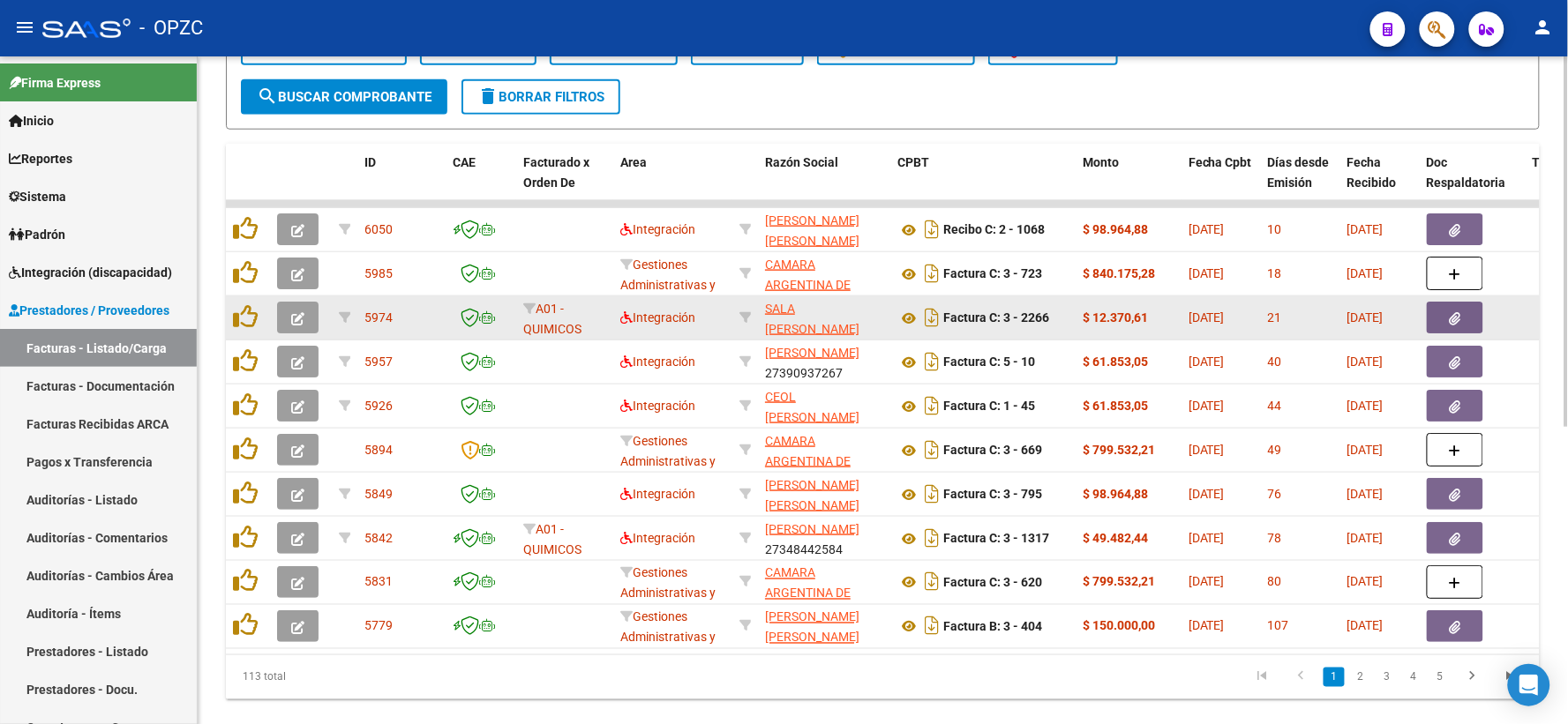
scroll to position [535, 0]
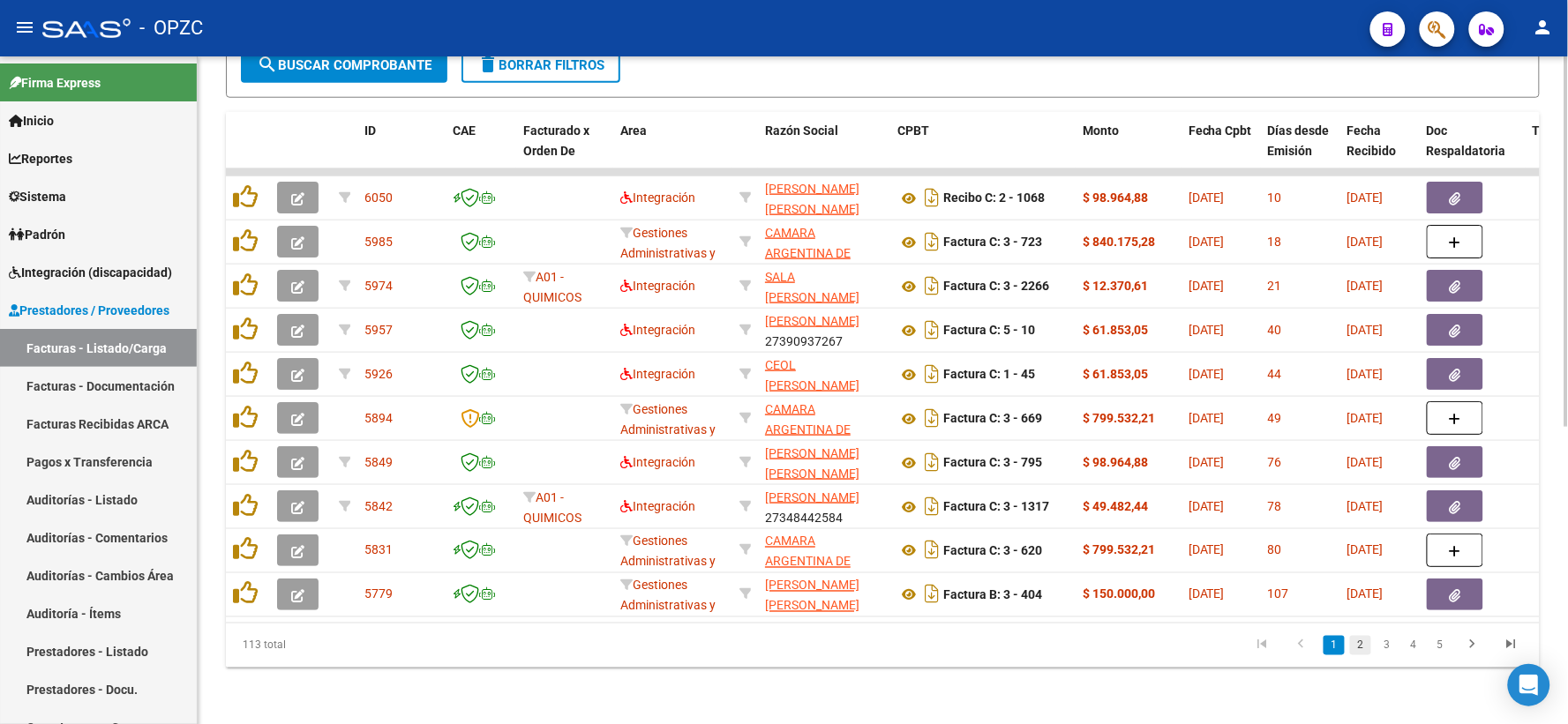
click at [1362, 647] on link "2" at bounding box center [1361, 646] width 21 height 20
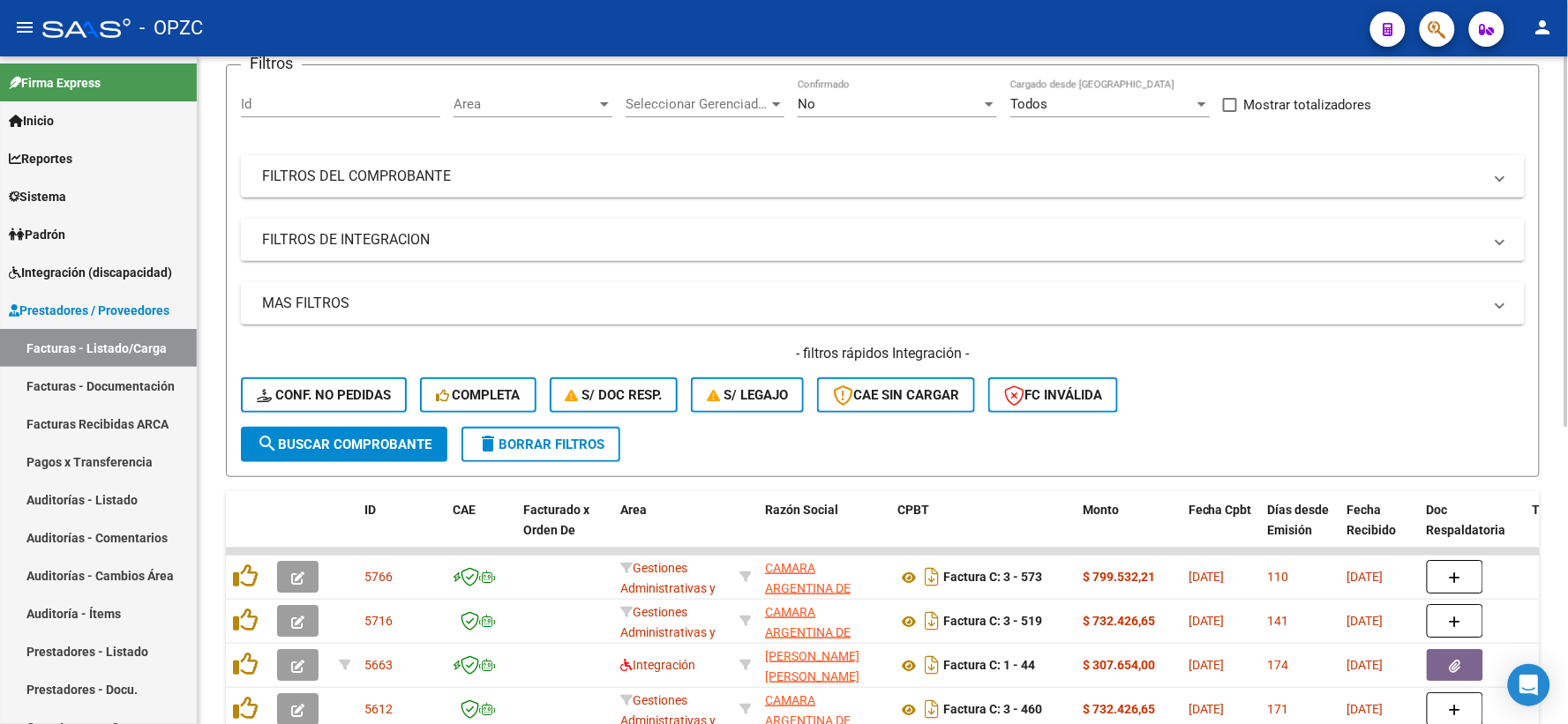
scroll to position [0, 0]
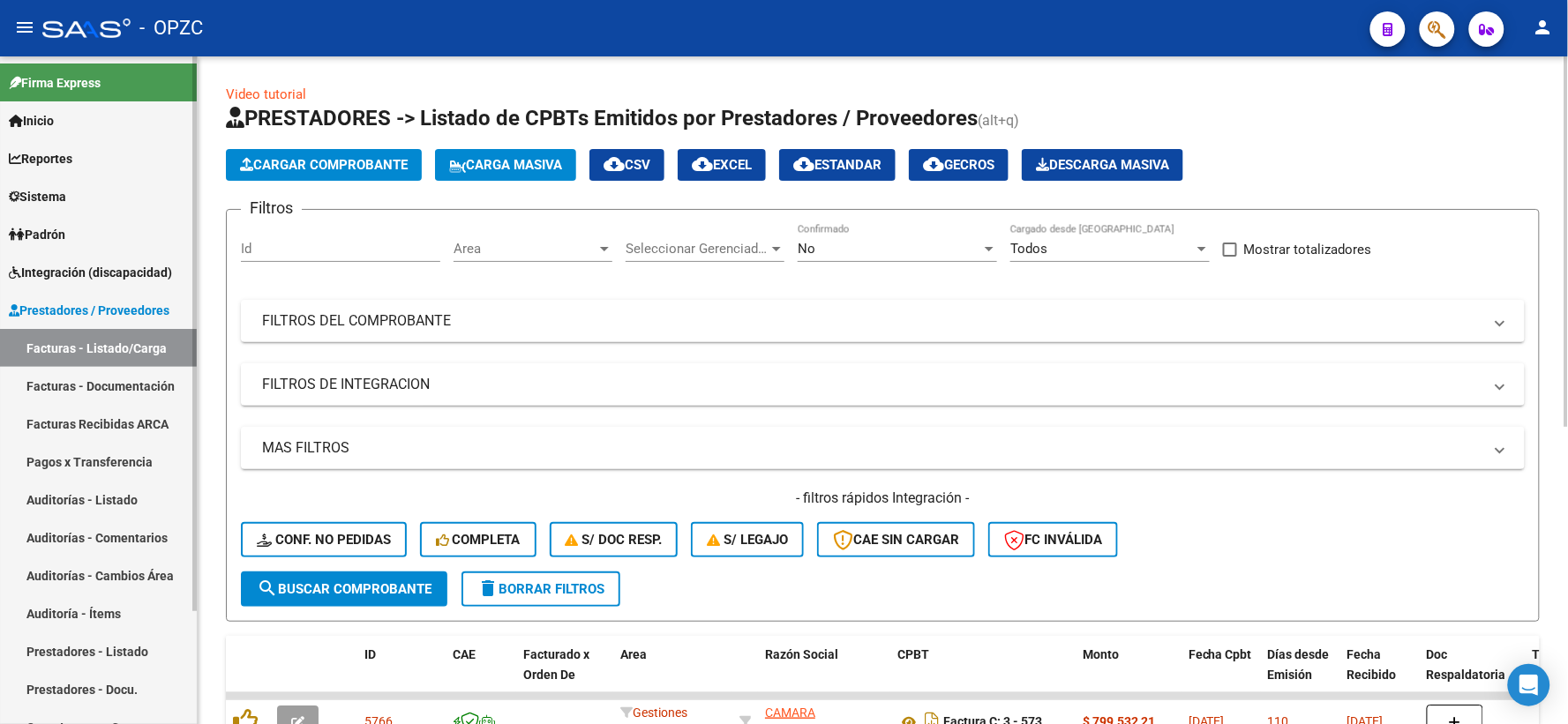
click at [101, 187] on link "Sistema" at bounding box center [98, 196] width 196 height 38
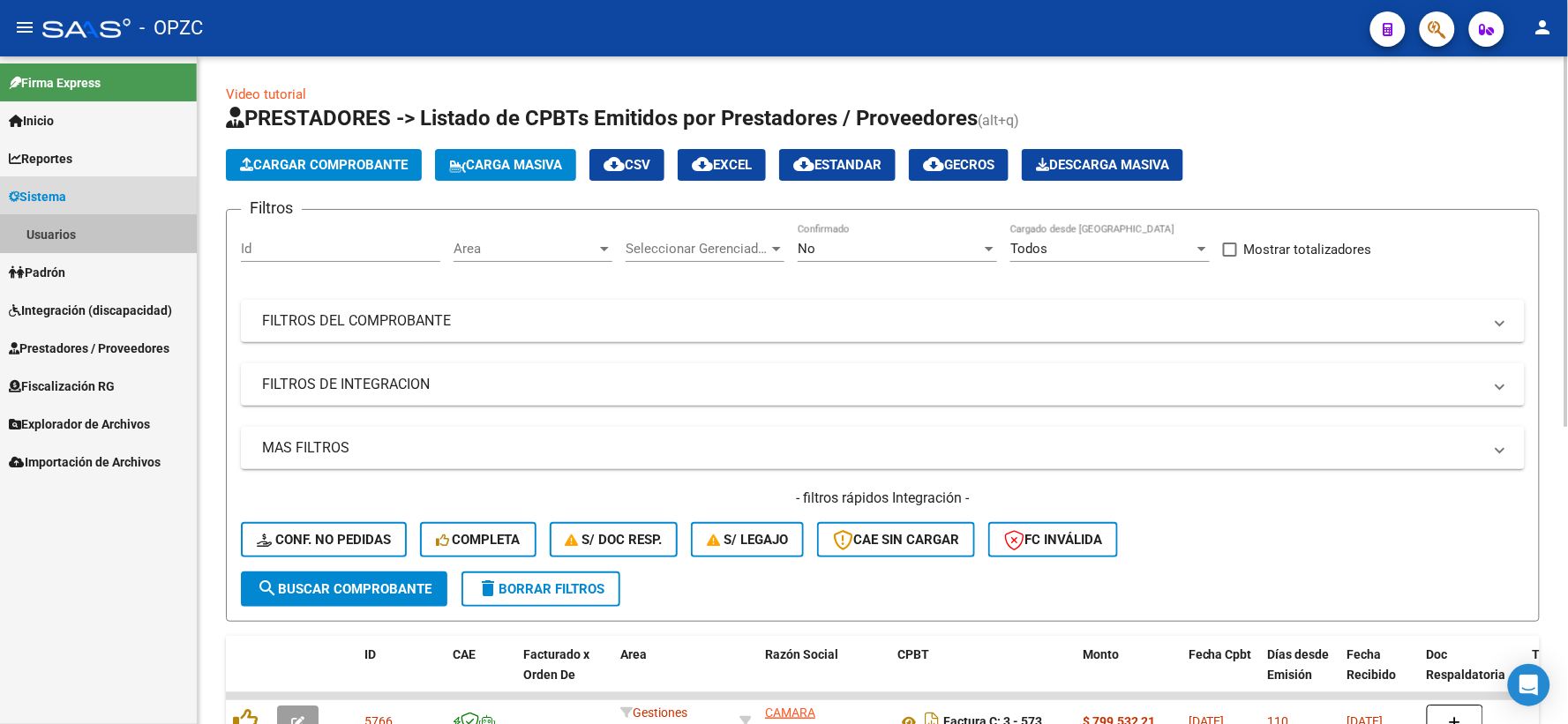
click at [92, 235] on link "Usuarios" at bounding box center [98, 234] width 196 height 38
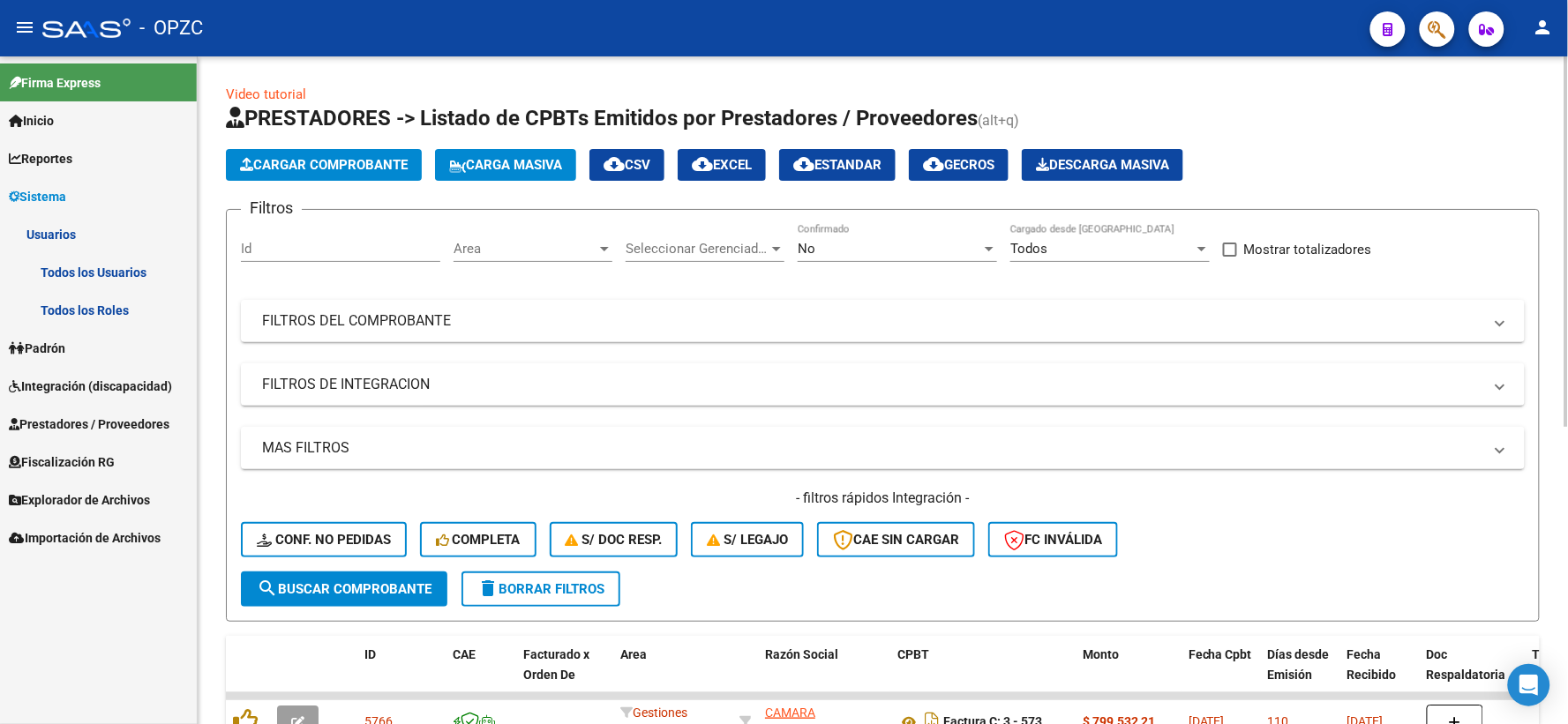
click at [104, 277] on link "Todos los Usuarios" at bounding box center [98, 272] width 196 height 38
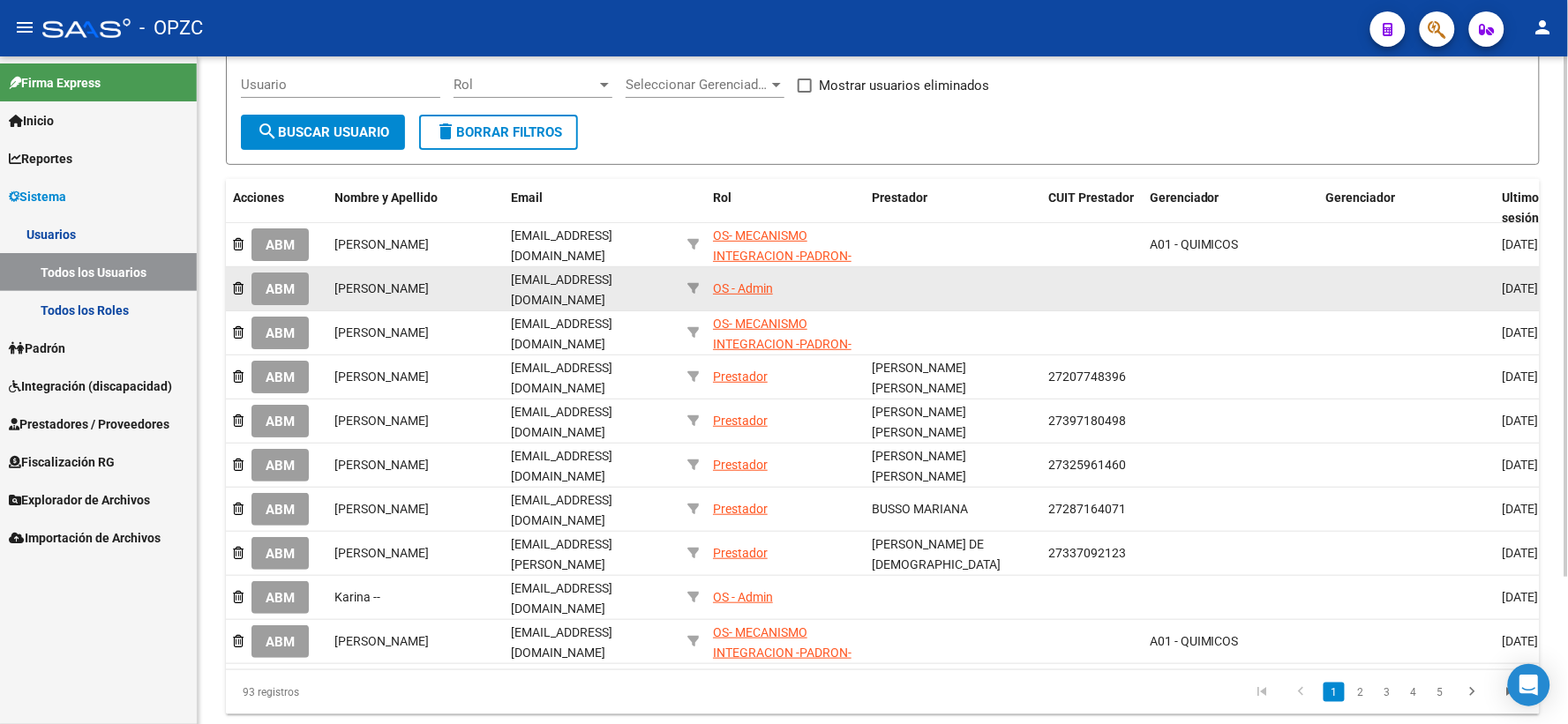
scroll to position [190, 0]
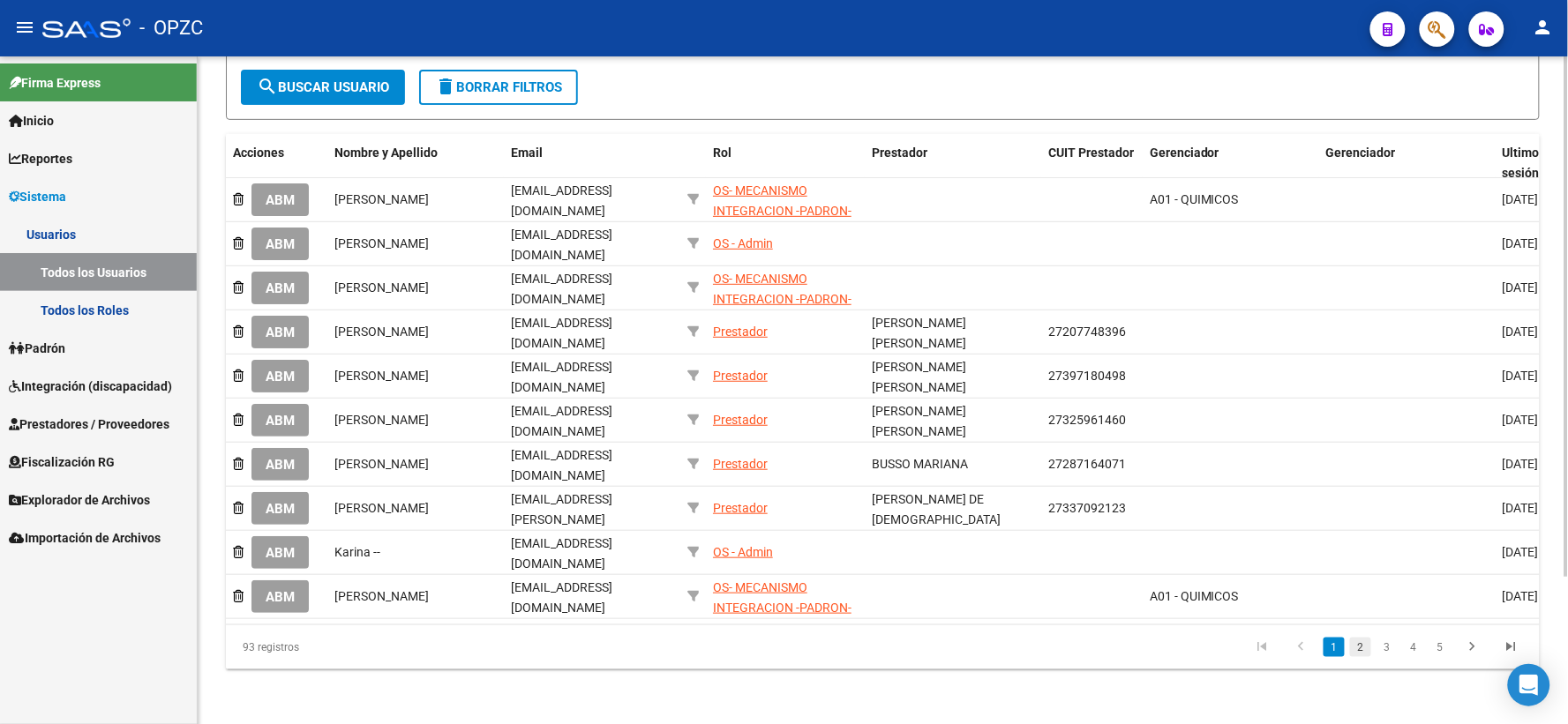
click at [1356, 646] on link "2" at bounding box center [1361, 648] width 21 height 20
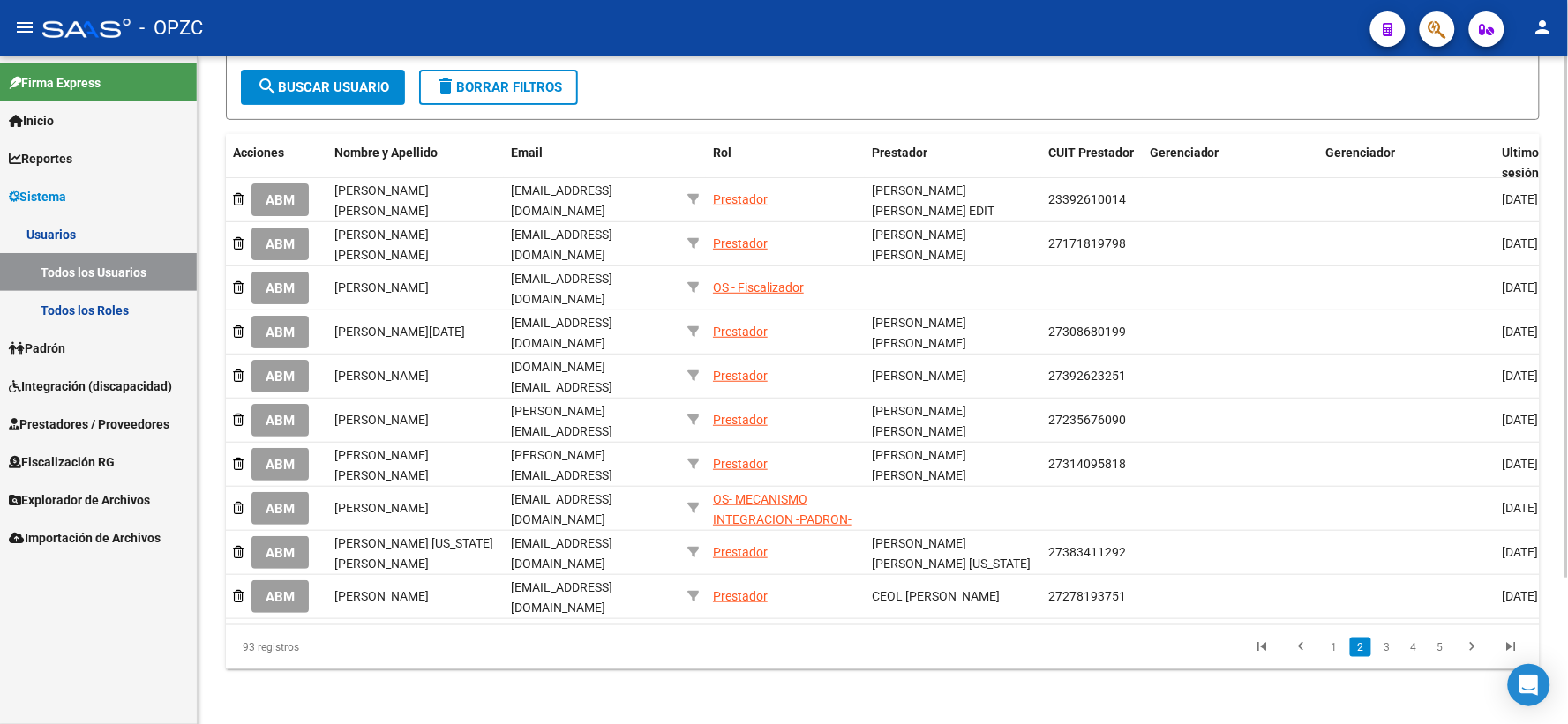
scroll to position [187, 0]
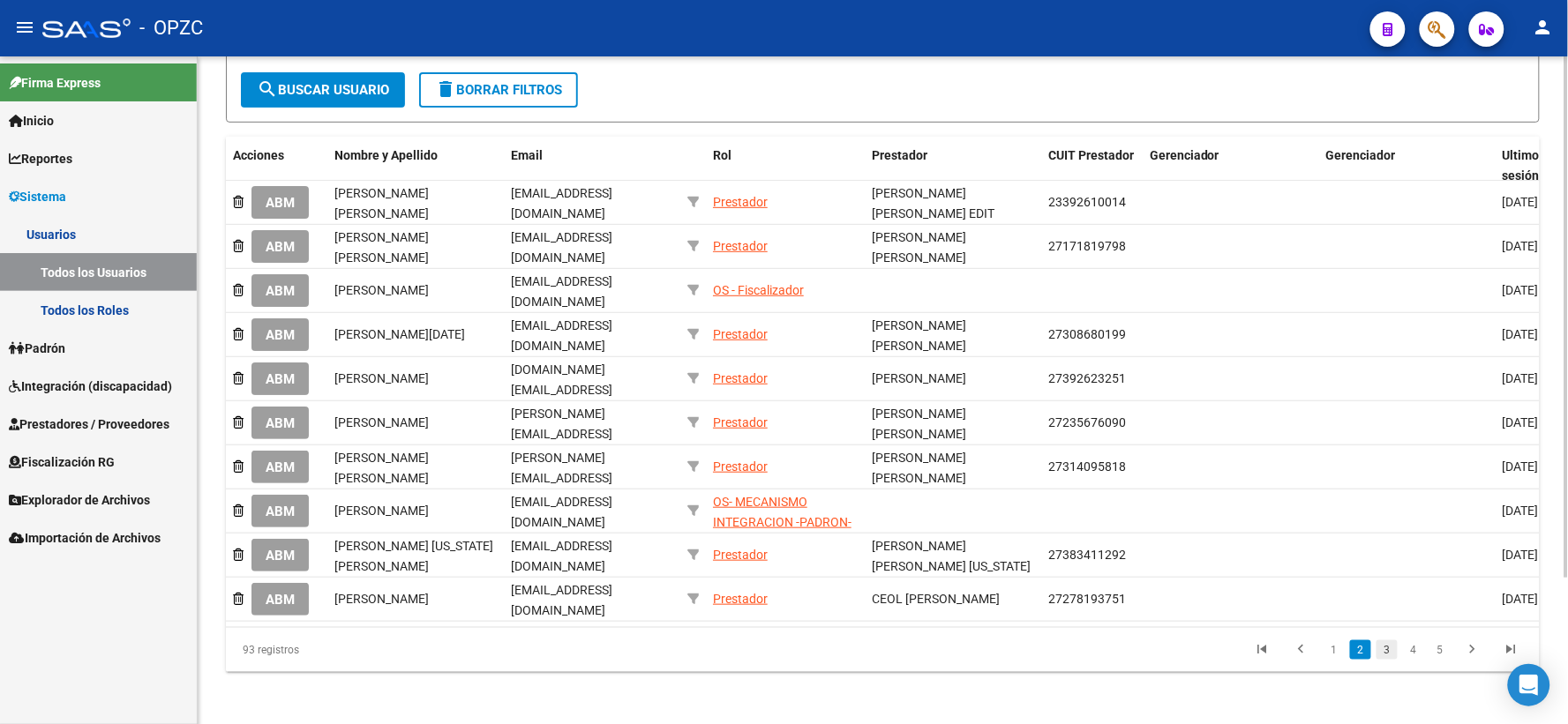
click at [1378, 648] on link "3" at bounding box center [1388, 649] width 21 height 20
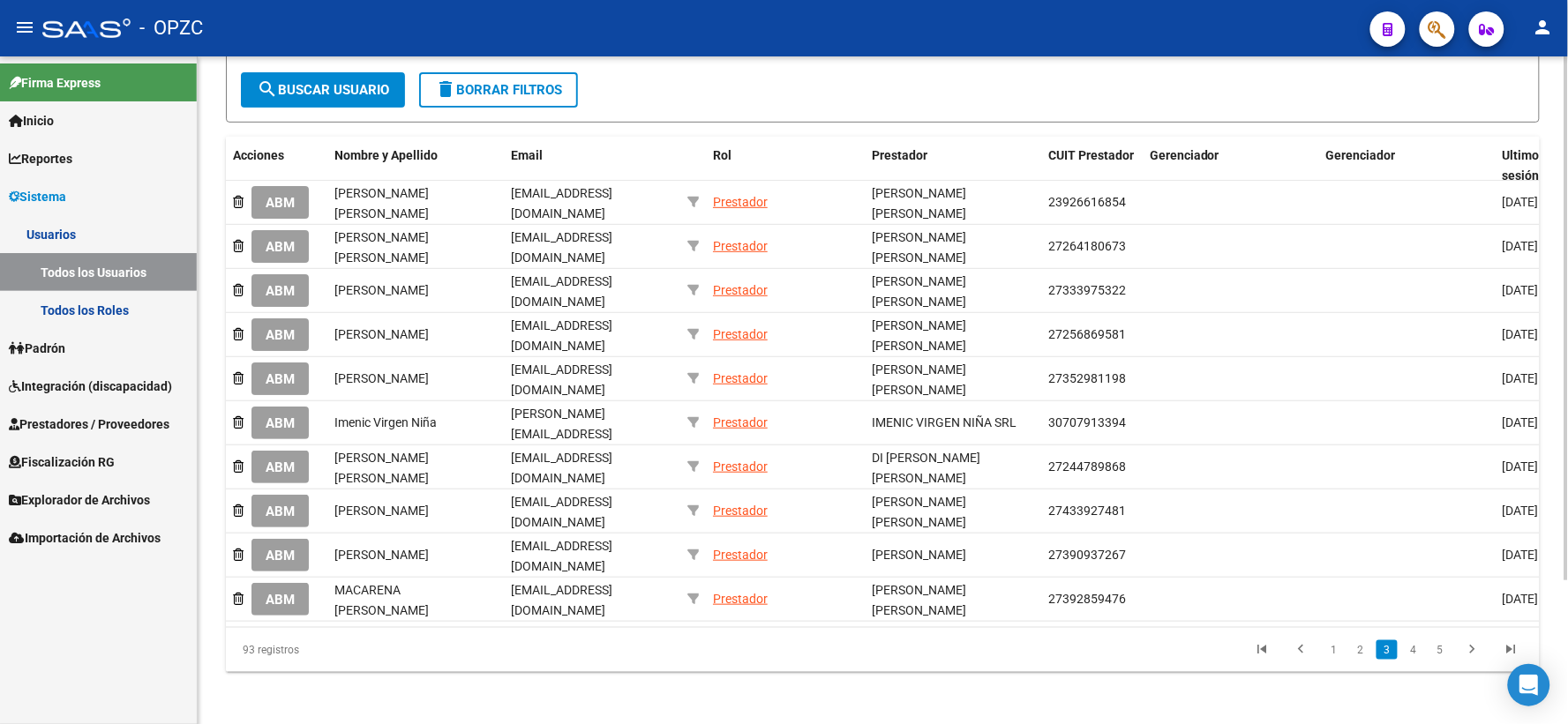
scroll to position [183, 0]
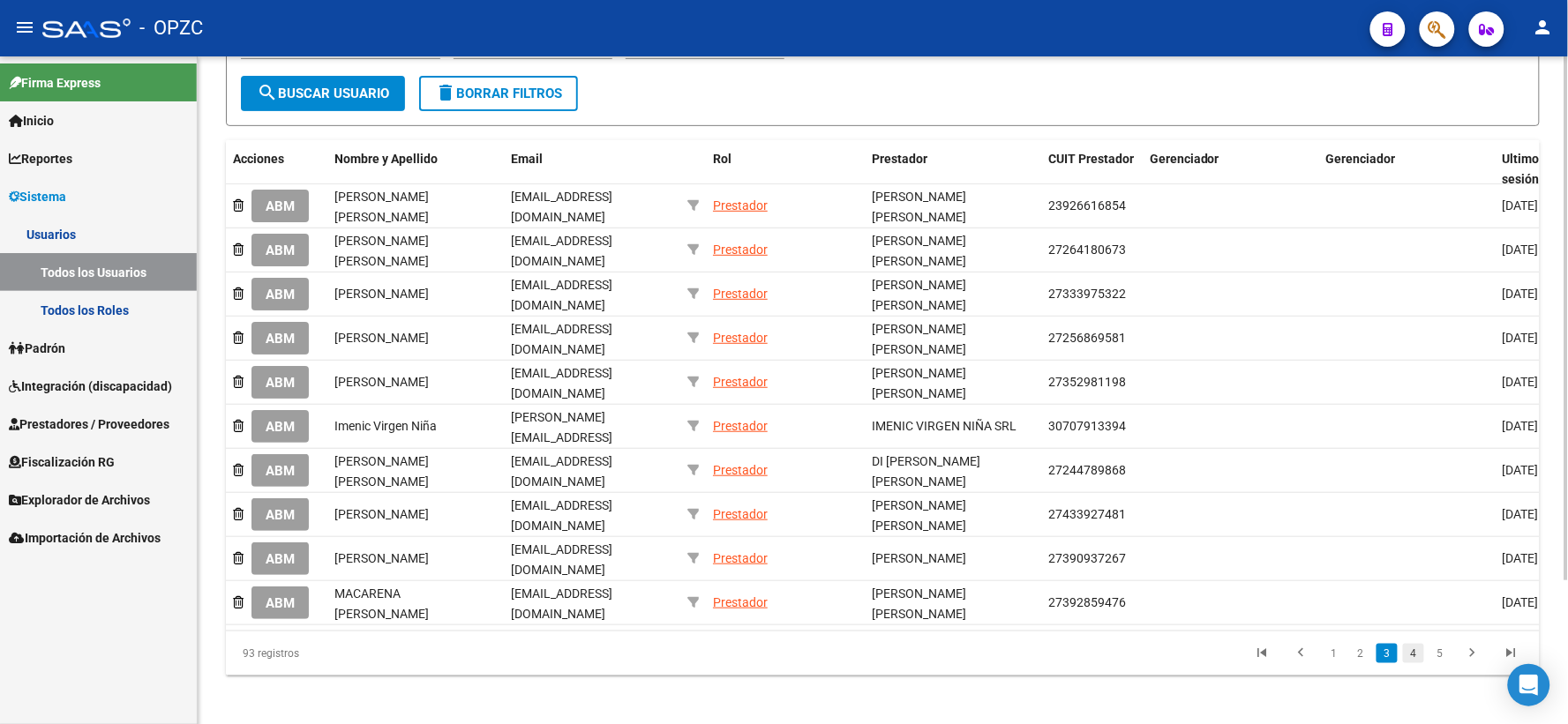
click at [1407, 648] on link "4" at bounding box center [1414, 653] width 21 height 20
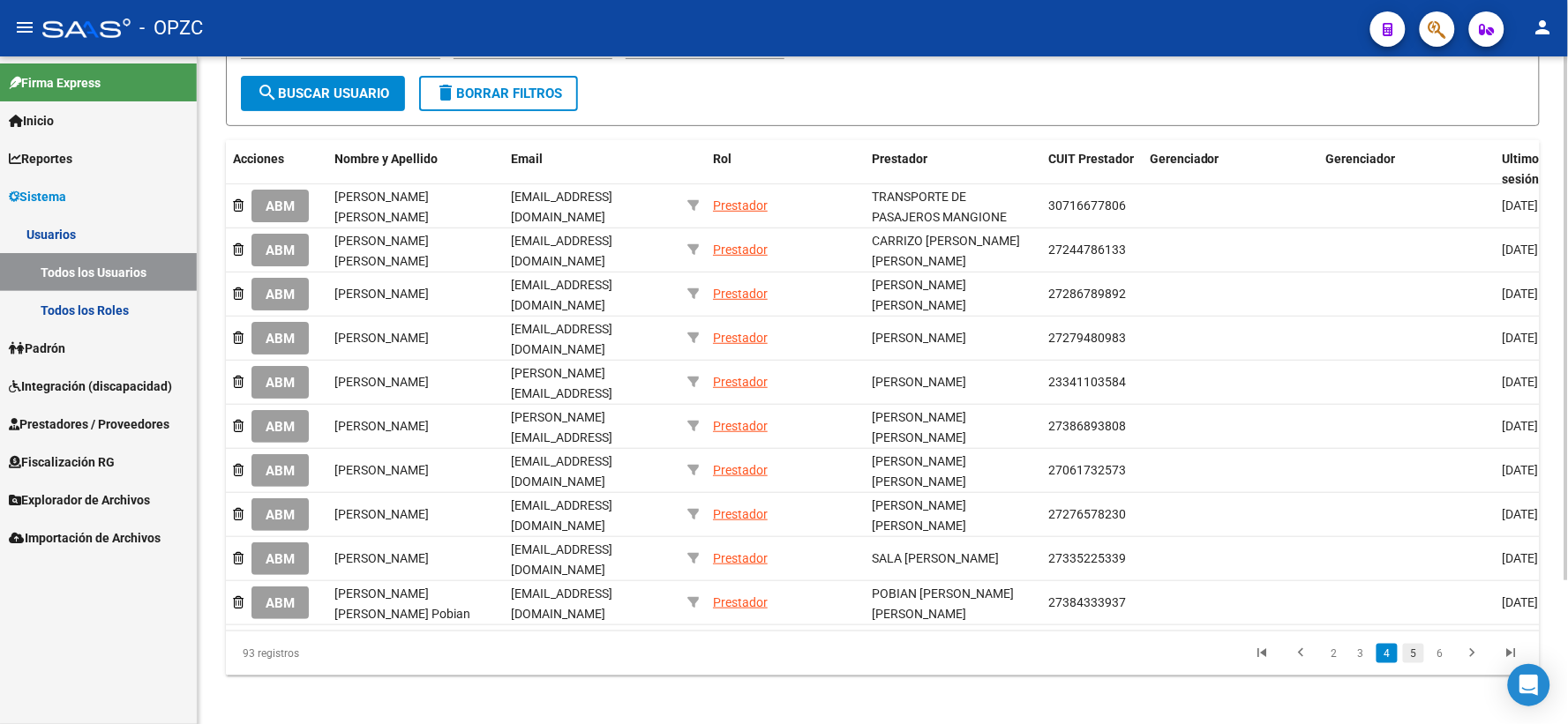
click at [1408, 648] on link "5" at bounding box center [1414, 653] width 21 height 20
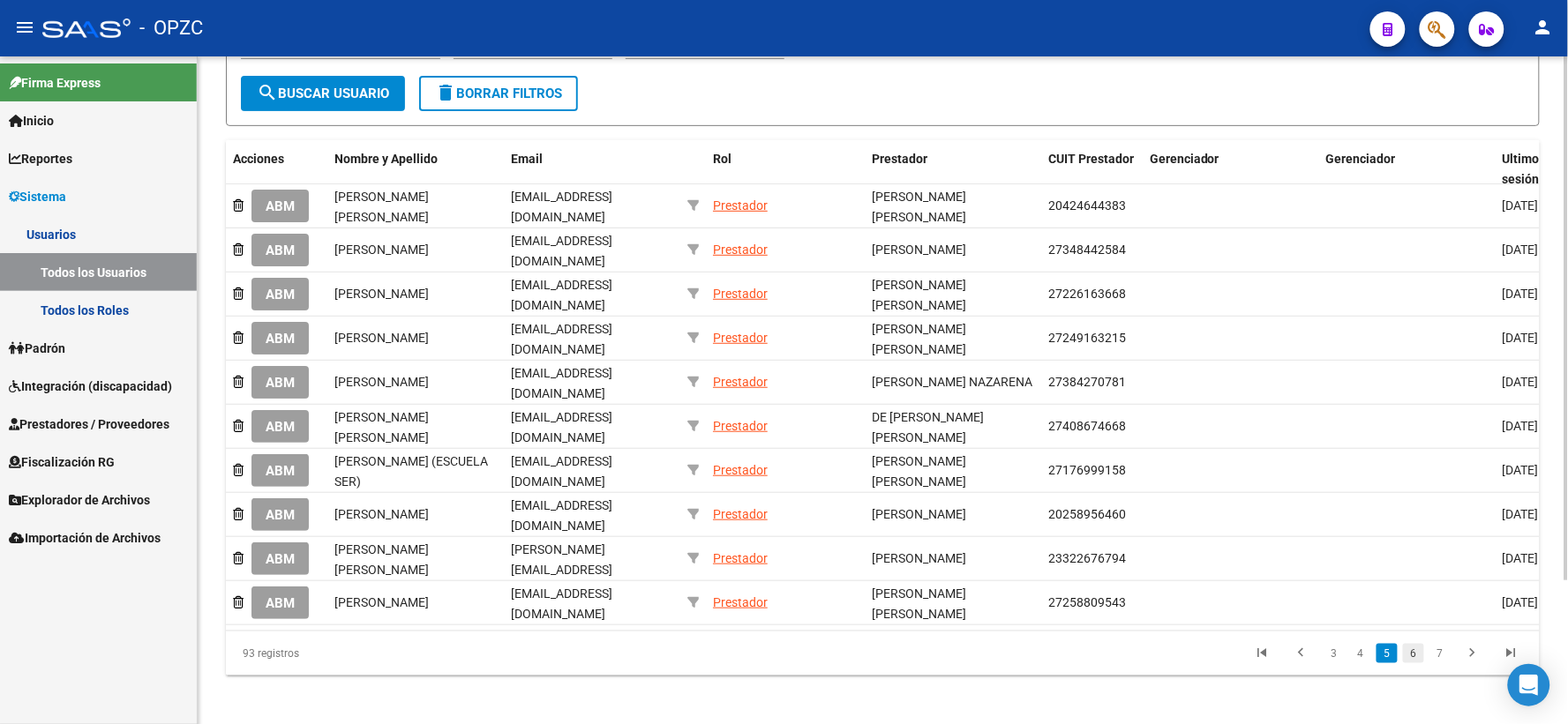
click at [1421, 650] on link "6" at bounding box center [1414, 653] width 21 height 20
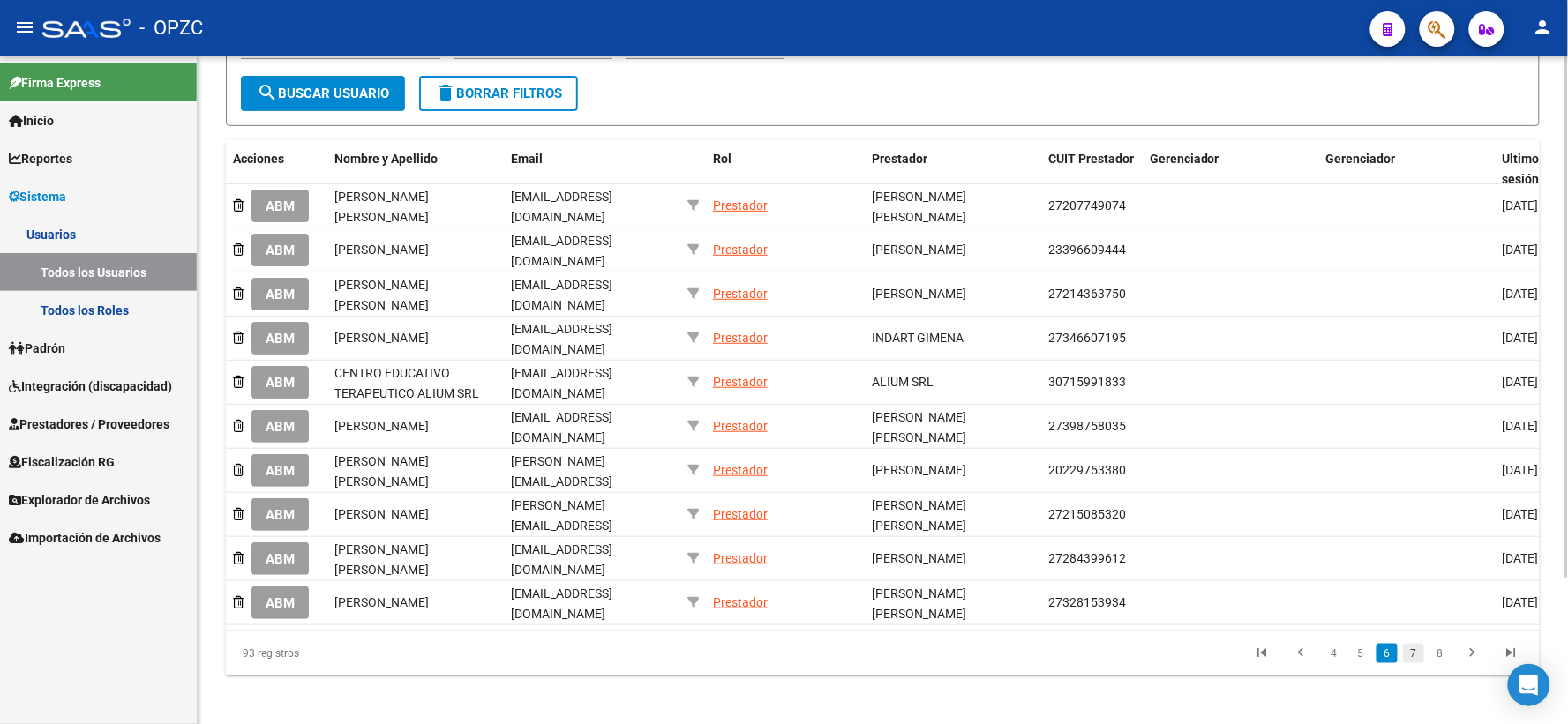
click at [1408, 648] on link "7" at bounding box center [1414, 653] width 21 height 20
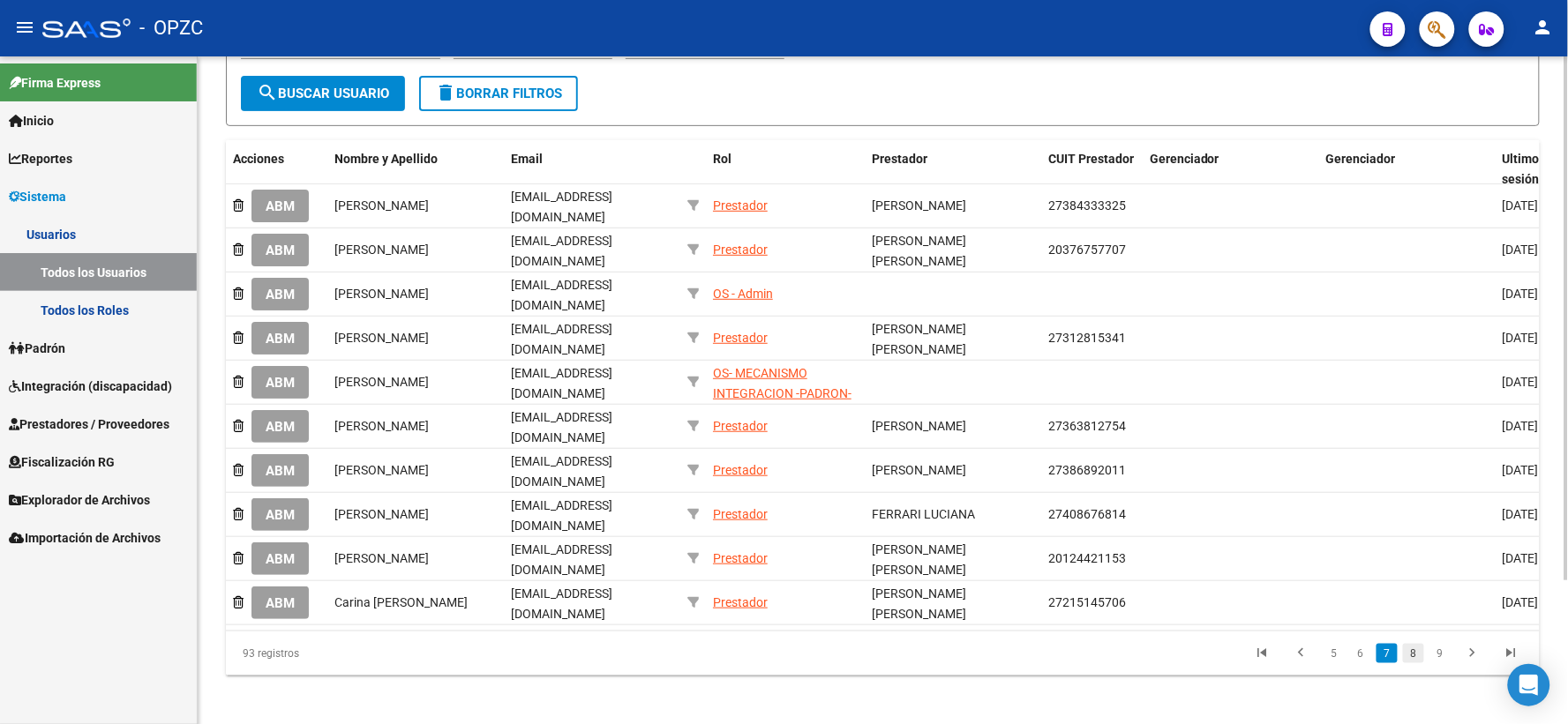
click at [1422, 644] on link "8" at bounding box center [1414, 653] width 21 height 20
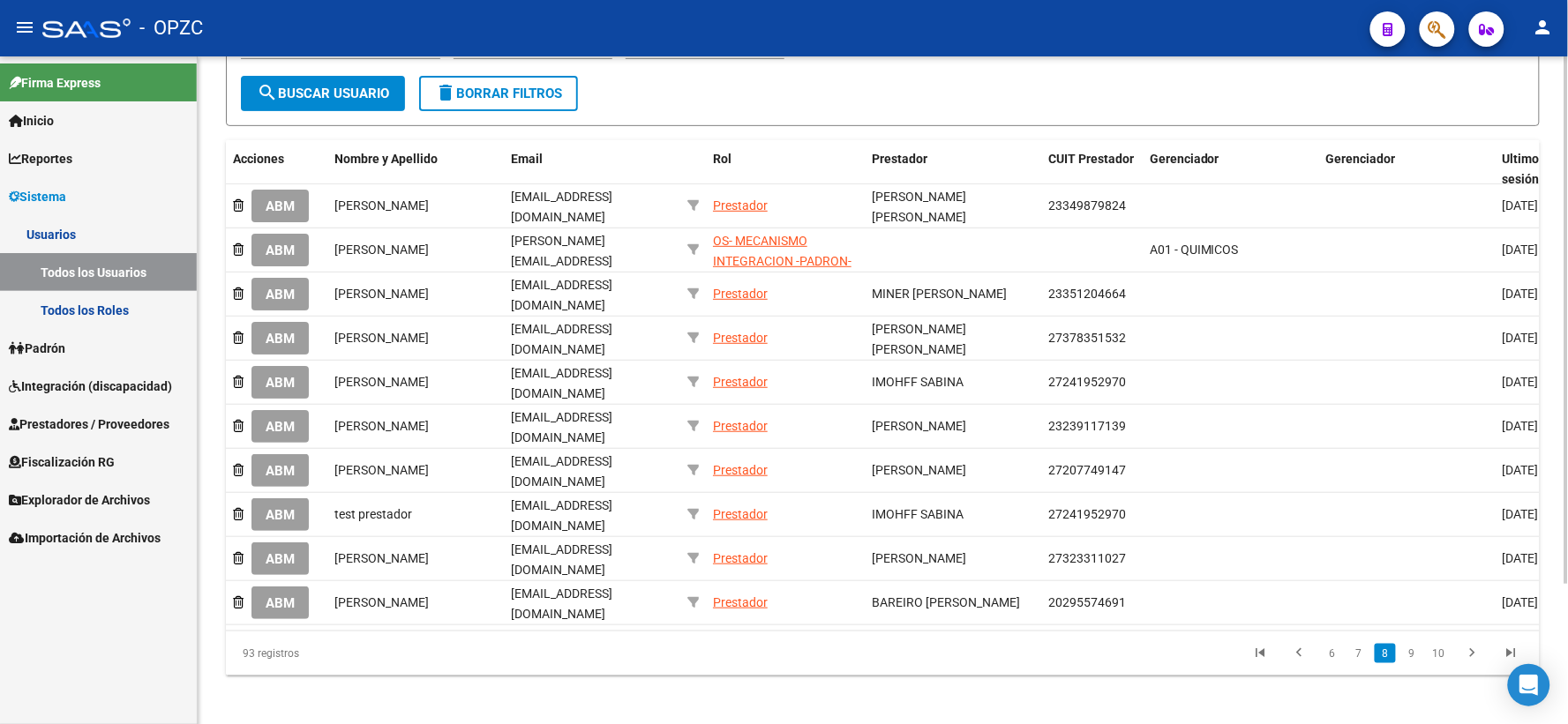
scroll to position [177, 0]
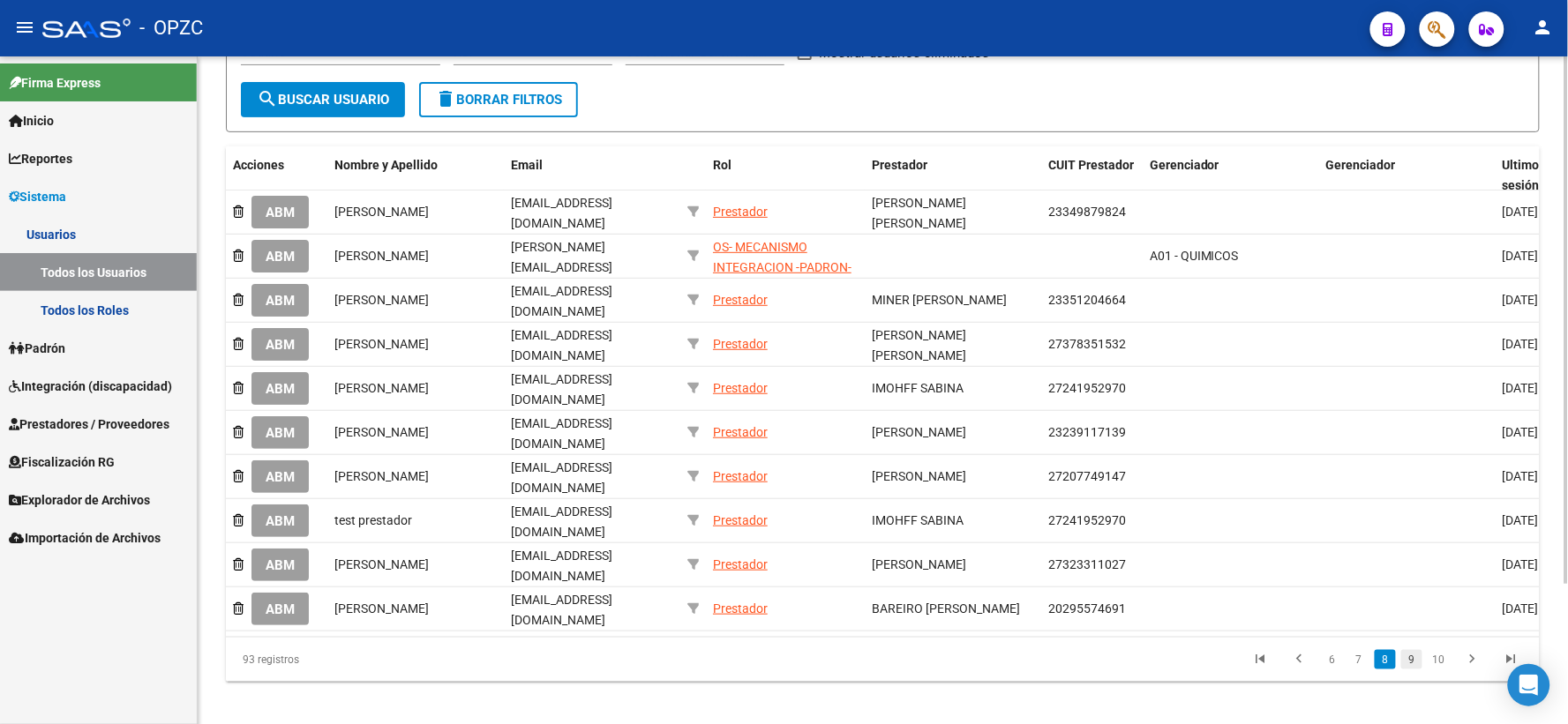
click at [1415, 650] on link "9" at bounding box center [1412, 660] width 21 height 20
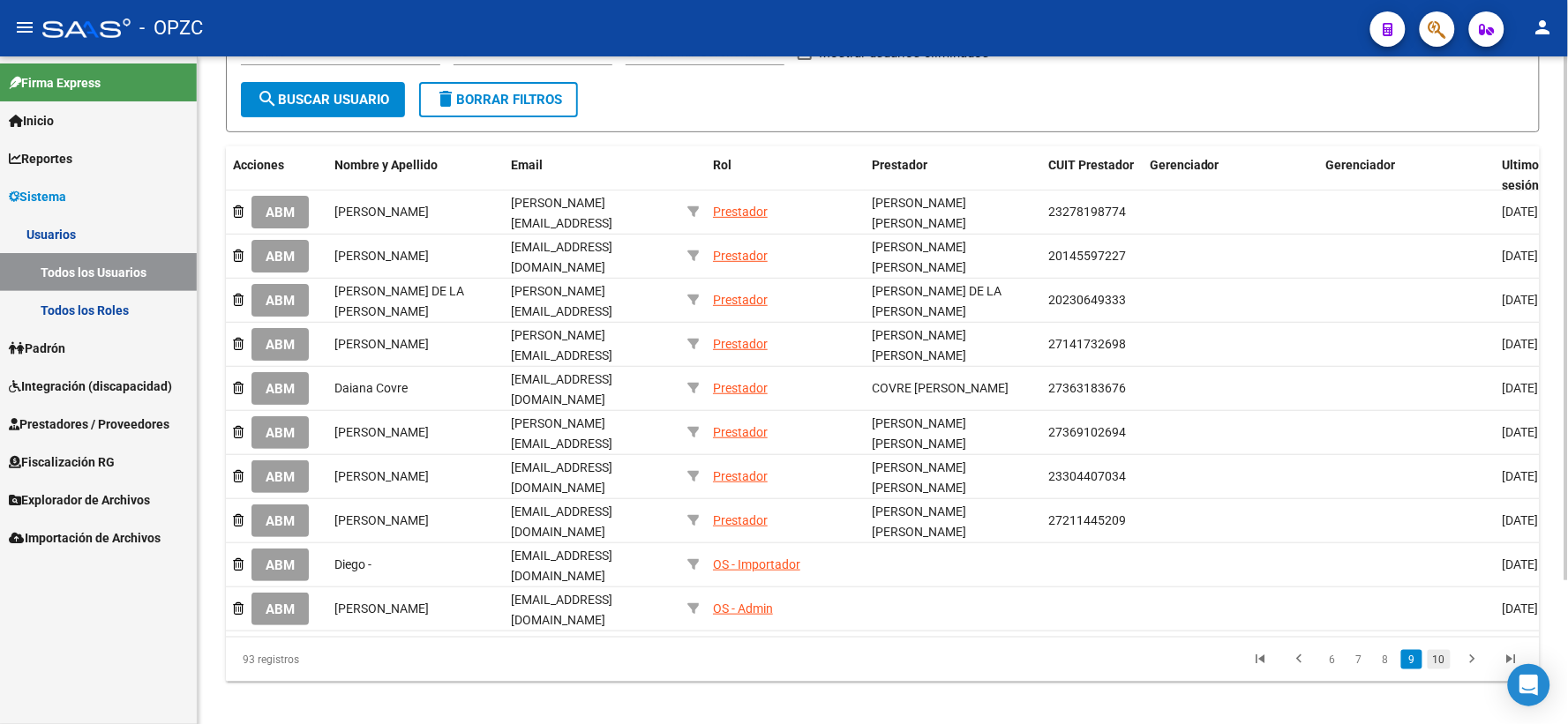
click at [1441, 653] on link "10" at bounding box center [1440, 660] width 23 height 20
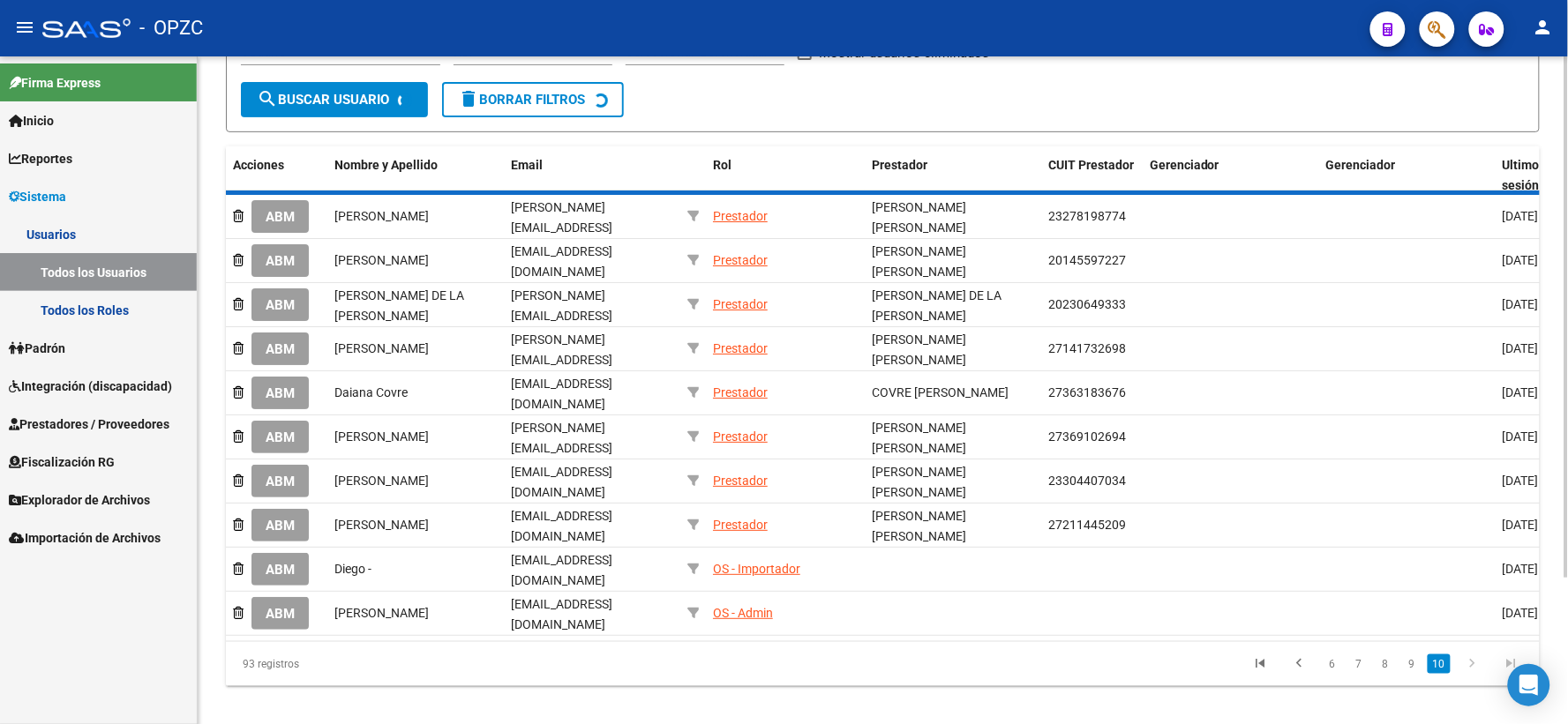
scroll to position [0, 0]
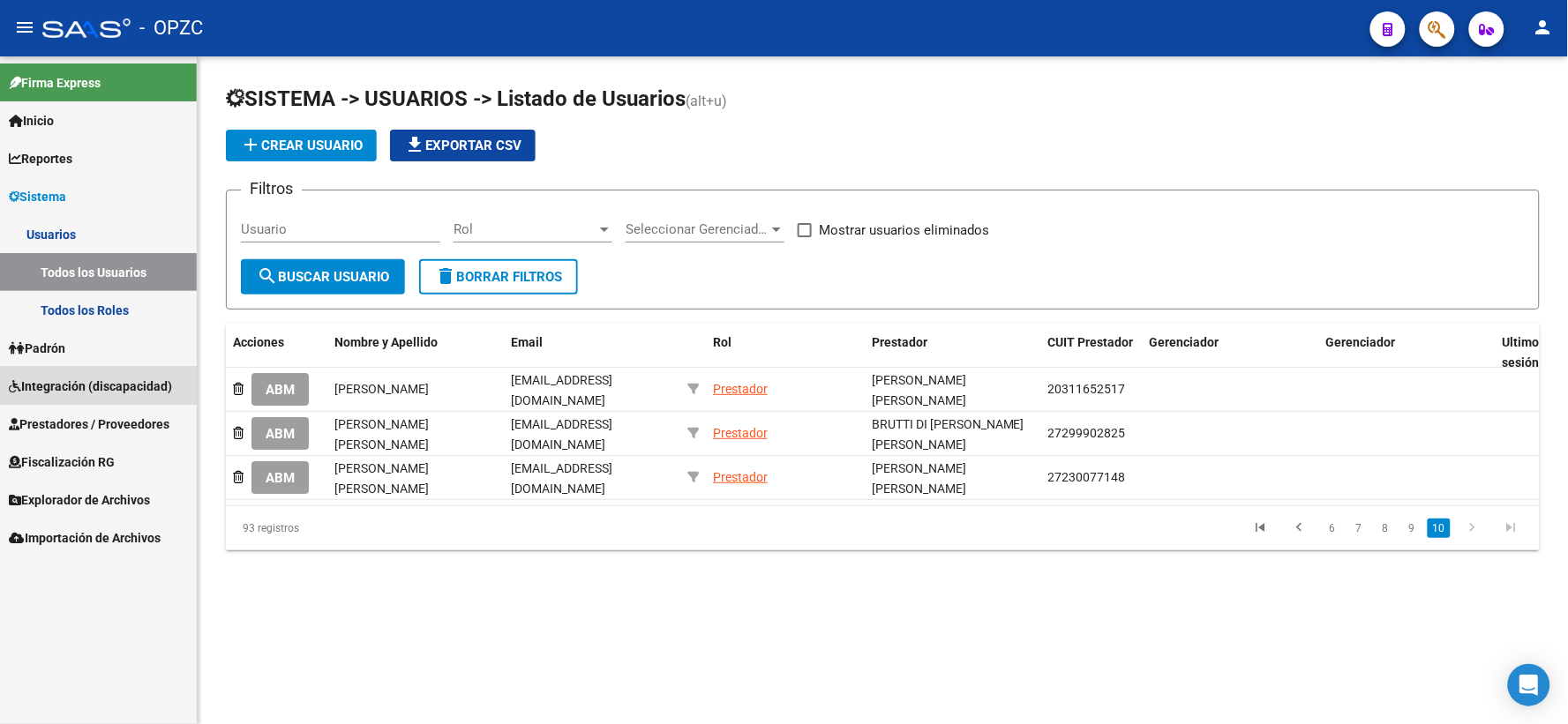
click at [100, 379] on span "Integración (discapacidad)" at bounding box center [90, 386] width 163 height 20
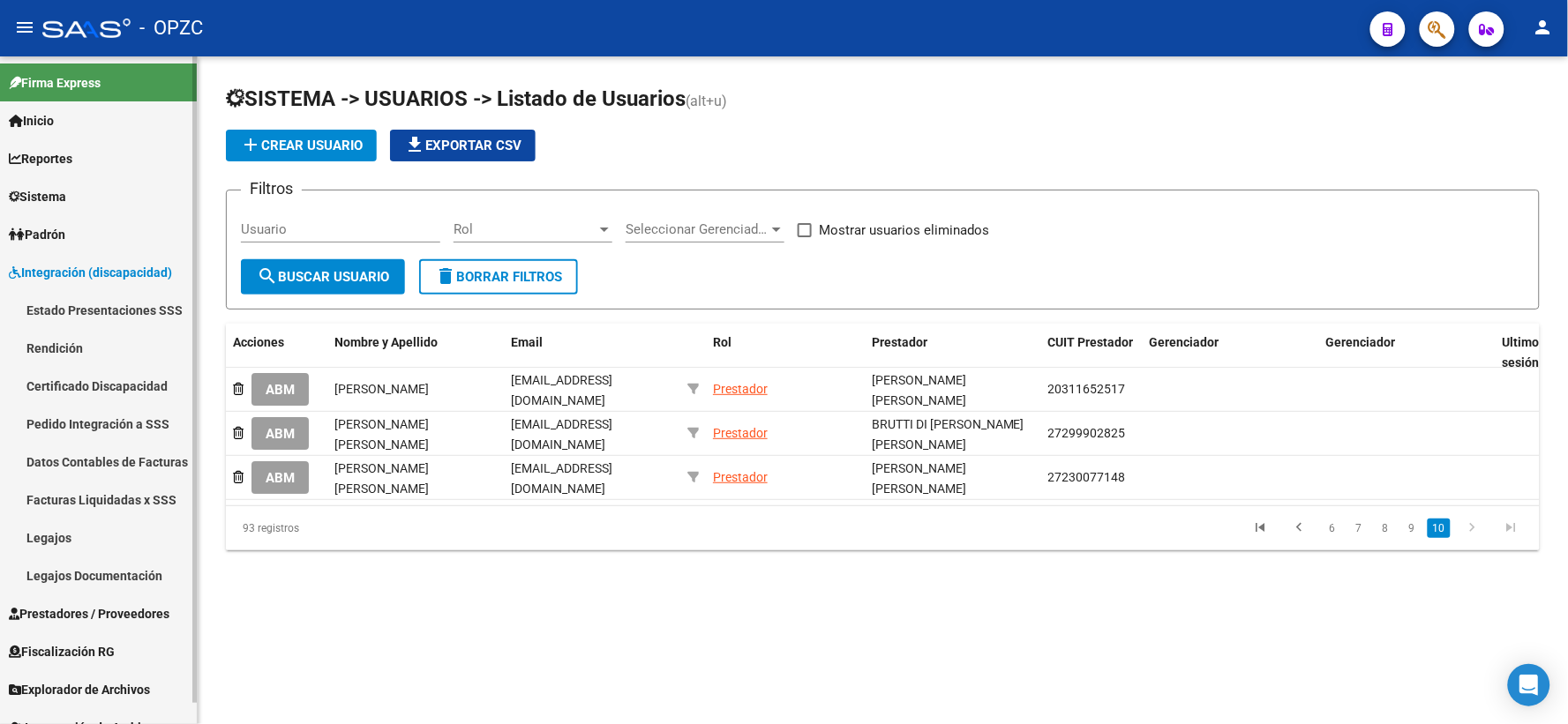
click at [124, 497] on link "Facturas Liquidadas x SSS" at bounding box center [98, 499] width 196 height 38
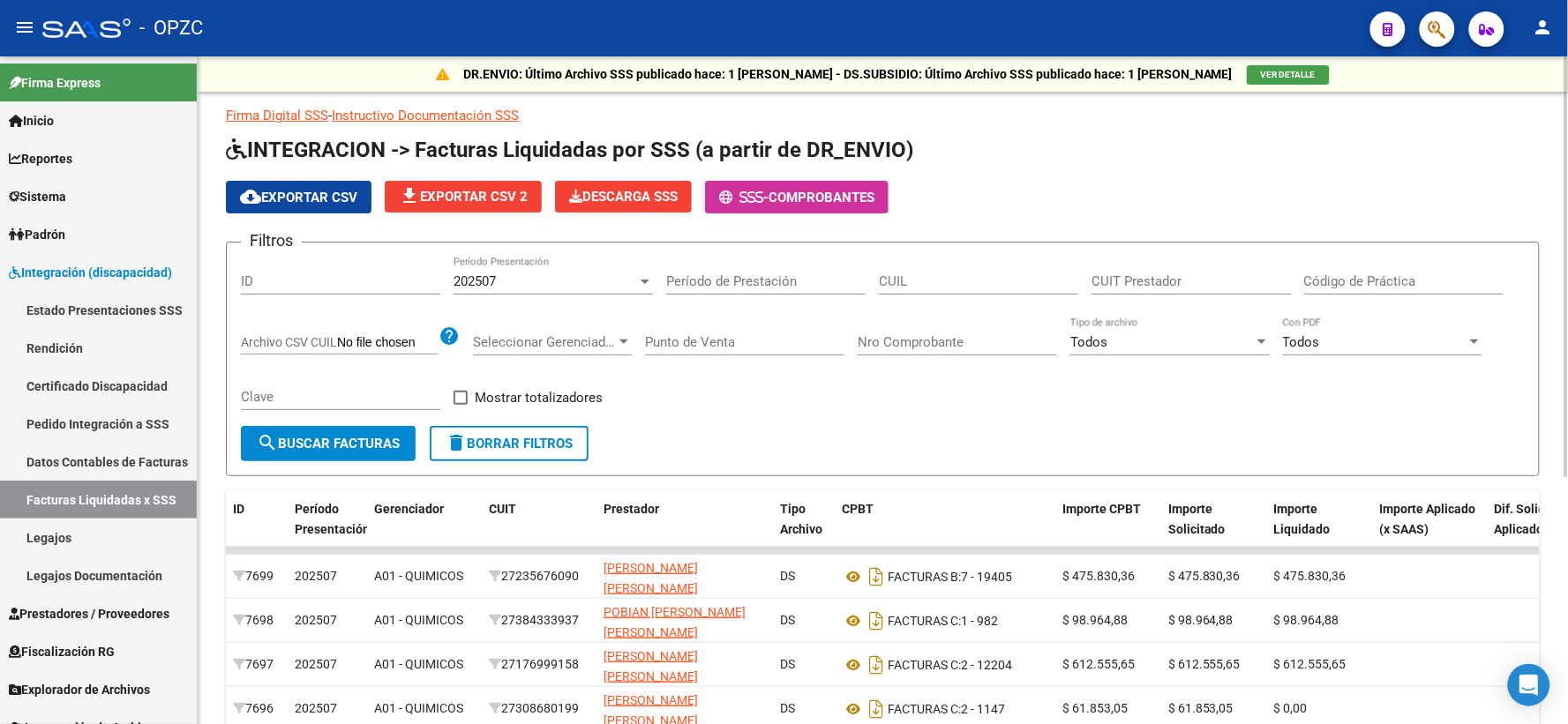
click at [329, 269] on div "ID" at bounding box center [340, 276] width 199 height 38
click at [923, 282] on input "CUIL" at bounding box center [979, 281] width 199 height 16
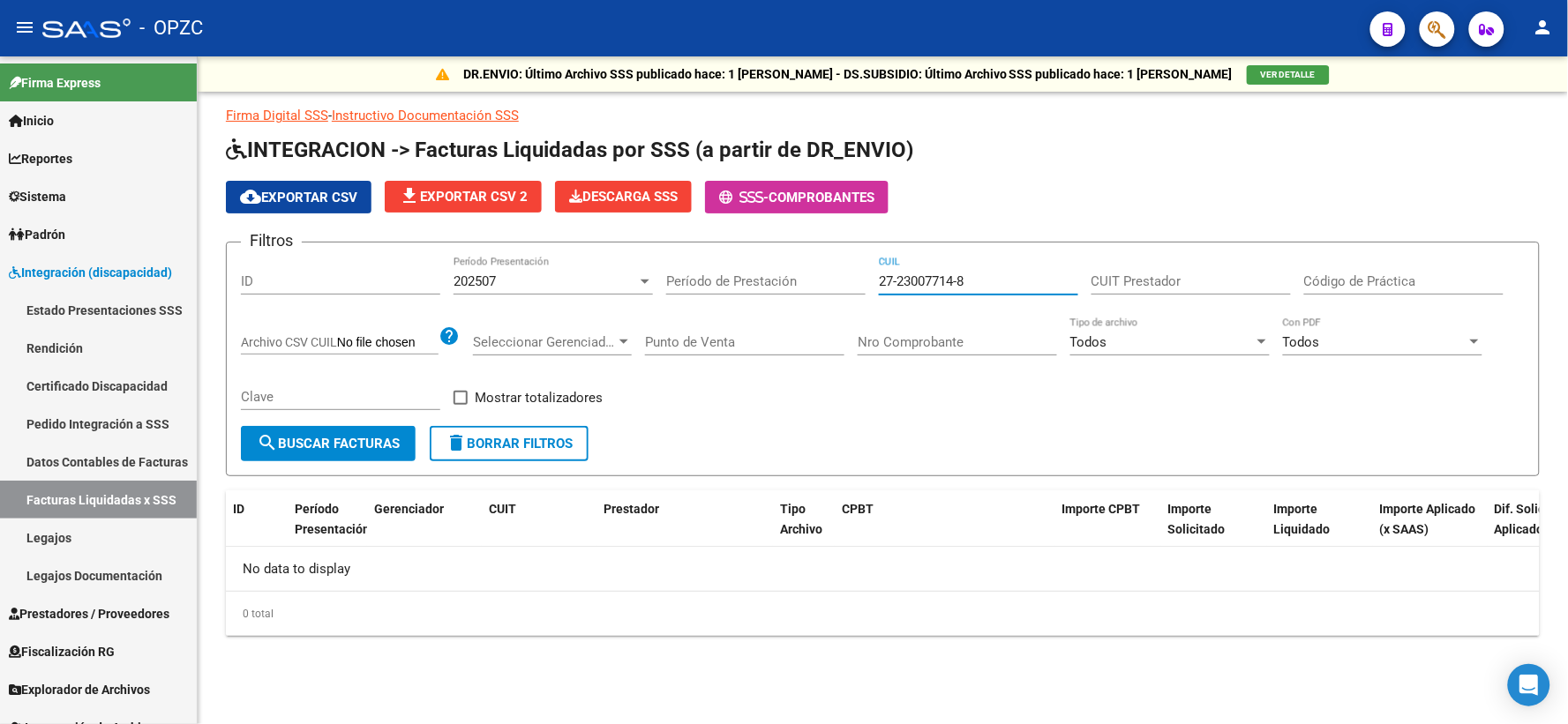
type input "27-23007714-8"
click at [626, 280] on div "202507" at bounding box center [545, 281] width 183 height 16
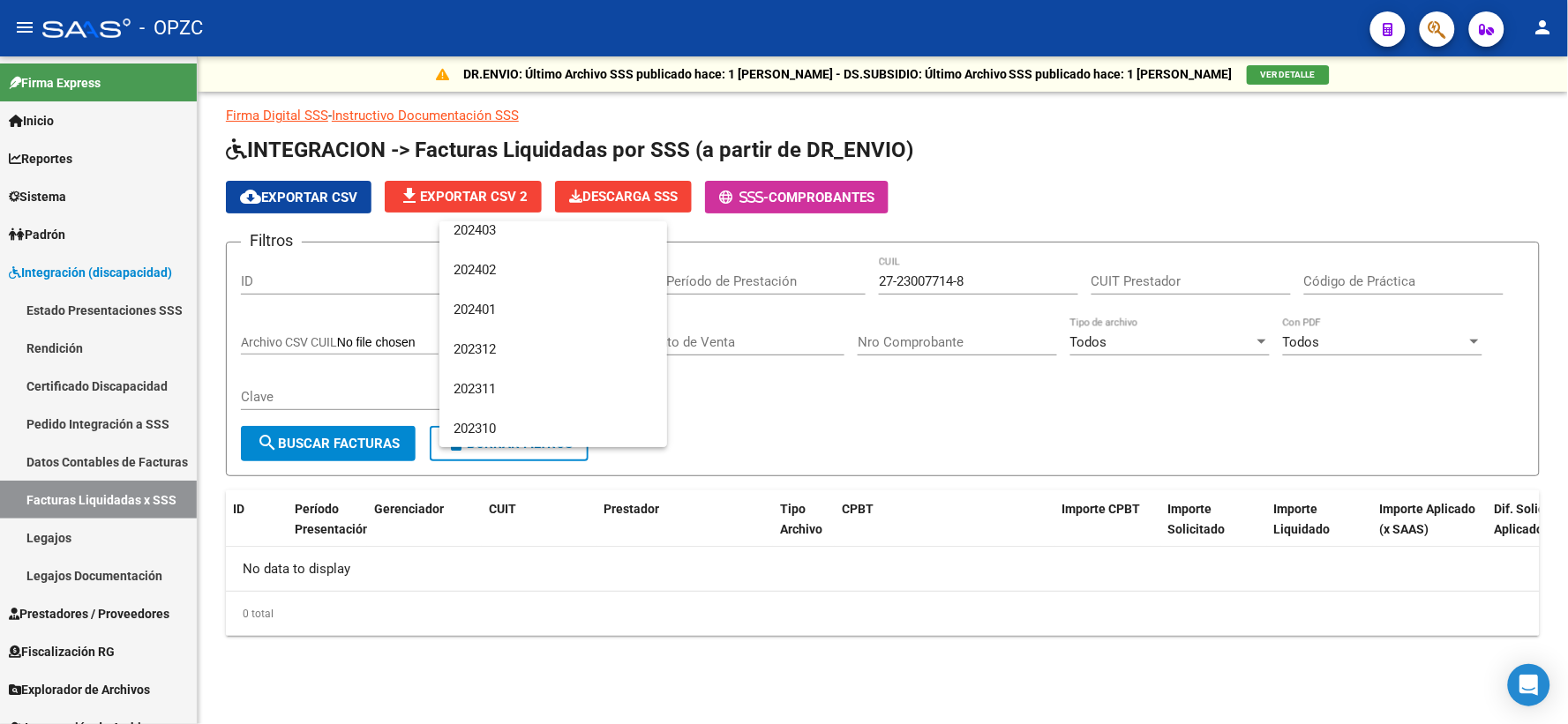
scroll to position [783, 0]
click at [510, 357] on span "202309" at bounding box center [553, 371] width 199 height 40
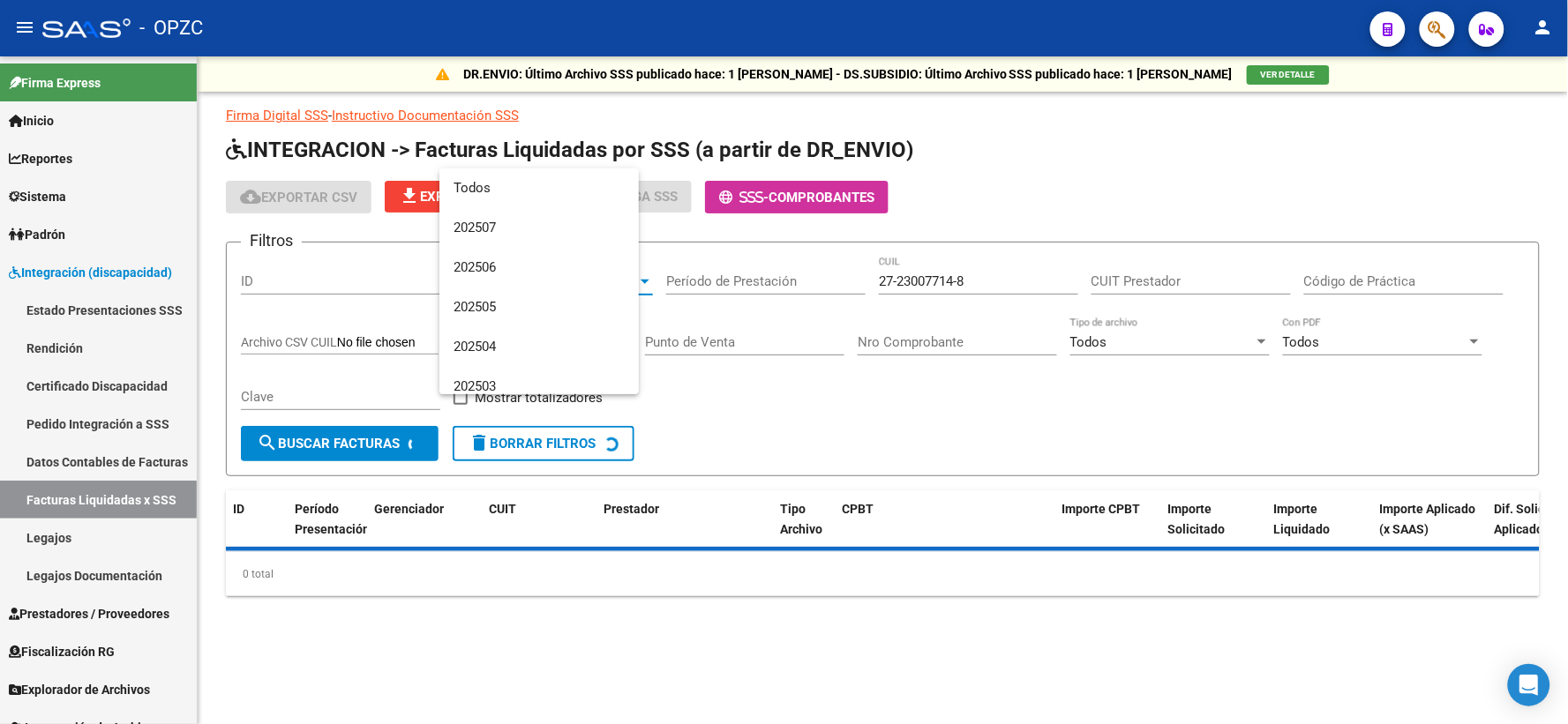
scroll to position [820, 0]
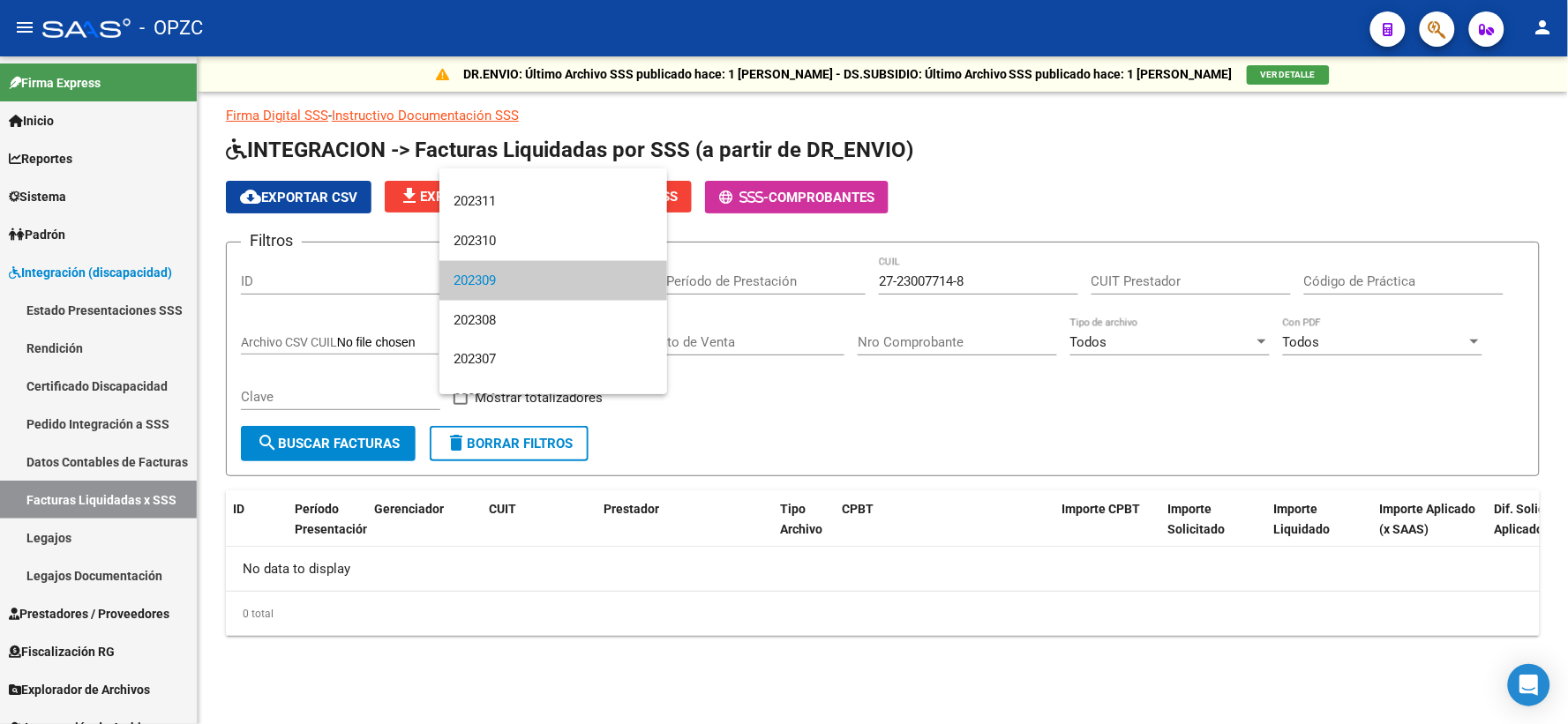
click at [800, 404] on div at bounding box center [784, 362] width 1568 height 724
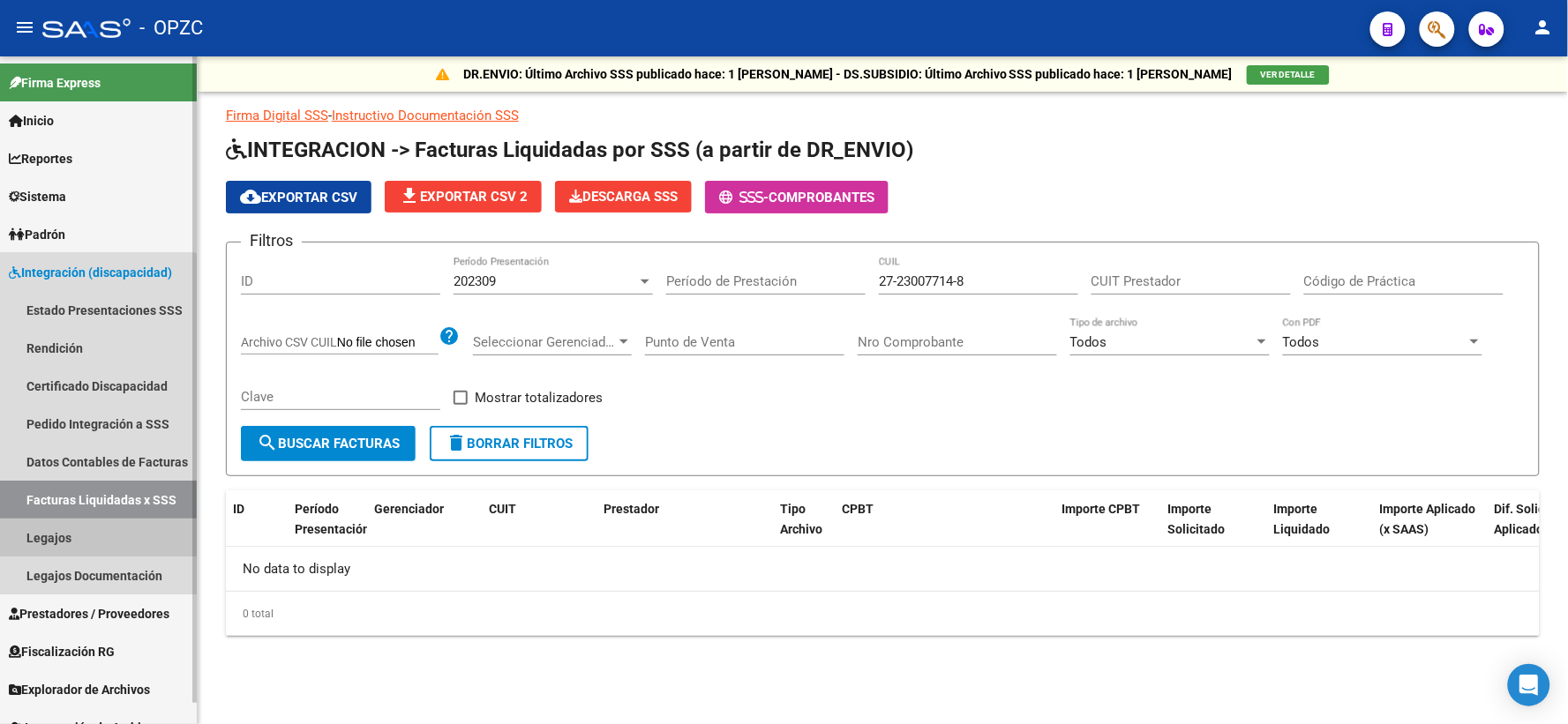
click at [63, 540] on link "Legajos" at bounding box center [98, 537] width 196 height 38
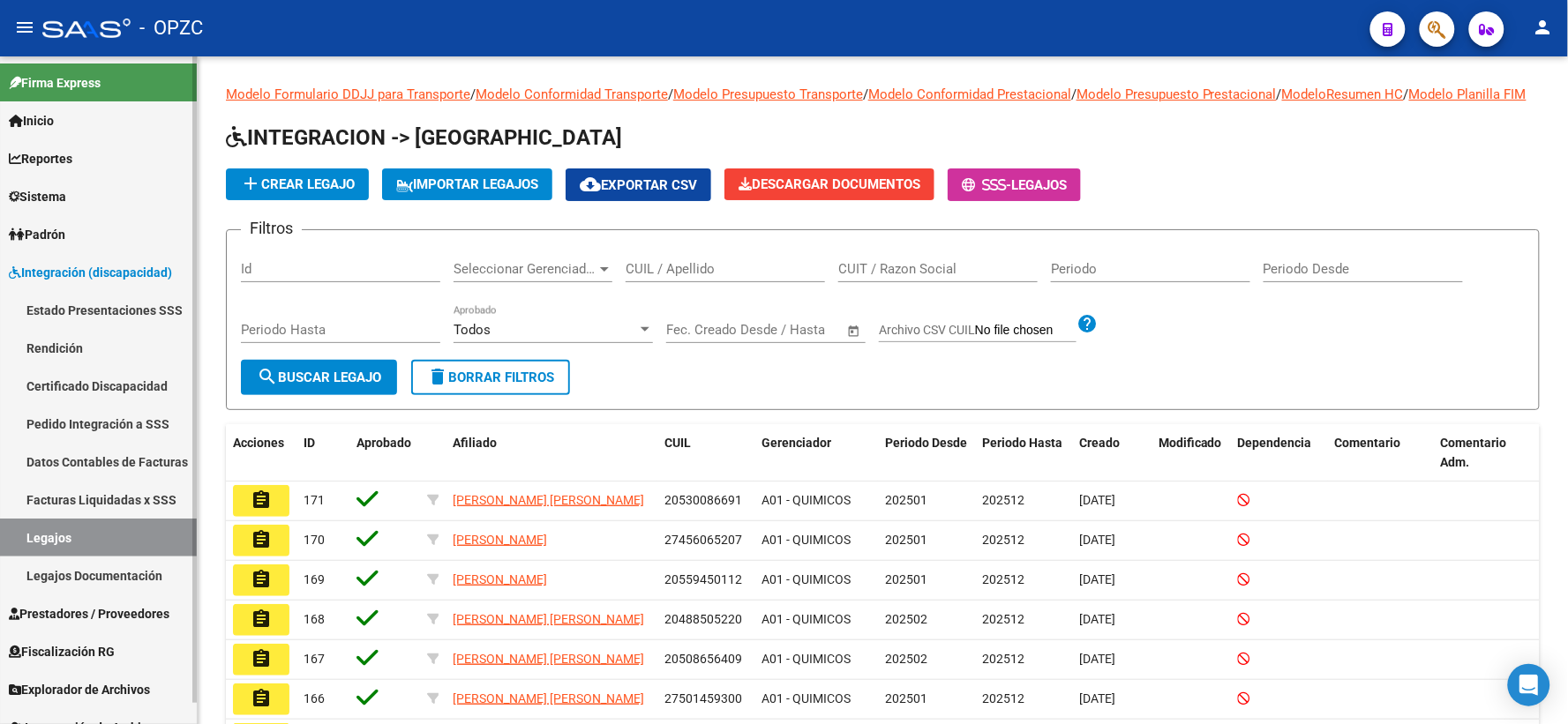
click at [102, 606] on span "Prestadores / Proveedores" at bounding box center [89, 614] width 161 height 20
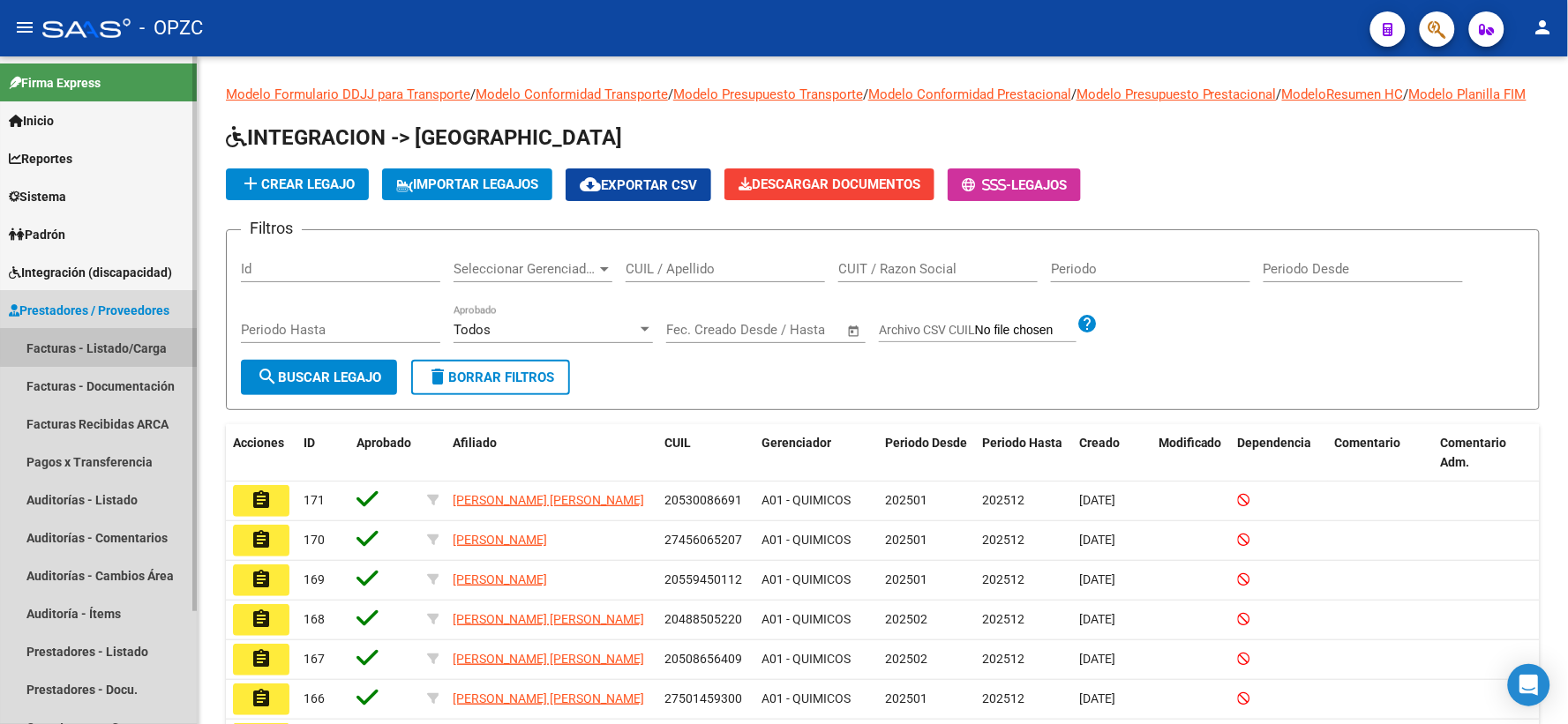
click at [119, 346] on link "Facturas - Listado/Carga" at bounding box center [98, 348] width 196 height 38
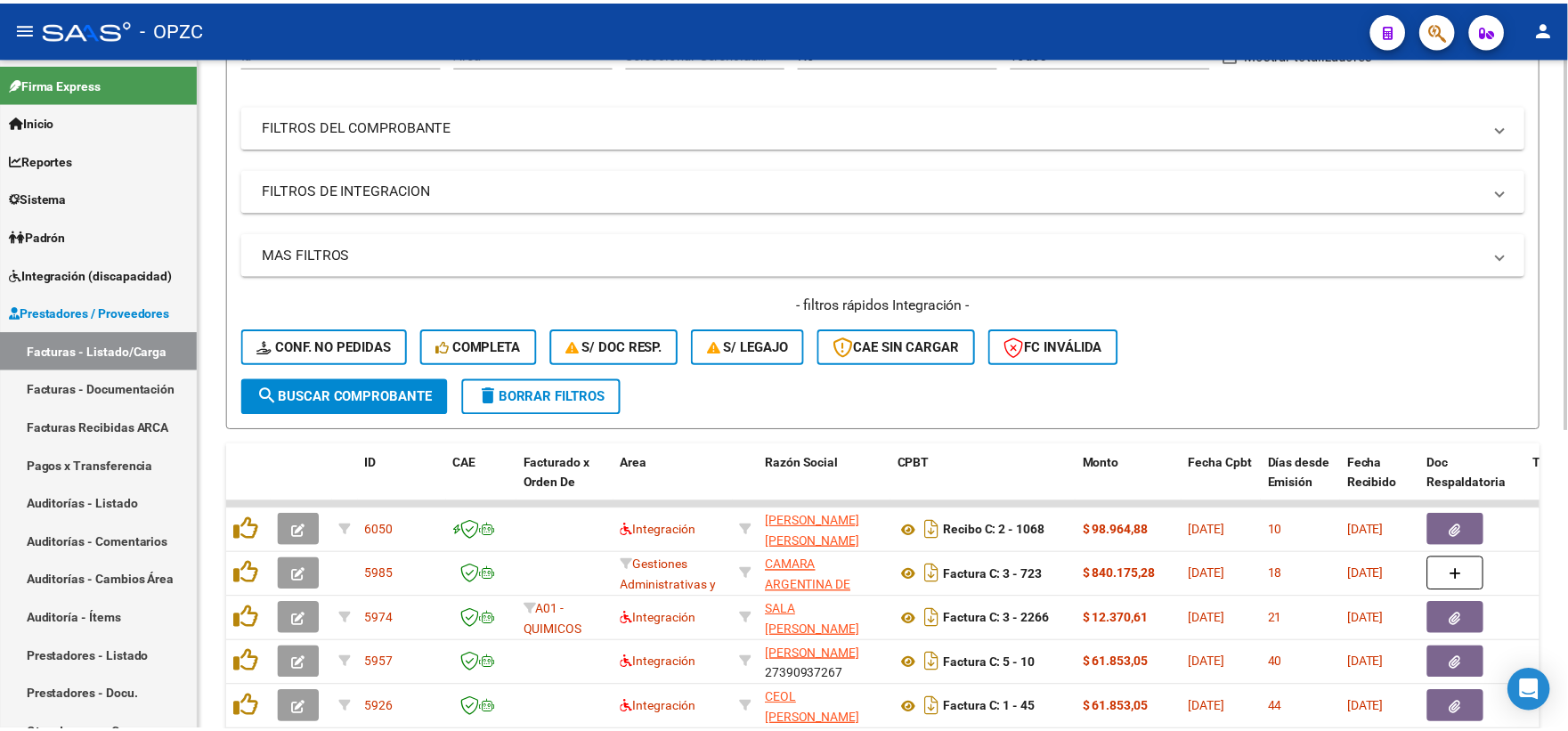
scroll to position [296, 0]
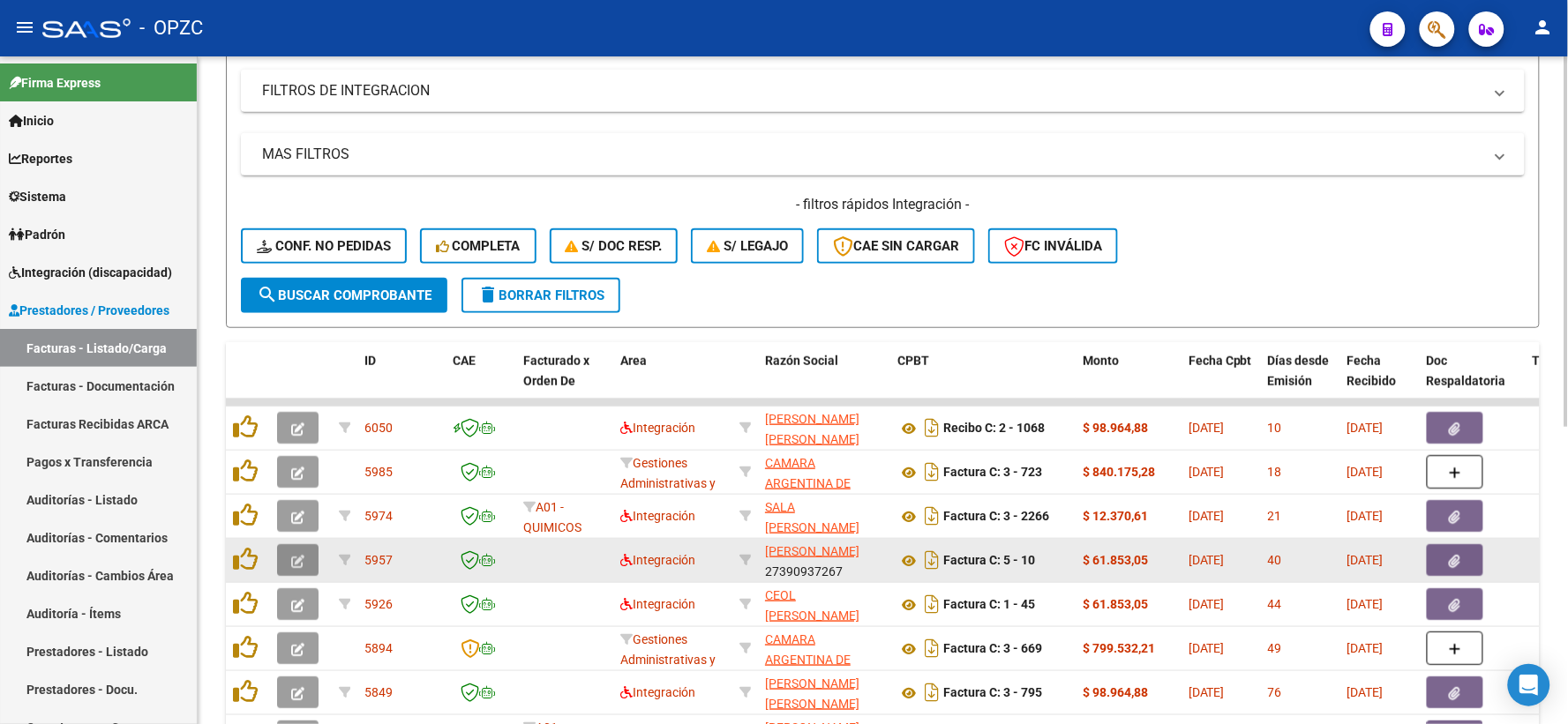
click at [291, 558] on icon "button" at bounding box center [298, 562] width 13 height 13
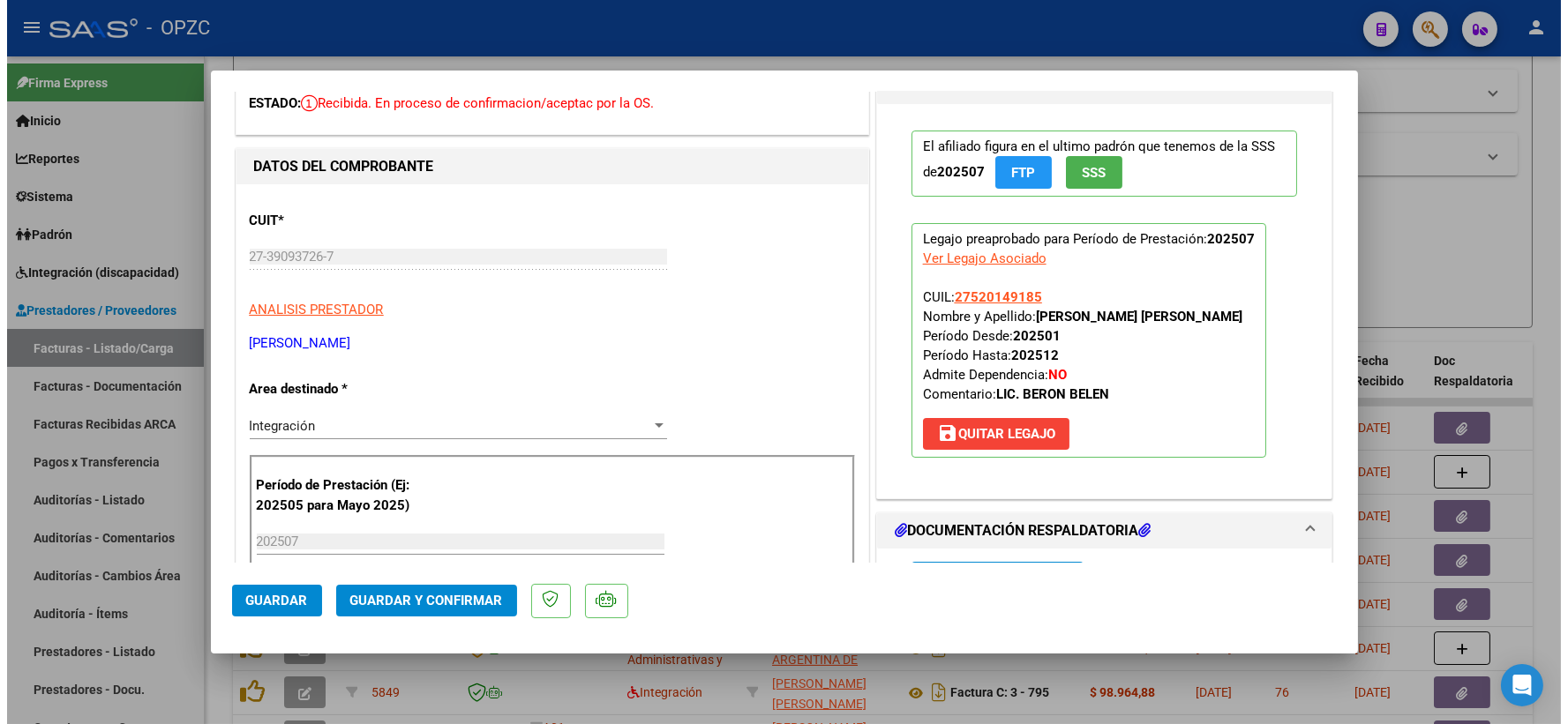
scroll to position [0, 0]
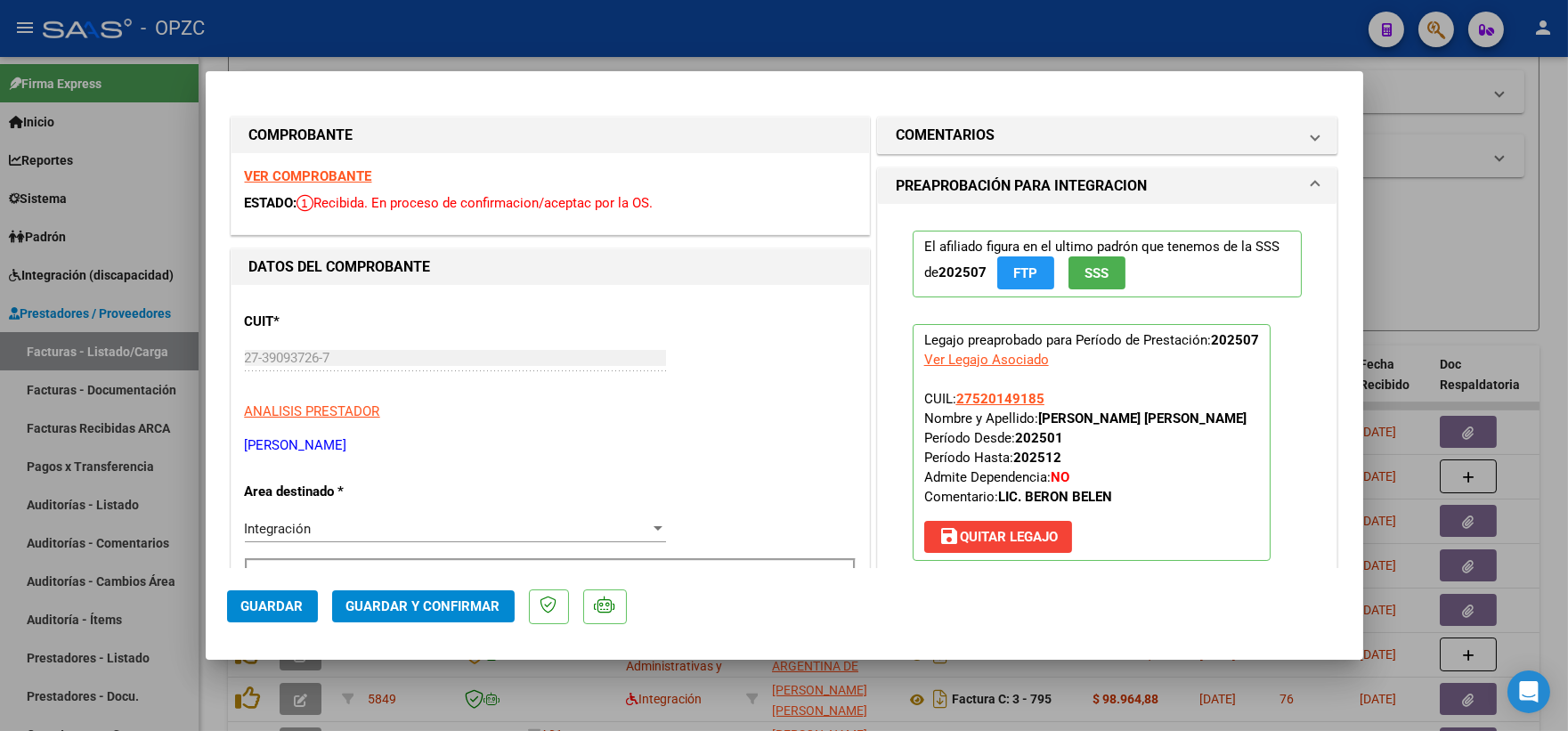
click at [1458, 271] on div at bounding box center [784, 365] width 1568 height 731
type input "$ 0,00"
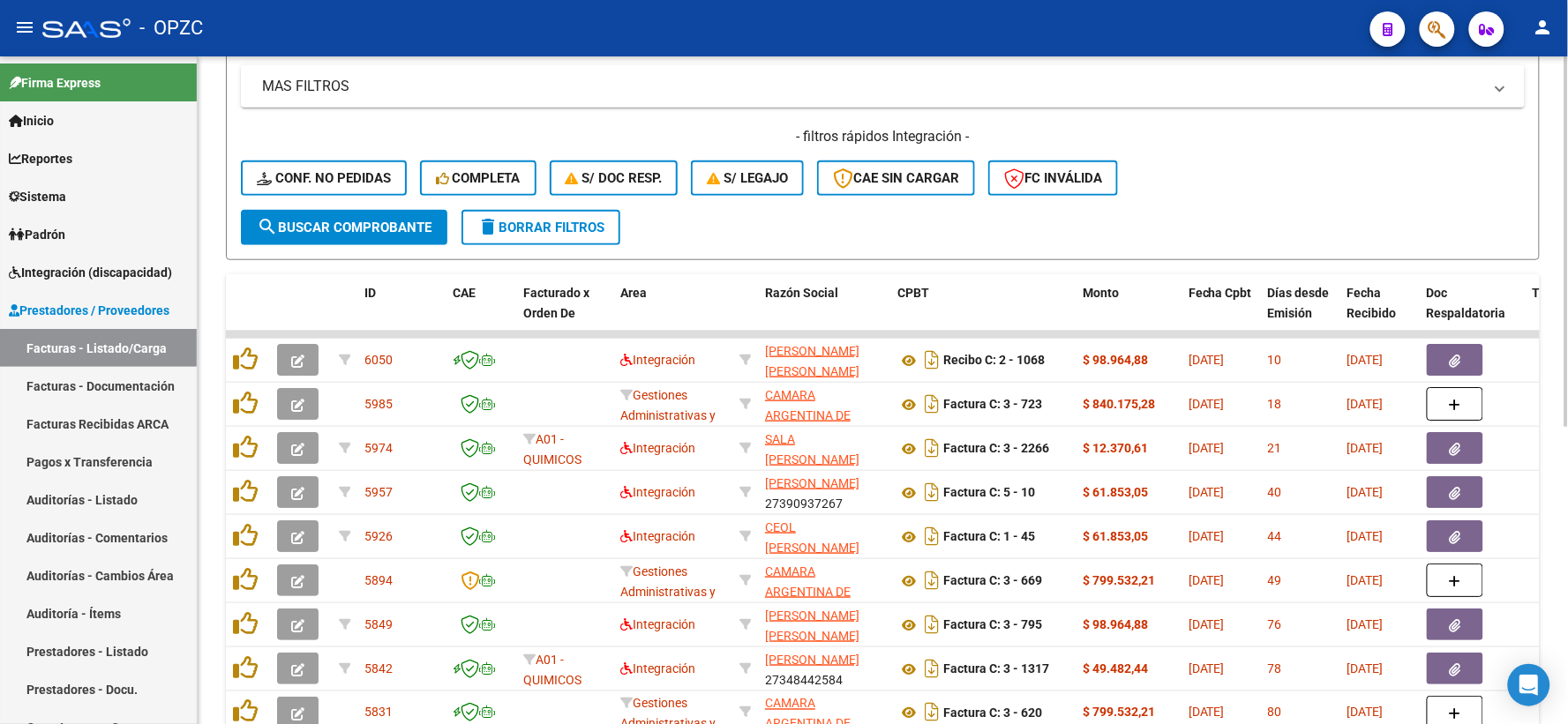
scroll to position [392, 0]
